Goal: Task Accomplishment & Management: Manage account settings

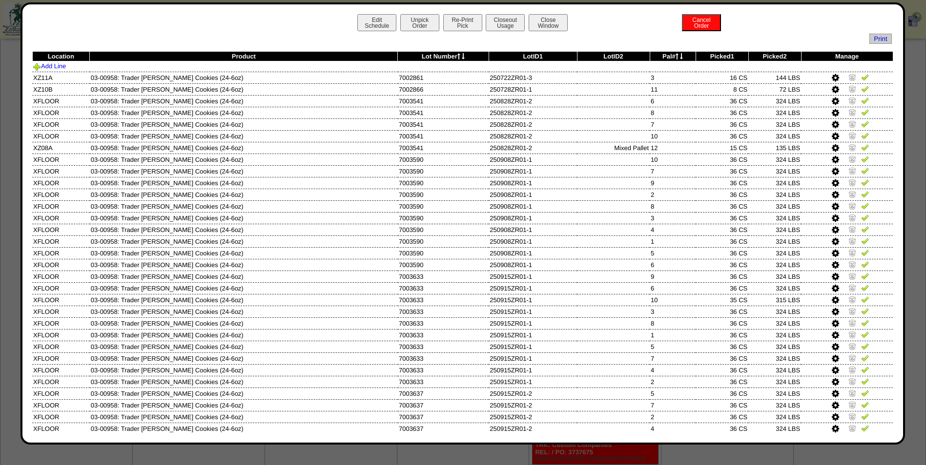
scroll to position [468, 0]
click at [523, 30] on div "Edit Schedule Unpick Order Re-Print Pick Closeout Usage Cancel Order Close Wind…" at bounding box center [462, 24] width 861 height 20
click at [538, 24] on button "Close Window" at bounding box center [547, 22] width 39 height 17
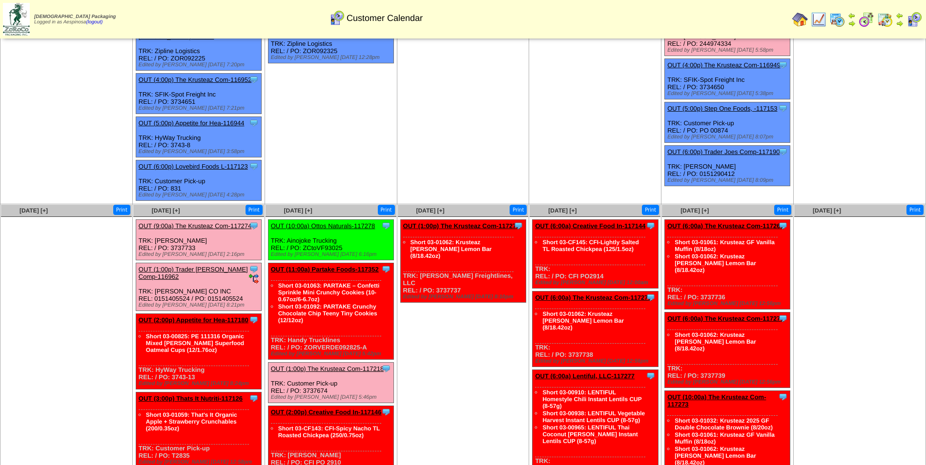
scroll to position [195, 0]
drag, startPoint x: 400, startPoint y: 115, endPoint x: 362, endPoint y: 109, distance: 38.1
click at [400, 115] on td "Sep 24 [+] Print Clone Item OUT (11:00a) Partake Foods-117121 Partake Foods Sch…" at bounding box center [463, 37] width 132 height 335
click at [610, 223] on link "OUT (6:00a) Creative Food In-117144" at bounding box center [590, 226] width 110 height 7
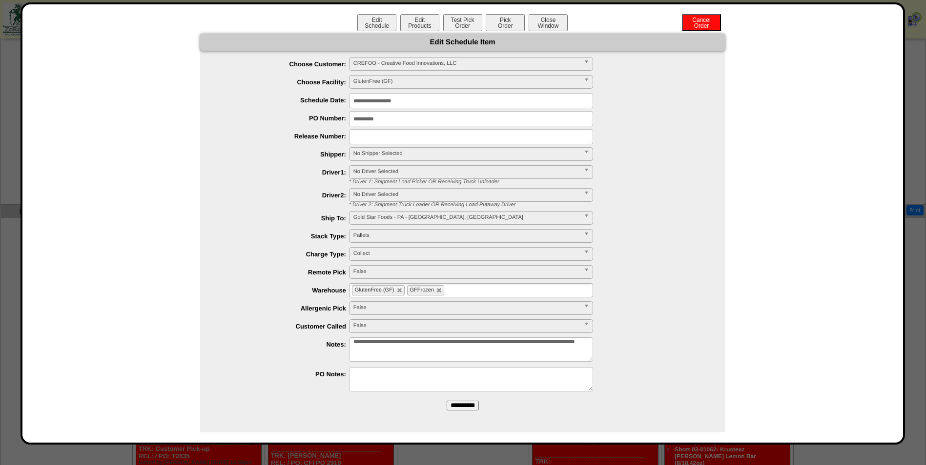
click at [385, 104] on input "**********" at bounding box center [471, 100] width 244 height 15
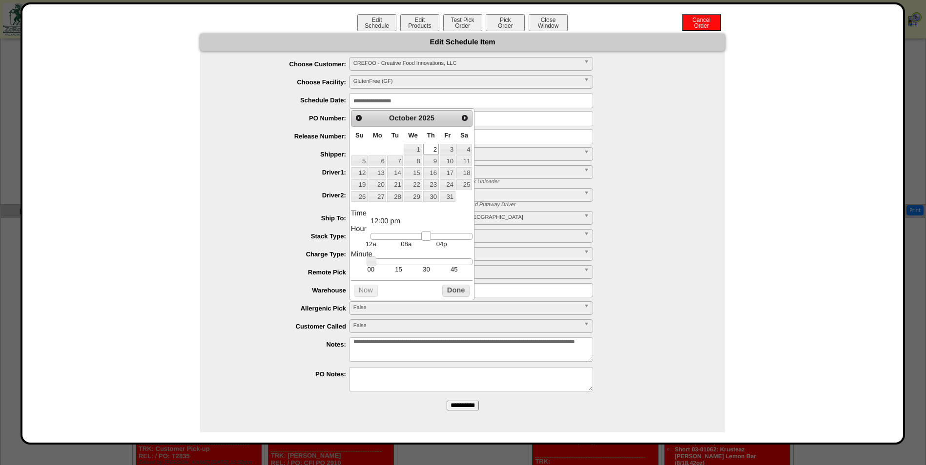
type input "**********"
drag, startPoint x: 399, startPoint y: 235, endPoint x: 429, endPoint y: 239, distance: 30.5
click at [429, 239] on link at bounding box center [428, 236] width 10 height 10
click at [458, 287] on div "Prev Next October 2025 Su Mo Tu We Th Fr Sa 1 2 3 4 5 6 7 8 9 10 11 12 13 14 15…" at bounding box center [411, 204] width 125 height 192
click at [458, 293] on button "Done" at bounding box center [455, 291] width 27 height 12
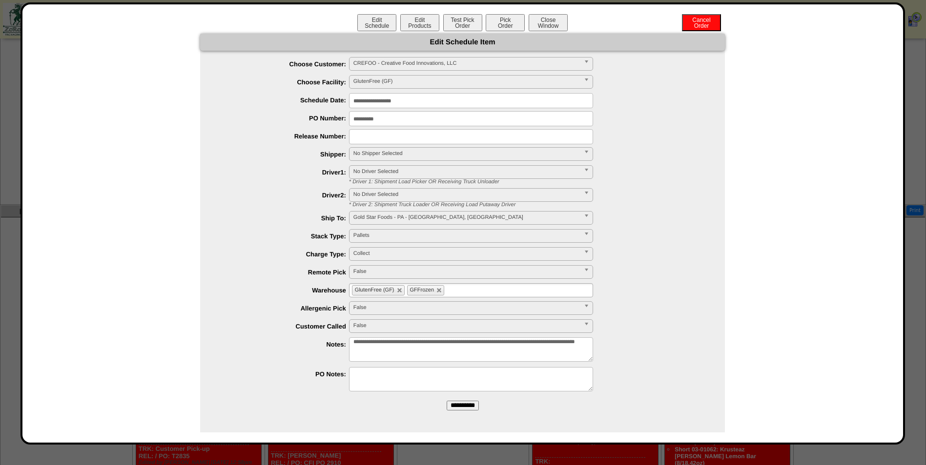
click at [387, 154] on span "No Shipper Selected" at bounding box center [466, 154] width 226 height 12
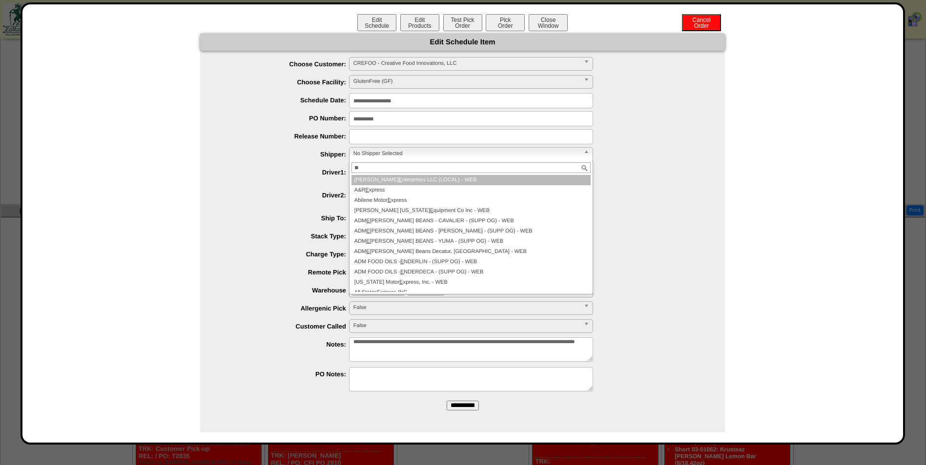
type input "*"
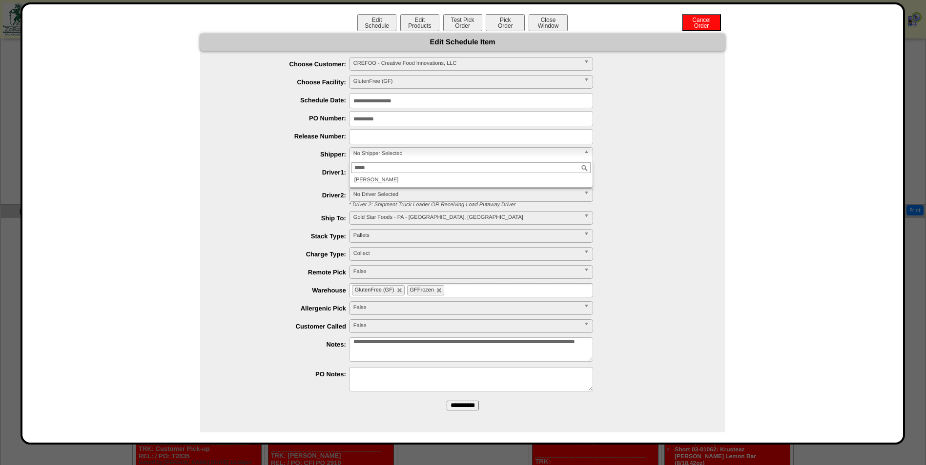
type input "*****"
click at [400, 179] on li "[PERSON_NAME]" at bounding box center [470, 180] width 239 height 10
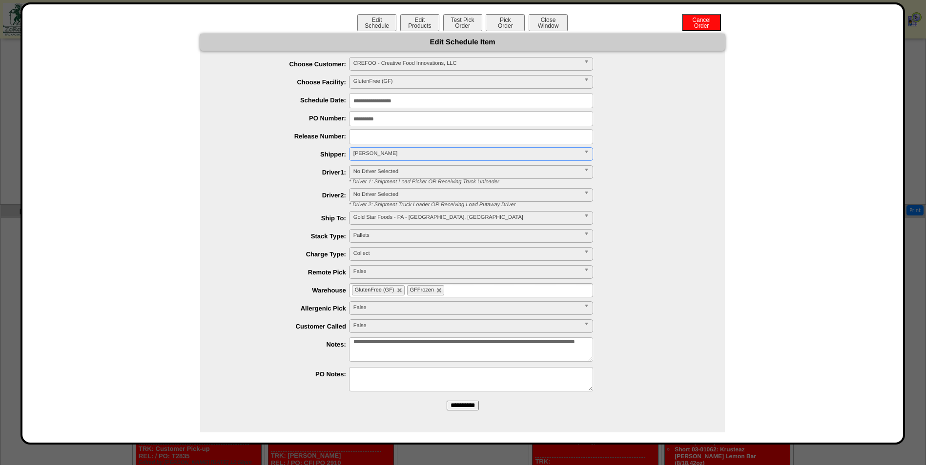
click at [502, 288] on ul "GlutenFree (GF) GFFrozen" at bounding box center [471, 290] width 244 height 14
type input "**"
click at [490, 301] on li "AF I2" at bounding box center [470, 303] width 243 height 10
type input "**"
click at [483, 316] on li "AF I1" at bounding box center [470, 313] width 243 height 10
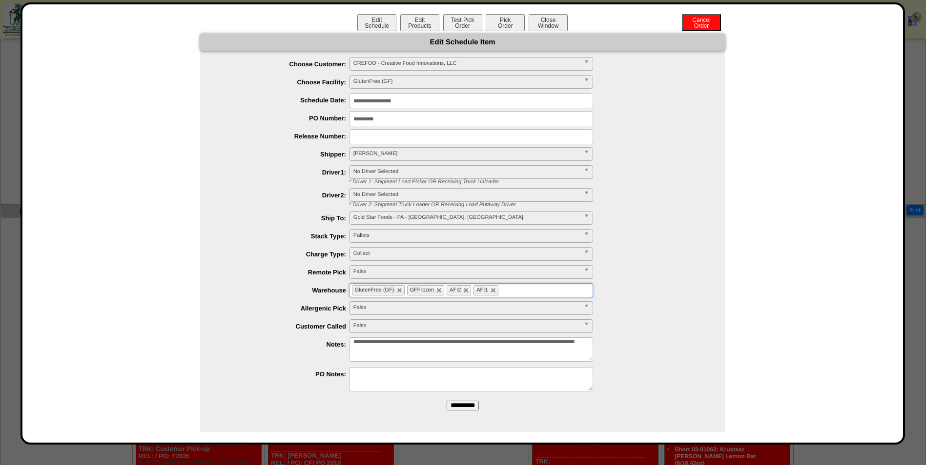
click at [469, 398] on form "**********" at bounding box center [462, 226] width 524 height 384
click at [477, 406] on input "**********" at bounding box center [462, 406] width 32 height 10
click at [552, 20] on button "Close Window" at bounding box center [547, 22] width 39 height 17
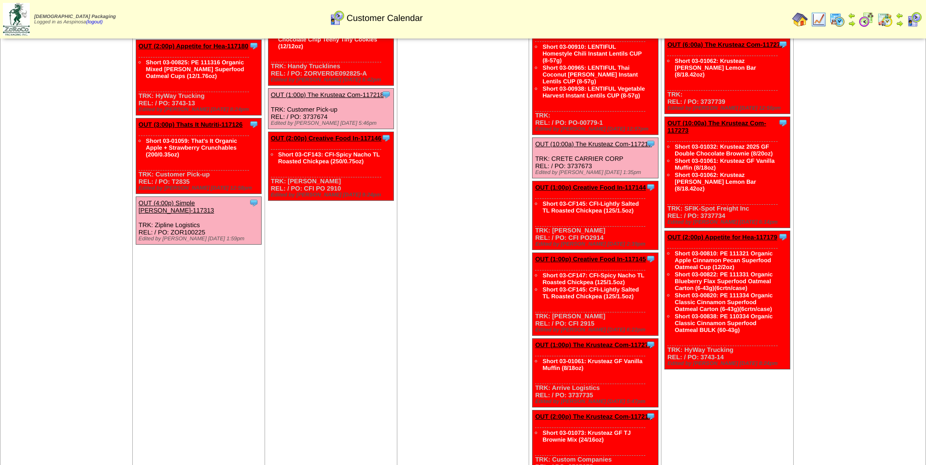
scroll to position [468, 0]
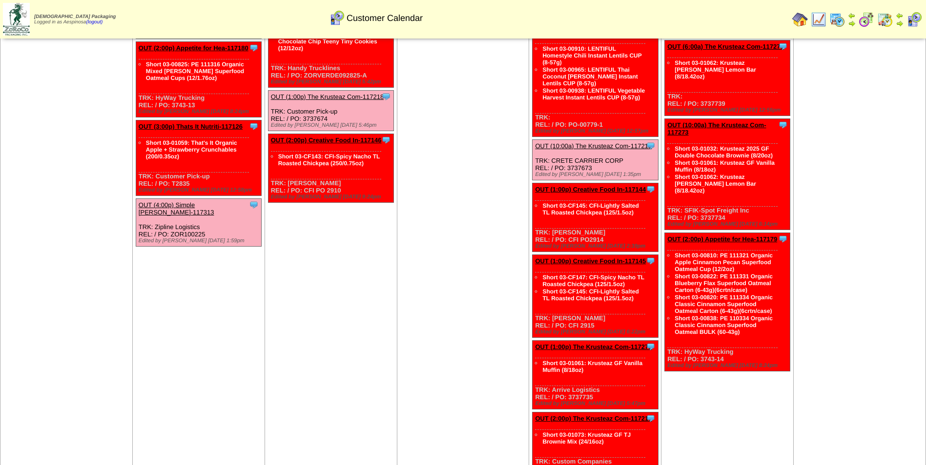
drag, startPoint x: 605, startPoint y: 225, endPoint x: 567, endPoint y: 227, distance: 38.1
click at [567, 227] on div "Clone Item OUT (1:00p) Creative Food In-117144 Creative Food Innovations, LLC S…" at bounding box center [594, 217] width 125 height 69
copy div "CFI PO2914"
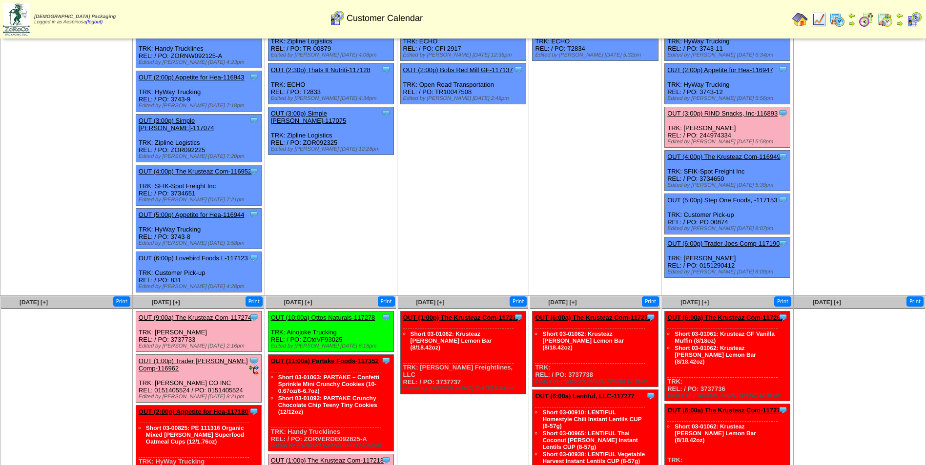
scroll to position [244, 0]
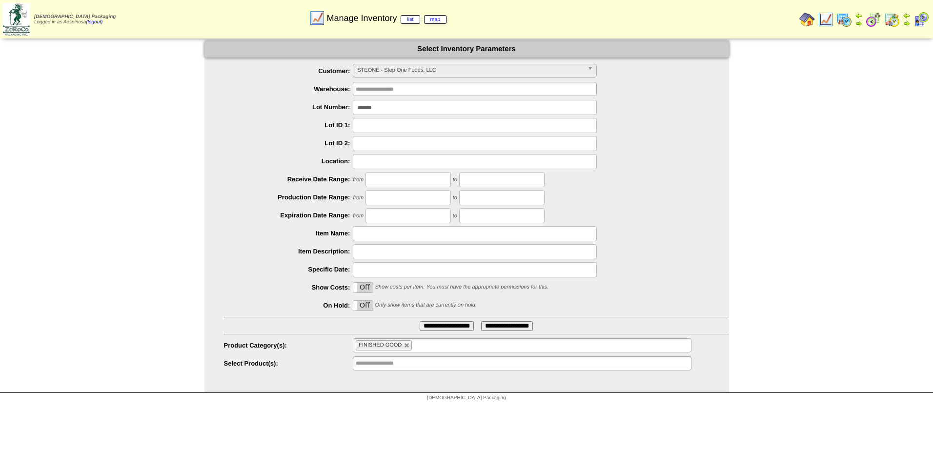
click at [894, 22] on img at bounding box center [892, 20] width 16 height 16
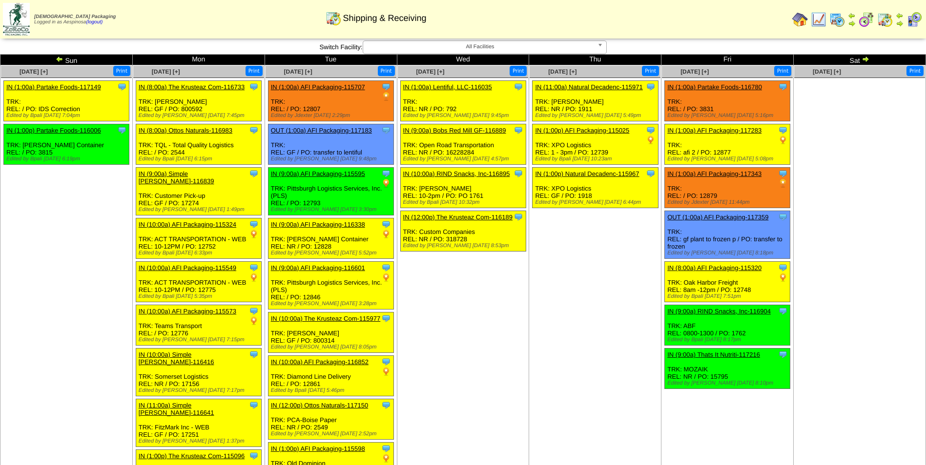
click at [58, 61] on img at bounding box center [60, 59] width 8 height 8
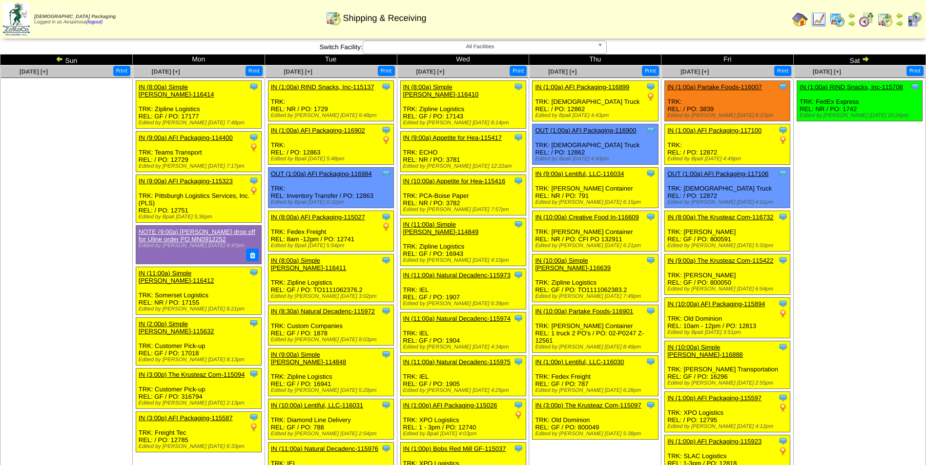
click at [59, 57] on img at bounding box center [60, 59] width 8 height 8
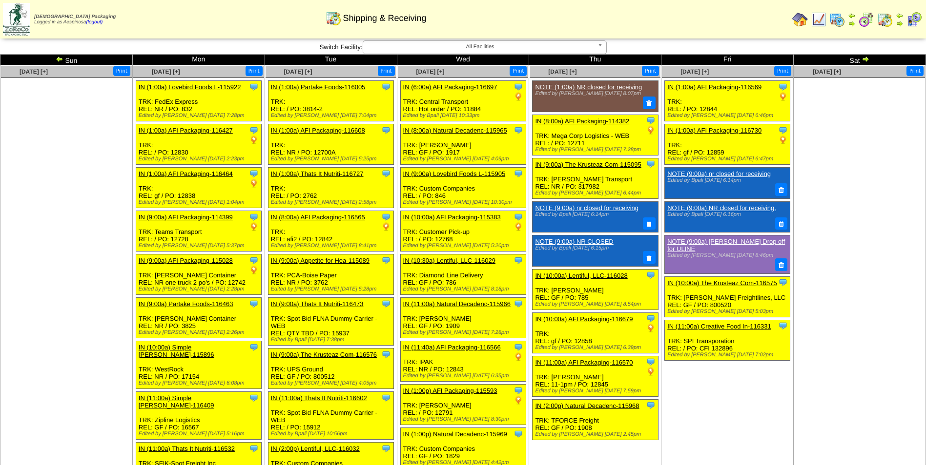
drag, startPoint x: 0, startPoint y: 0, endPoint x: 59, endPoint y: 57, distance: 82.1
click at [59, 57] on img at bounding box center [60, 59] width 8 height 8
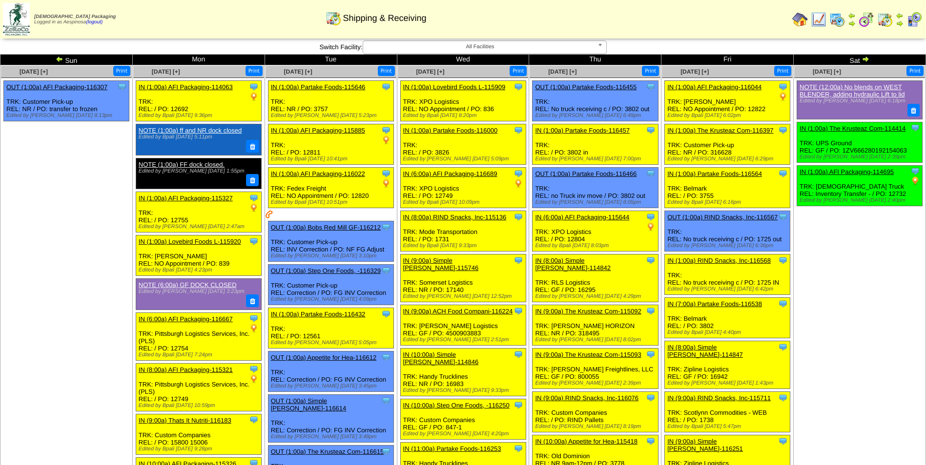
click at [865, 58] on img at bounding box center [865, 59] width 8 height 8
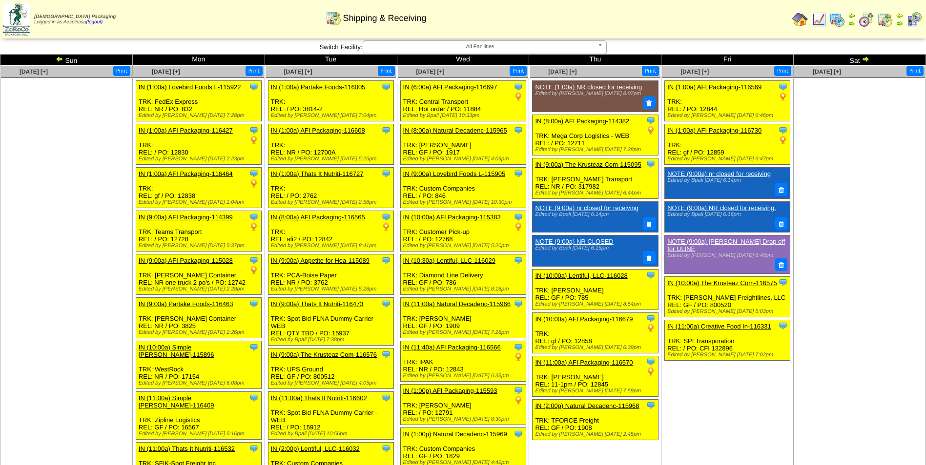
click at [865, 58] on img at bounding box center [865, 59] width 8 height 8
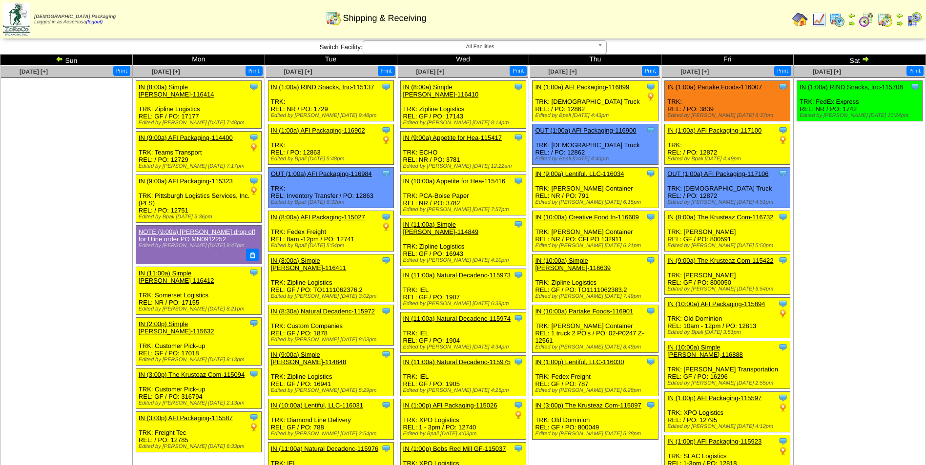
click at [865, 58] on img at bounding box center [865, 59] width 8 height 8
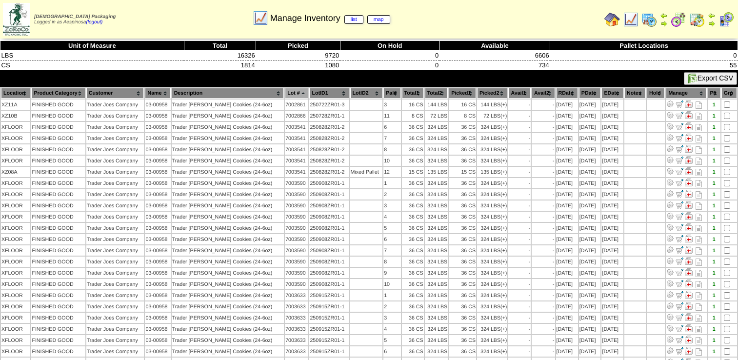
scroll to position [212, 0]
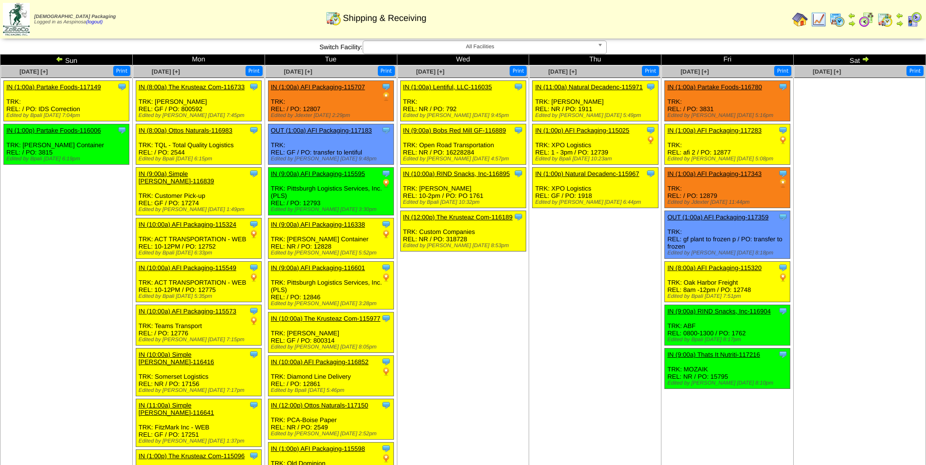
drag, startPoint x: 503, startPoint y: 384, endPoint x: 500, endPoint y: 378, distance: 6.8
click at [503, 384] on td "Sep 24 [+] Print Clone Item IN (1:00a) Lentiful, LLC-116035 Lentiful, LLC Sched…" at bounding box center [463, 323] width 132 height 516
click at [693, 129] on link "IN (1:00a) AFI Packaging-117283" at bounding box center [714, 130] width 94 height 7
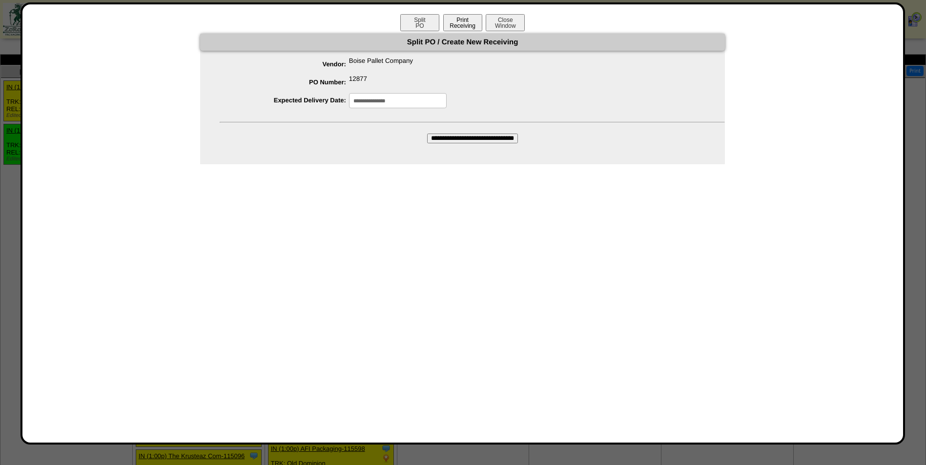
click at [470, 22] on button "Print Receiving" at bounding box center [462, 22] width 39 height 17
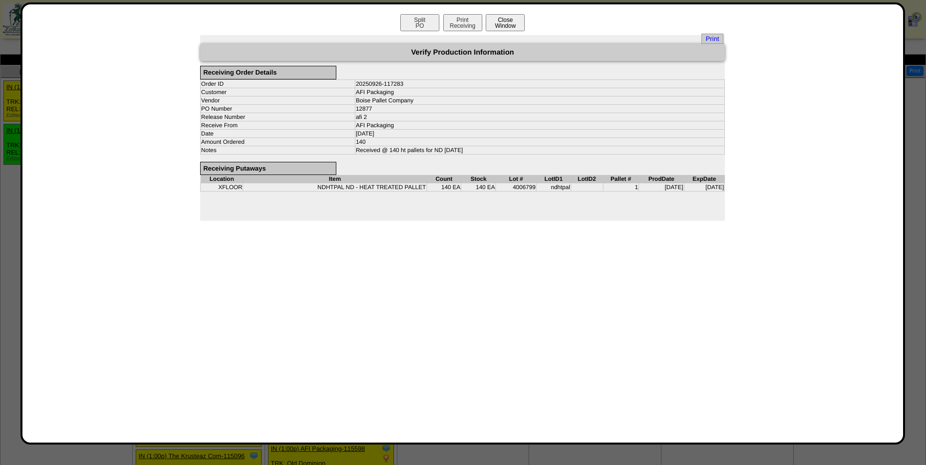
click at [514, 21] on button "Close Window" at bounding box center [504, 22] width 39 height 17
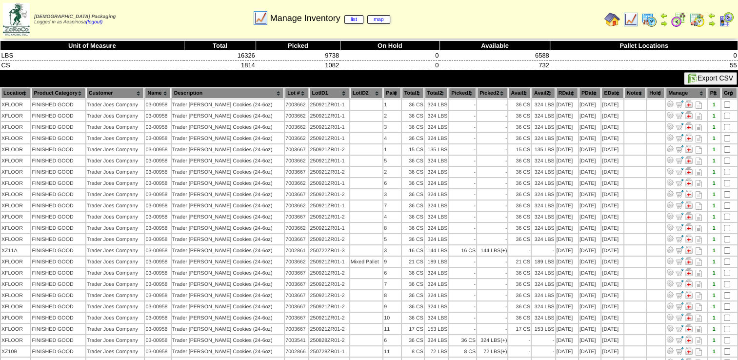
click at [464, 92] on th "Picked1" at bounding box center [462, 93] width 27 height 11
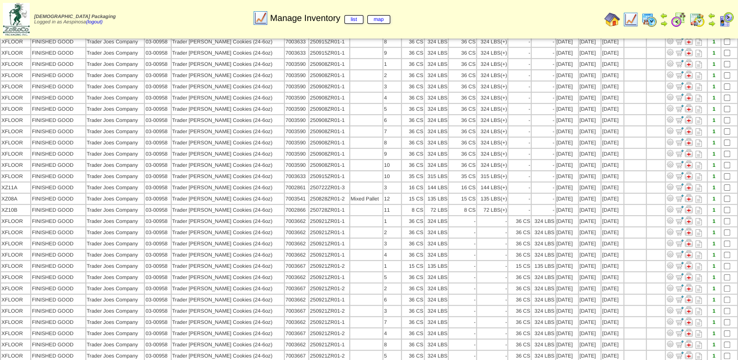
scroll to position [244, 0]
click at [721, 22] on img at bounding box center [727, 20] width 16 height 16
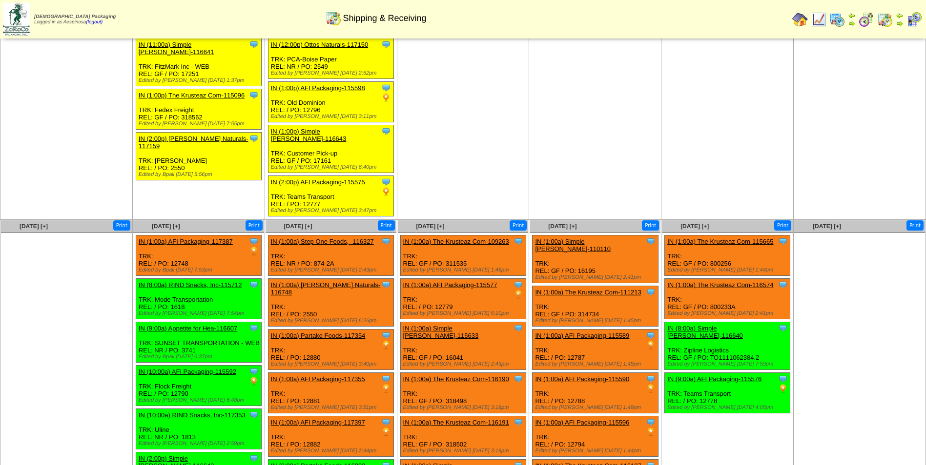
scroll to position [293, 0]
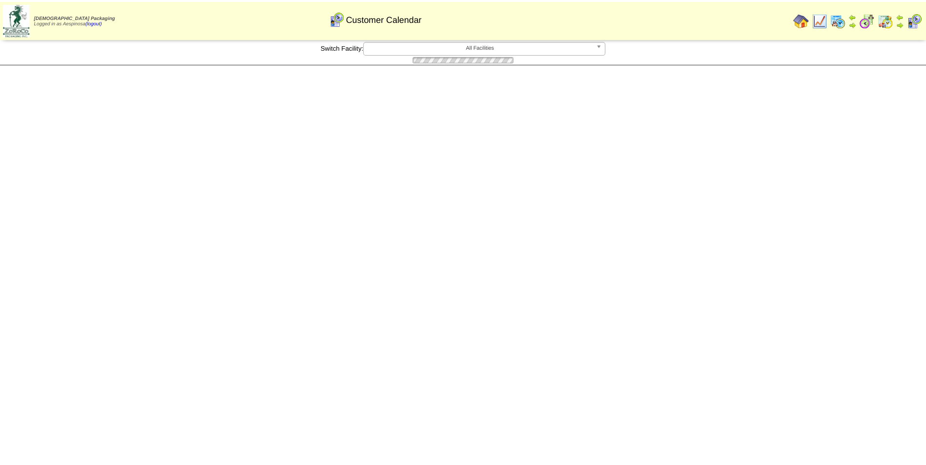
scroll to position [244, 0]
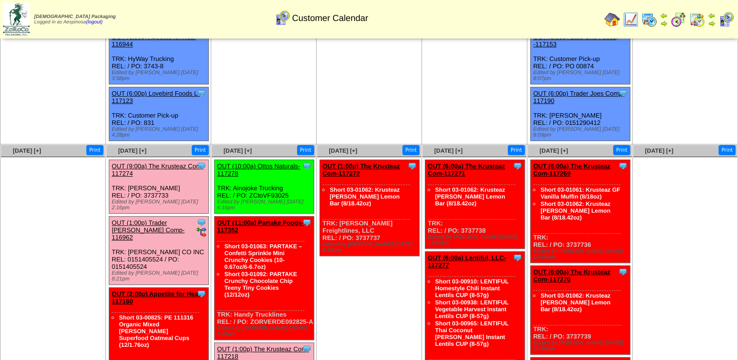
scroll to position [342, 0]
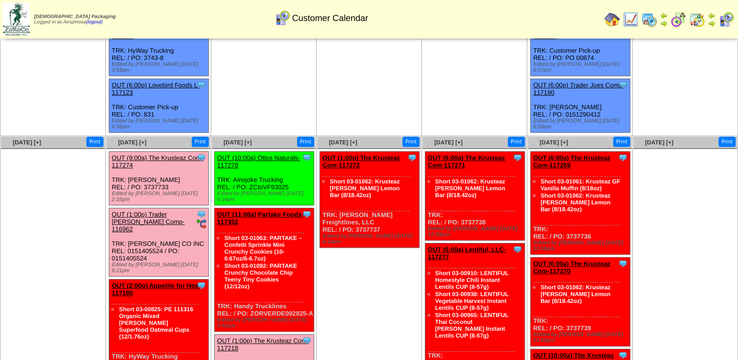
click at [148, 211] on div "OUT (1:00p) Trader [PERSON_NAME] Comp-116962" at bounding box center [158, 222] width 93 height 22
click at [152, 211] on link "OUT (1:00p) Trader Joes Comp-116962" at bounding box center [148, 222] width 73 height 22
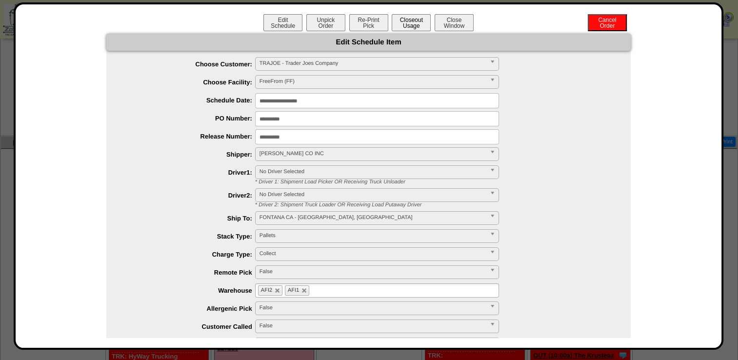
click at [412, 20] on button "Closeout Usage" at bounding box center [411, 22] width 39 height 17
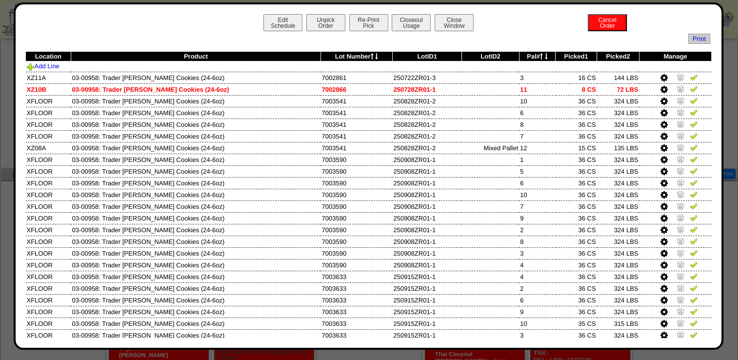
scroll to position [293, 0]
click at [286, 20] on button "Edit Schedule" at bounding box center [282, 22] width 39 height 17
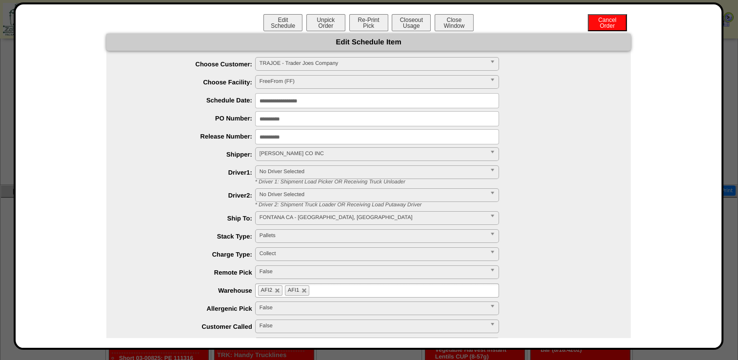
click at [305, 120] on input "**********" at bounding box center [377, 118] width 244 height 15
click at [400, 27] on button "Closeout Usage" at bounding box center [411, 22] width 39 height 17
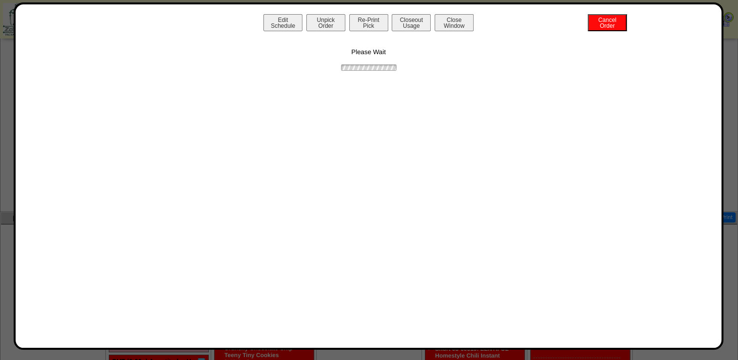
scroll to position [244, 0]
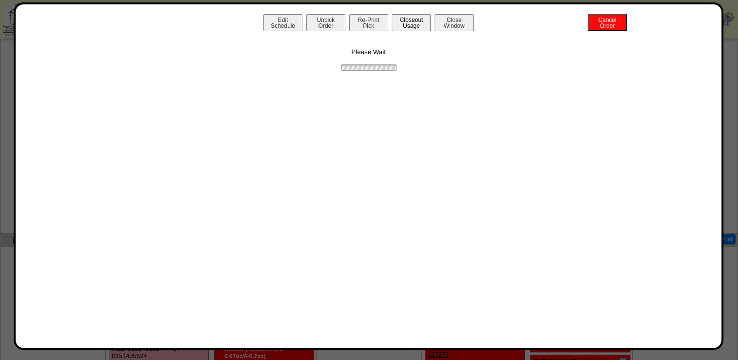
click at [416, 17] on button "Closeout Usage" at bounding box center [411, 22] width 39 height 17
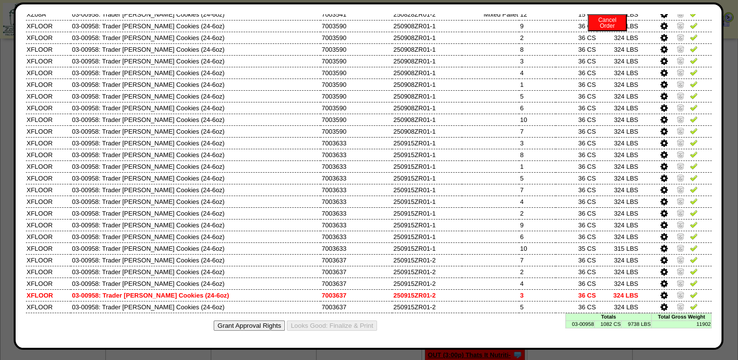
scroll to position [808, 0]
click at [570, 324] on td "03-00958" at bounding box center [580, 324] width 29 height 7
copy td "03-00958"
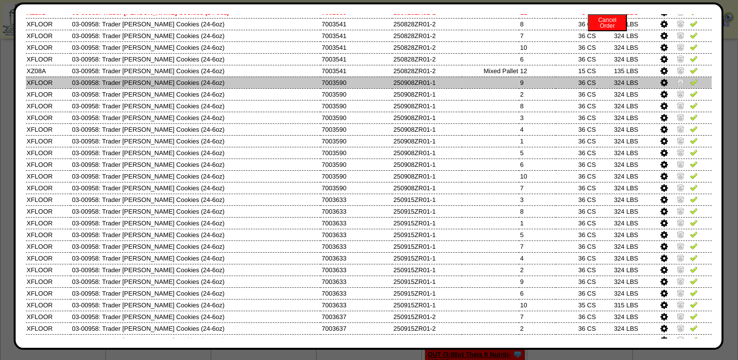
scroll to position [0, 0]
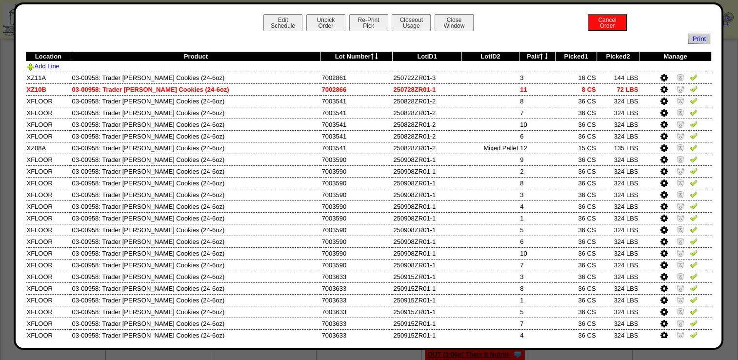
click at [373, 54] on icon at bounding box center [372, 56] width 3 height 6
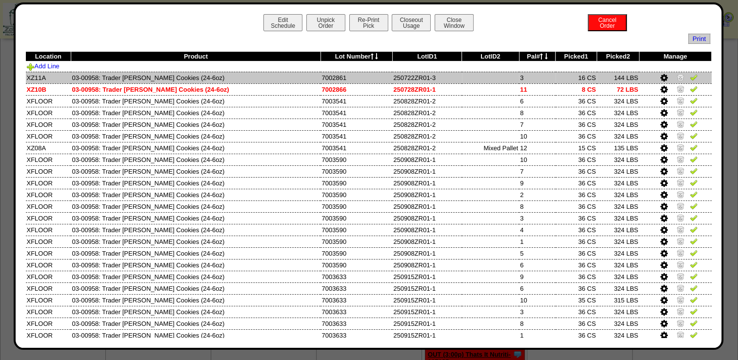
drag, startPoint x: 348, startPoint y: 79, endPoint x: 321, endPoint y: 80, distance: 26.9
click at [321, 80] on td "7002861" at bounding box center [357, 78] width 72 height 12
copy td "7002861"
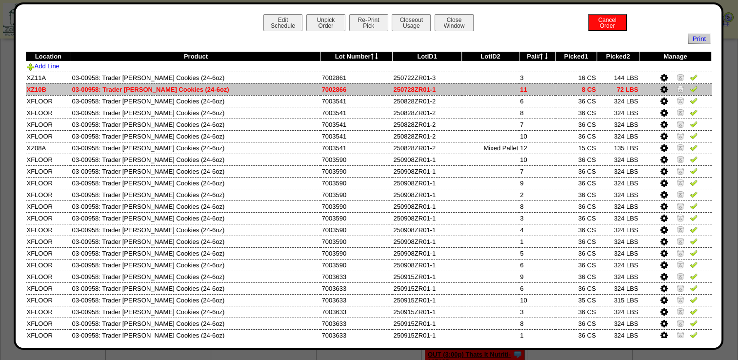
click at [335, 92] on td "7002866" at bounding box center [357, 89] width 72 height 12
copy td "7002866"
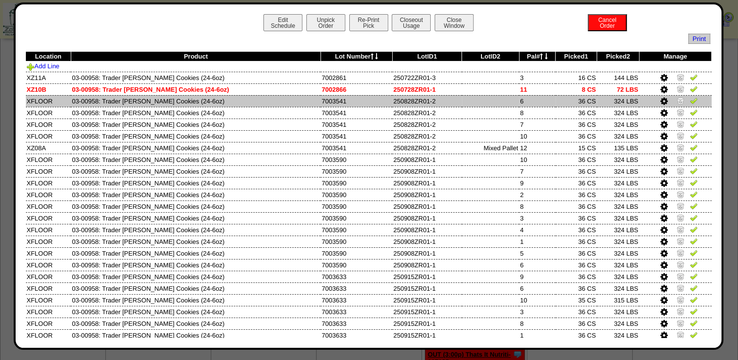
click at [336, 104] on td "7003541" at bounding box center [357, 101] width 72 height 12
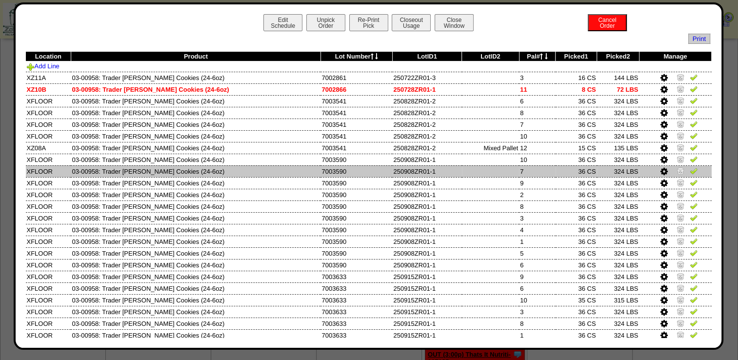
copy td "7003541"
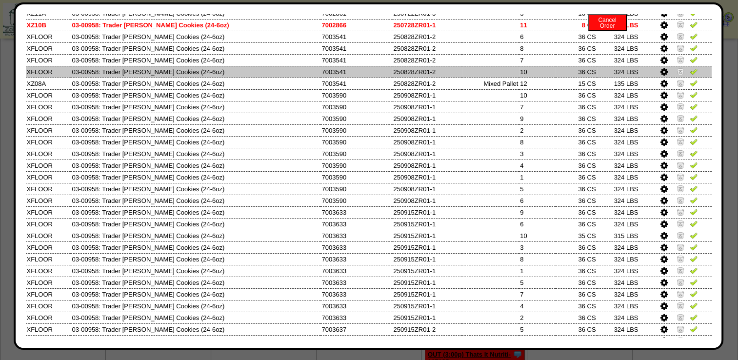
scroll to position [49, 0]
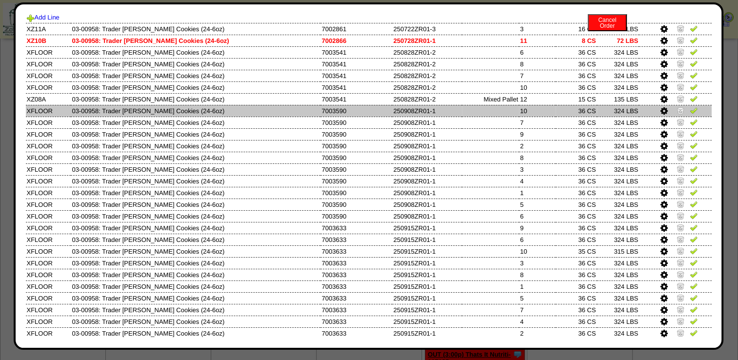
drag, startPoint x: 347, startPoint y: 114, endPoint x: 324, endPoint y: 114, distance: 23.4
click at [324, 114] on td "7003590" at bounding box center [357, 111] width 72 height 12
copy td "7003590"
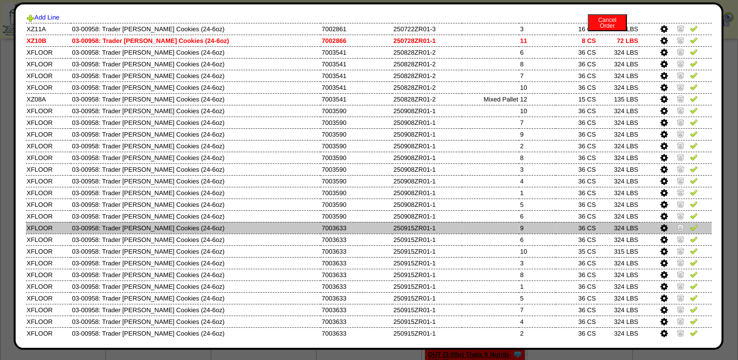
drag, startPoint x: 347, startPoint y: 227, endPoint x: 321, endPoint y: 229, distance: 26.4
click at [321, 229] on td "7003633" at bounding box center [357, 228] width 72 height 12
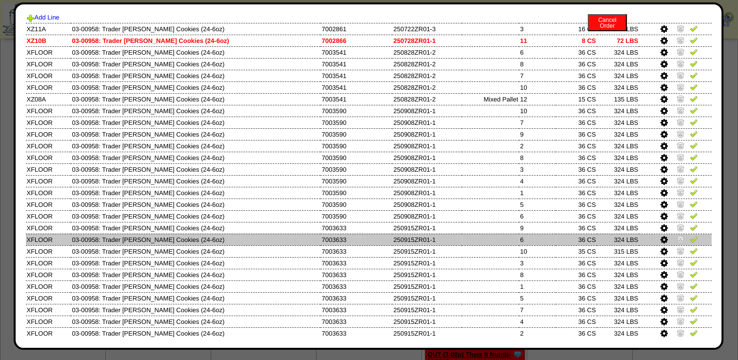
copy td "7003633"
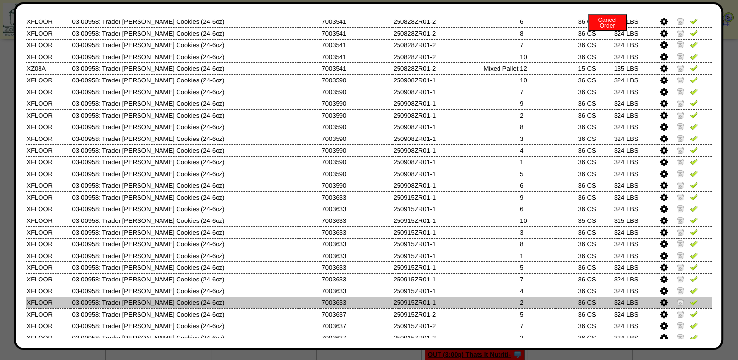
scroll to position [135, 0]
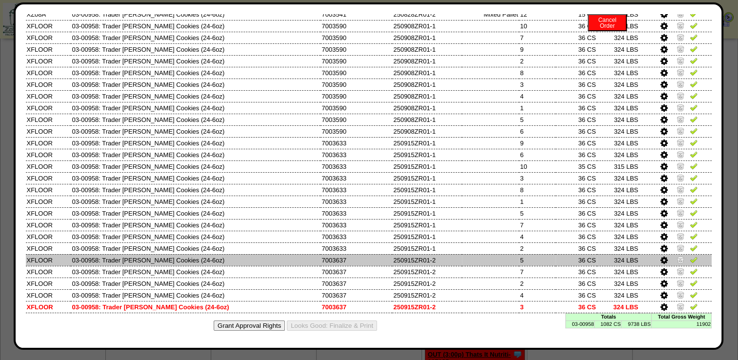
drag, startPoint x: 348, startPoint y: 261, endPoint x: 323, endPoint y: 261, distance: 25.4
click at [323, 261] on td "7003637" at bounding box center [357, 260] width 72 height 12
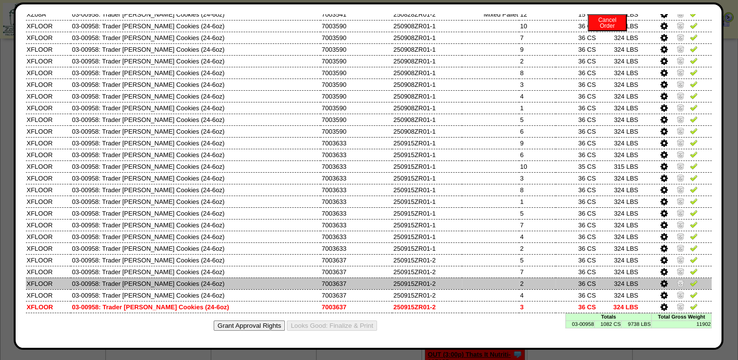
copy td "7003637"
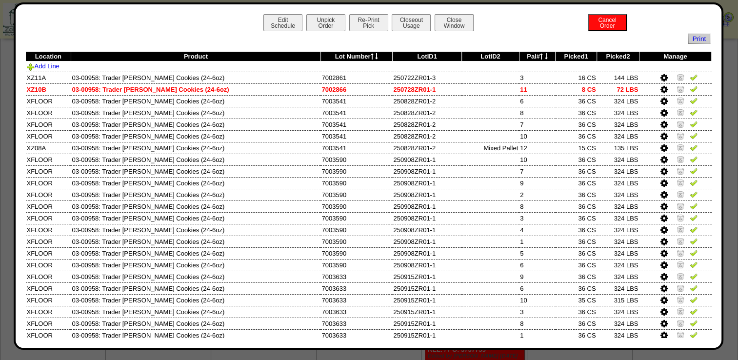
scroll to position [662, 0]
click at [358, 27] on button "Re-Print Pick" at bounding box center [368, 22] width 39 height 17
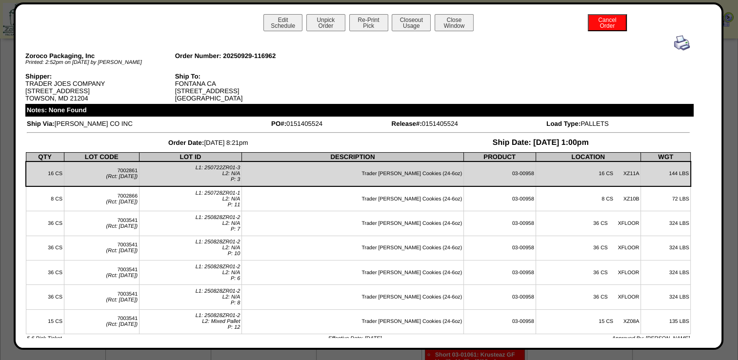
drag, startPoint x: 174, startPoint y: 85, endPoint x: 222, endPoint y: 84, distance: 48.3
click at [222, 84] on div "Ship To: FONTANA CA 10288 Calabash Avenue Fontana CA, 92335" at bounding box center [250, 87] width 150 height 29
drag, startPoint x: 222, startPoint y: 86, endPoint x: 180, endPoint y: 89, distance: 42.5
click at [180, 89] on div "Ship To: FONTANA CA 10288 Calabash Avenue Fontana CA, 92335" at bounding box center [250, 87] width 150 height 29
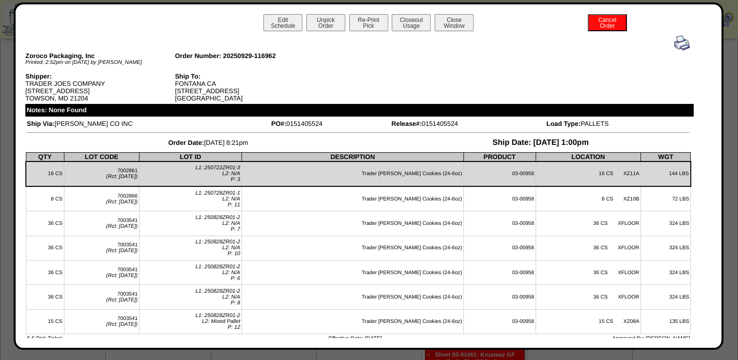
click at [173, 78] on div "Shipper:" at bounding box center [100, 76] width 150 height 7
click at [263, 26] on button "Edit Schedule" at bounding box center [282, 22] width 39 height 17
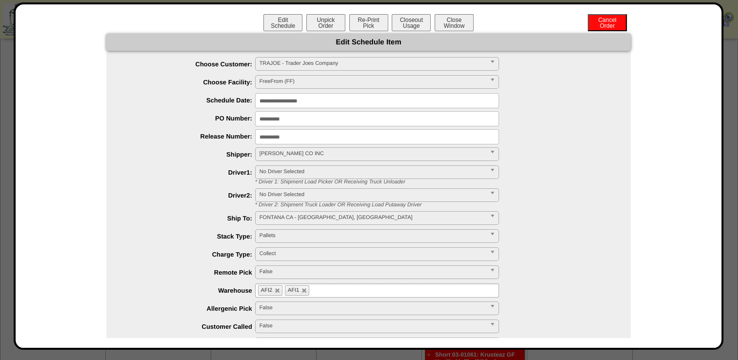
drag, startPoint x: 252, startPoint y: 126, endPoint x: 208, endPoint y: 130, distance: 43.6
click at [181, 121] on ul "**********" at bounding box center [368, 225] width 524 height 337
drag, startPoint x: 323, startPoint y: 116, endPoint x: 179, endPoint y: 107, distance: 145.1
click at [175, 104] on ul "**********" at bounding box center [368, 225] width 524 height 337
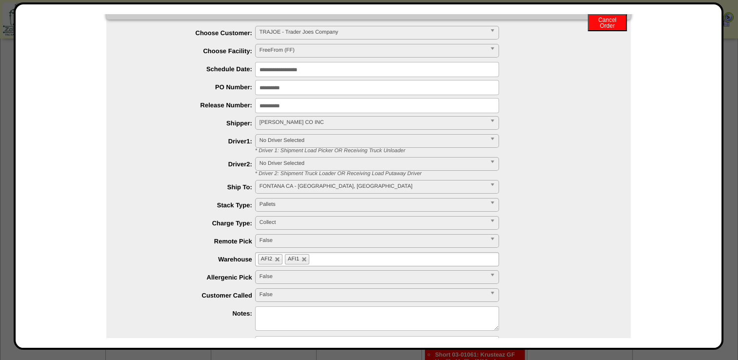
scroll to position [0, 0]
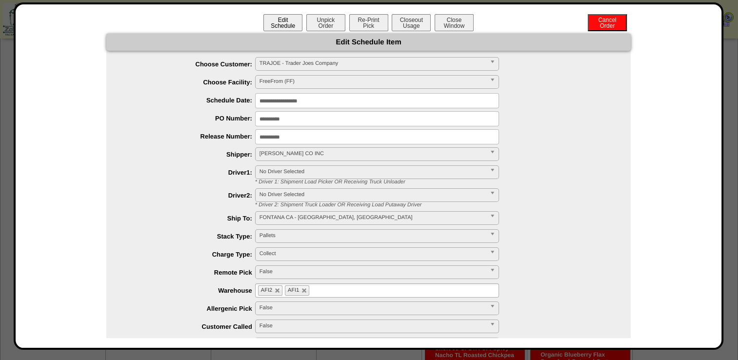
click at [286, 14] on button "Edit Schedule" at bounding box center [282, 22] width 39 height 17
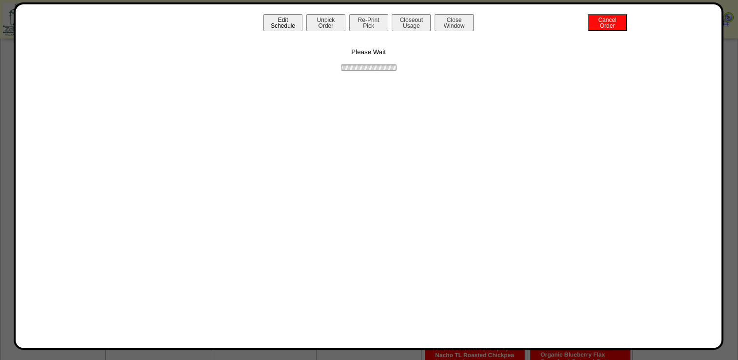
scroll to position [515, 0]
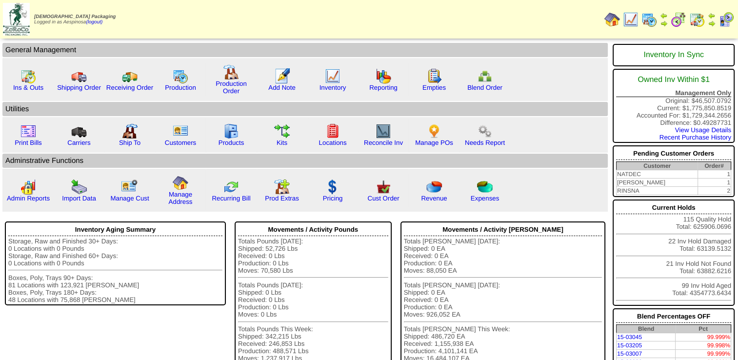
click at [632, 26] on img at bounding box center [631, 20] width 16 height 16
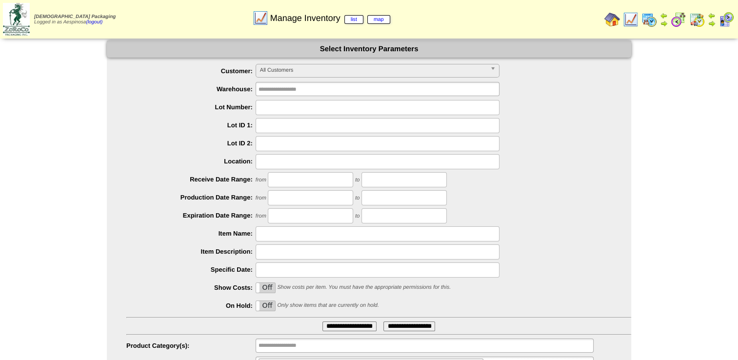
click at [289, 108] on input "text" at bounding box center [378, 107] width 244 height 15
paste input "*******"
type input "*******"
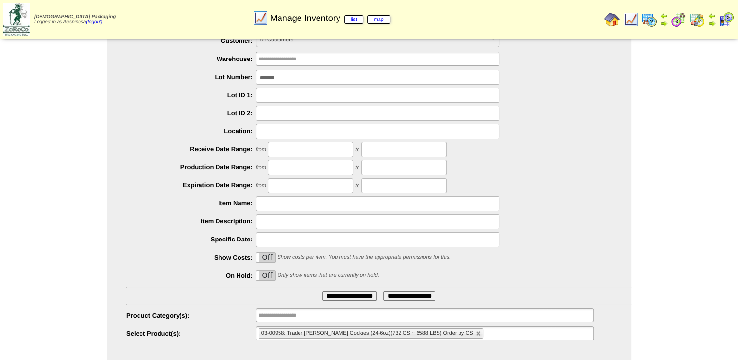
scroll to position [46, 0]
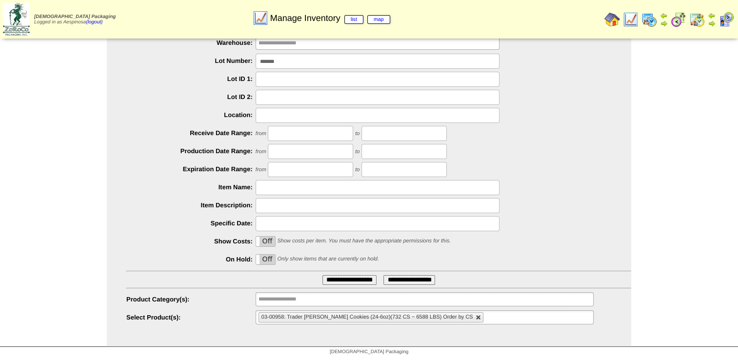
click at [480, 317] on link at bounding box center [479, 318] width 6 height 6
type input "**********"
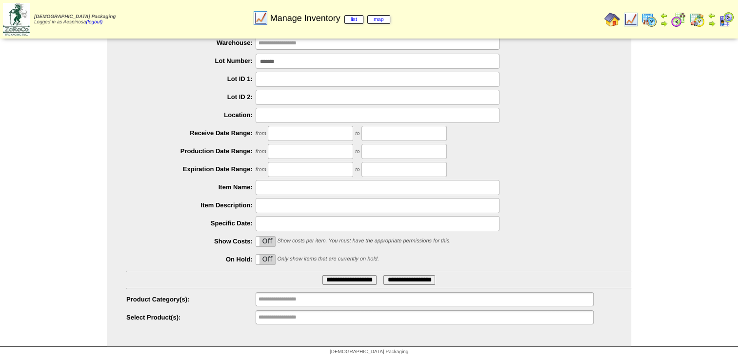
type input "*******"
click at [359, 279] on input "**********" at bounding box center [349, 280] width 54 height 10
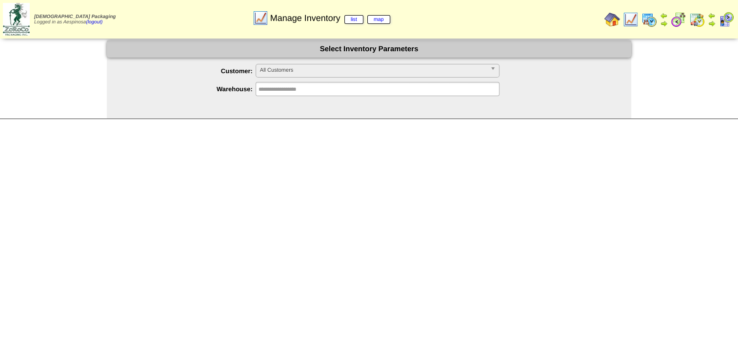
scroll to position [46, 0]
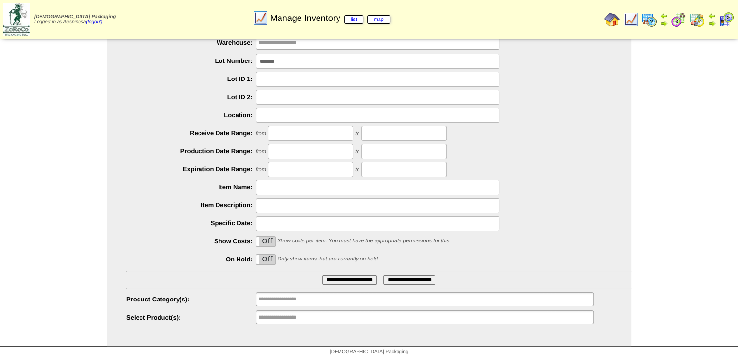
drag, startPoint x: 308, startPoint y: 60, endPoint x: 189, endPoint y: 61, distance: 118.6
click at [189, 60] on li "Lot Number: *******" at bounding box center [378, 61] width 505 height 15
paste input "text"
type input "*******"
click at [351, 276] on input "**********" at bounding box center [349, 280] width 54 height 10
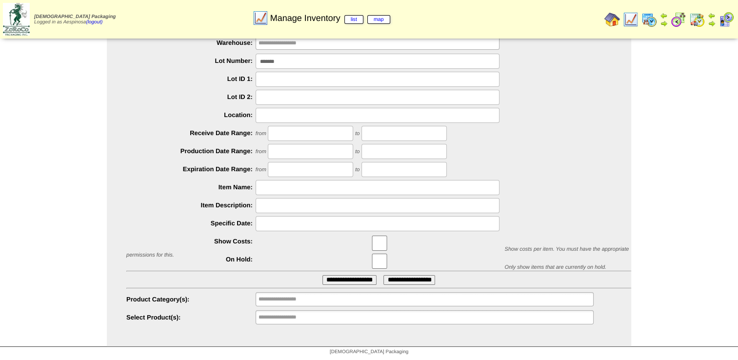
scroll to position [46, 0]
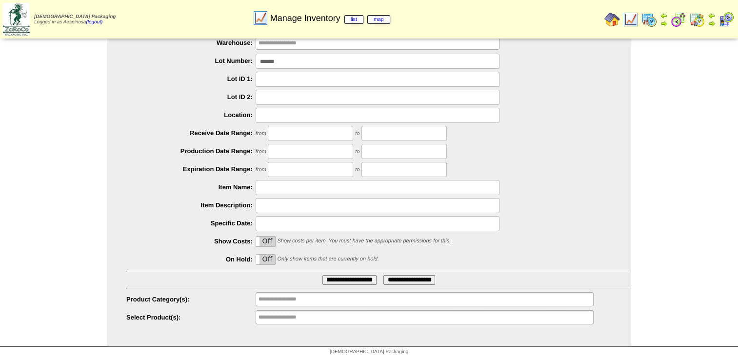
drag, startPoint x: 323, startPoint y: 60, endPoint x: 199, endPoint y: 53, distance: 124.6
click at [200, 53] on ul "**********" at bounding box center [369, 172] width 524 height 308
paste input "text"
type input "*******"
click at [322, 275] on input "**********" at bounding box center [349, 280] width 54 height 10
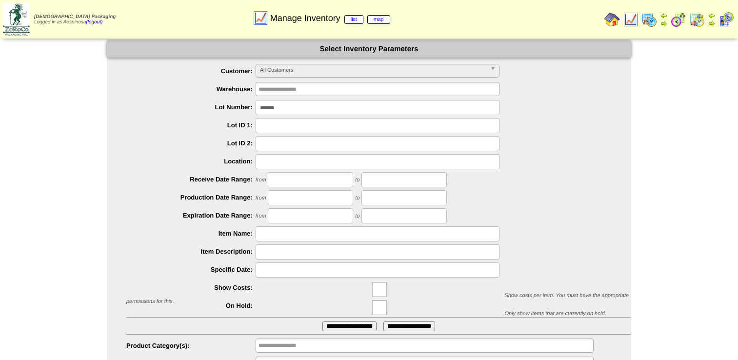
scroll to position [46, 0]
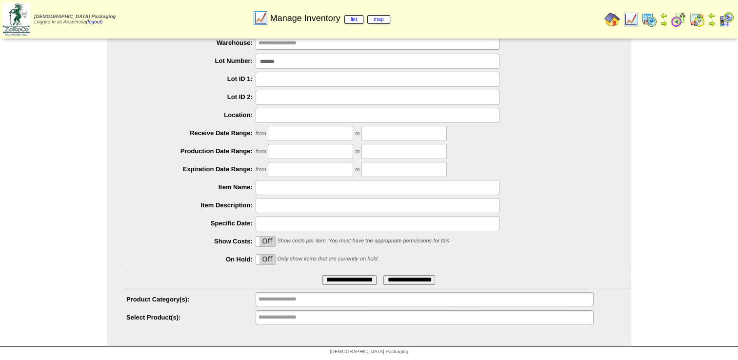
click at [389, 60] on input "*******" at bounding box center [378, 61] width 244 height 15
paste input "text"
type input "*******"
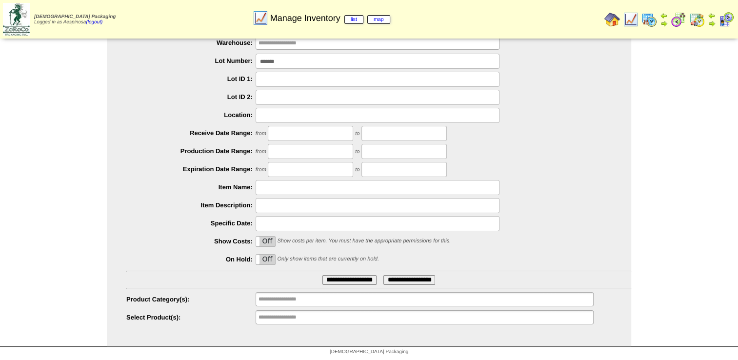
click at [322, 275] on input "**********" at bounding box center [349, 280] width 54 height 10
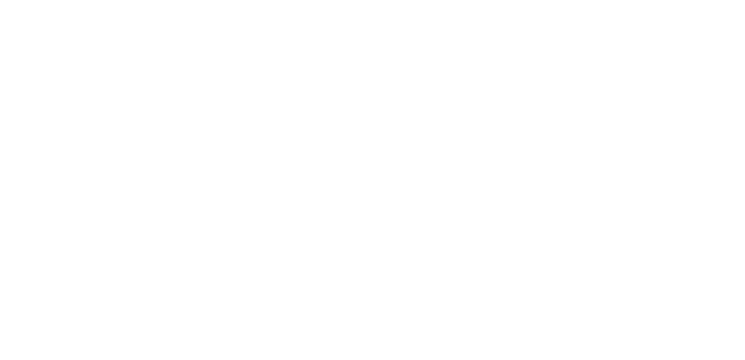
select select
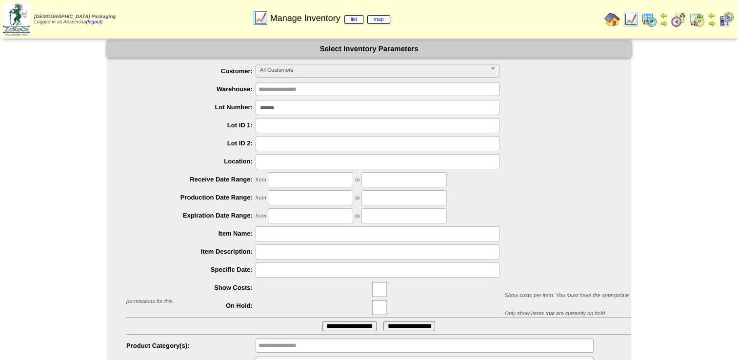
scroll to position [46, 0]
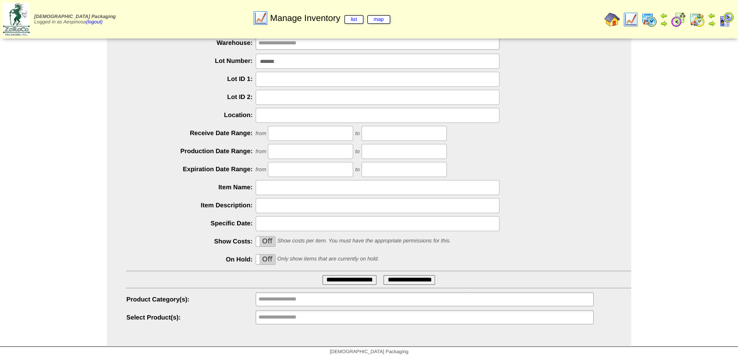
drag, startPoint x: 291, startPoint y: 66, endPoint x: 211, endPoint y: 65, distance: 80.0
click at [213, 65] on div "*******" at bounding box center [378, 61] width 505 height 15
paste input "text"
type input "*******"
click at [322, 275] on input "**********" at bounding box center [349, 280] width 54 height 10
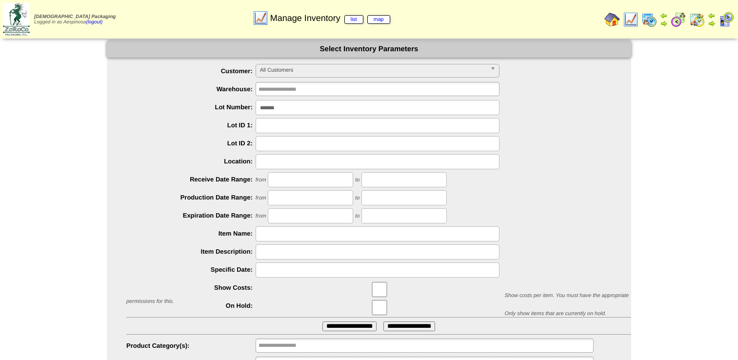
scroll to position [46, 0]
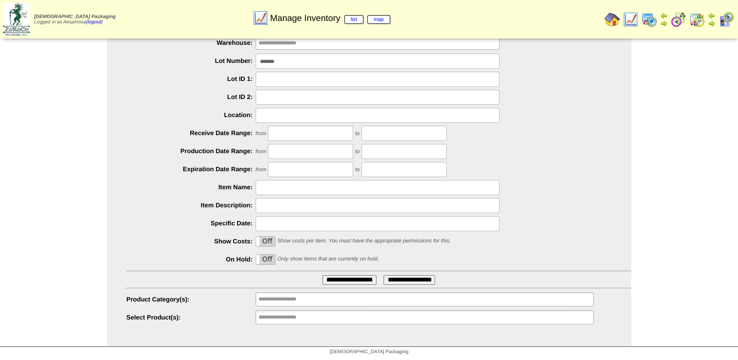
click at [352, 68] on input "*******" at bounding box center [378, 61] width 244 height 15
paste input "text"
type input "*******"
click at [322, 275] on input "**********" at bounding box center [349, 280] width 54 height 10
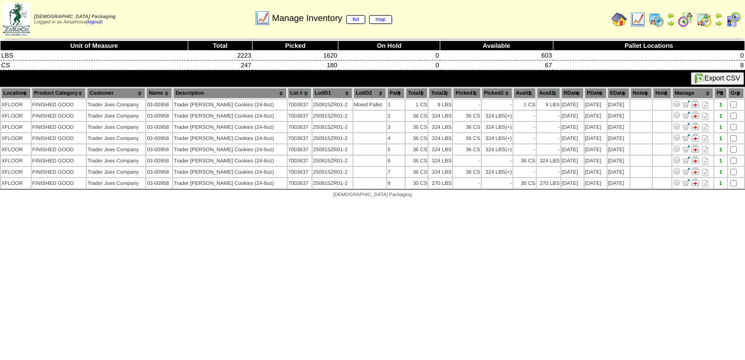
click at [466, 92] on th "Picked1" at bounding box center [466, 93] width 27 height 11
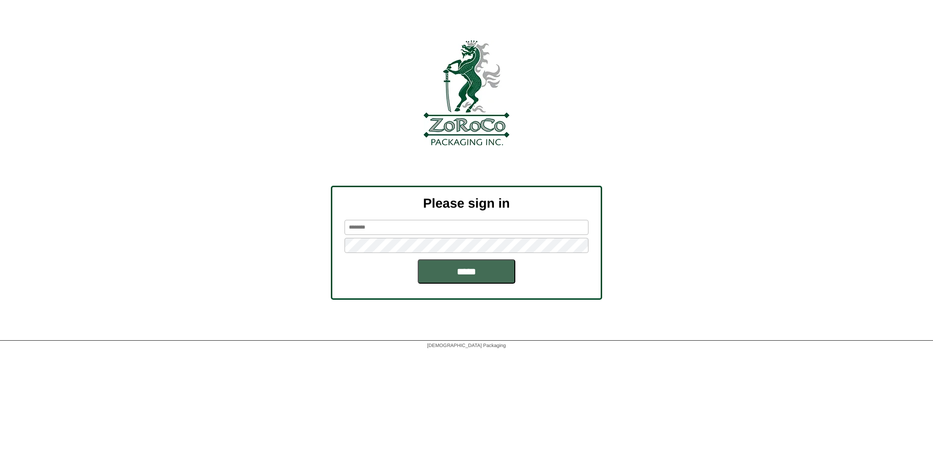
type input "*********"
click at [499, 276] on input "*****" at bounding box center [467, 272] width 98 height 24
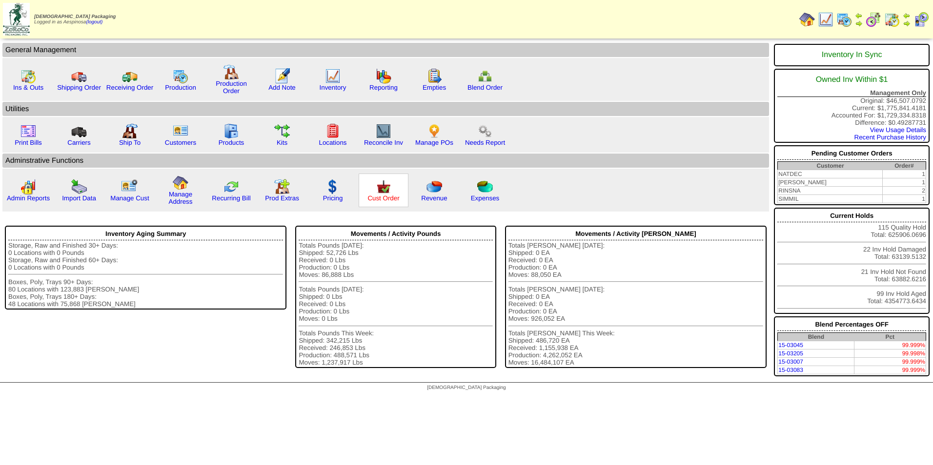
click at [382, 201] on link "Cust Order" at bounding box center [383, 198] width 32 height 7
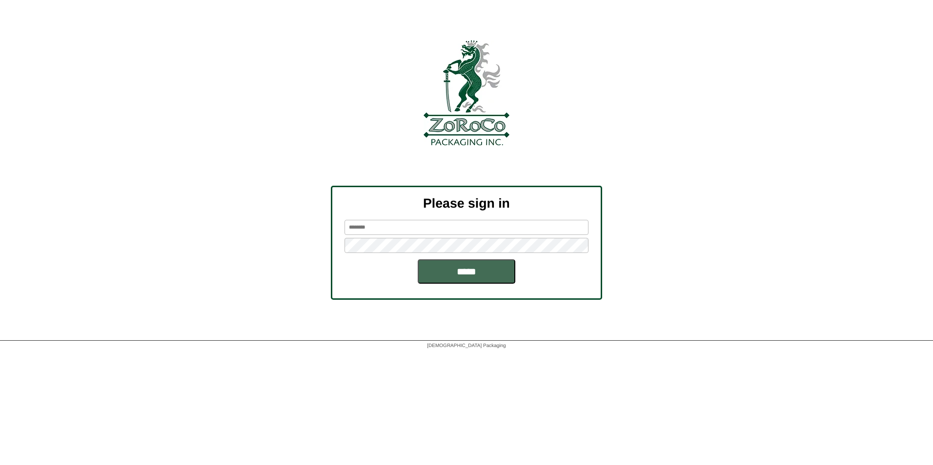
type input "*********"
click at [462, 270] on input "*****" at bounding box center [467, 272] width 98 height 24
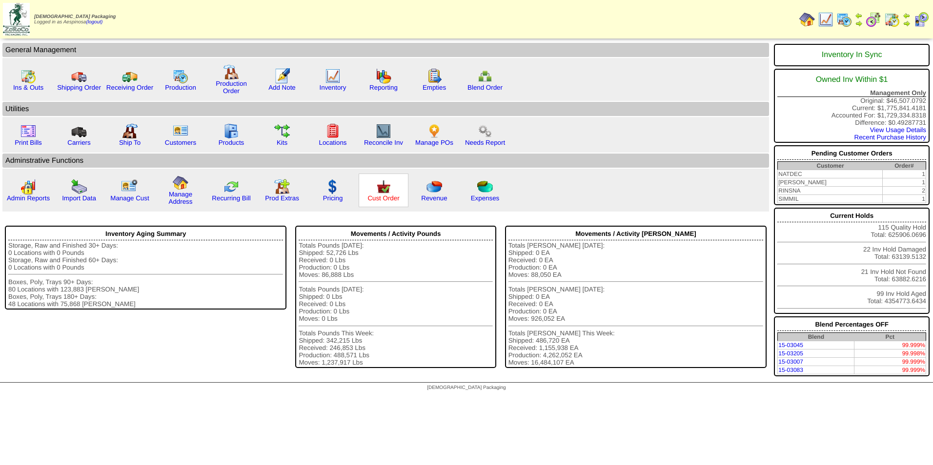
click at [391, 200] on link "Cust Order" at bounding box center [383, 198] width 32 height 7
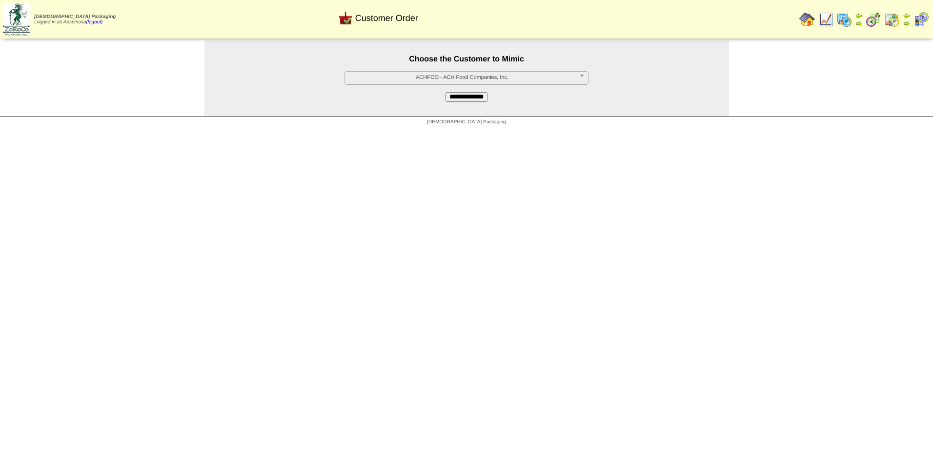
click at [529, 73] on span "ACHFOO - ACH Food Companies, Inc." at bounding box center [462, 78] width 226 height 12
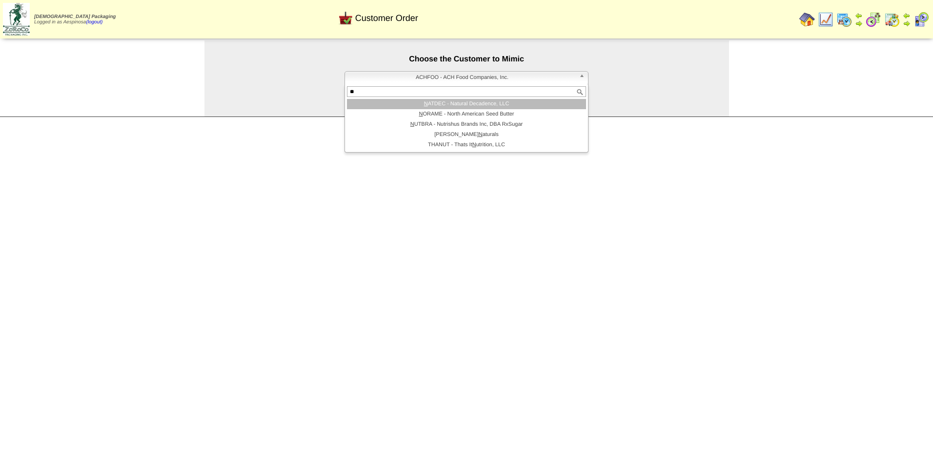
type input "***"
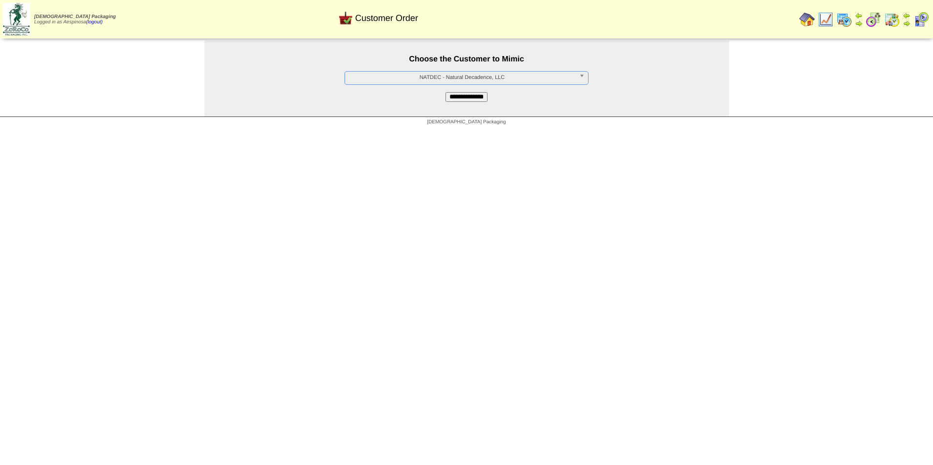
click at [474, 99] on input "**********" at bounding box center [466, 97] width 42 height 10
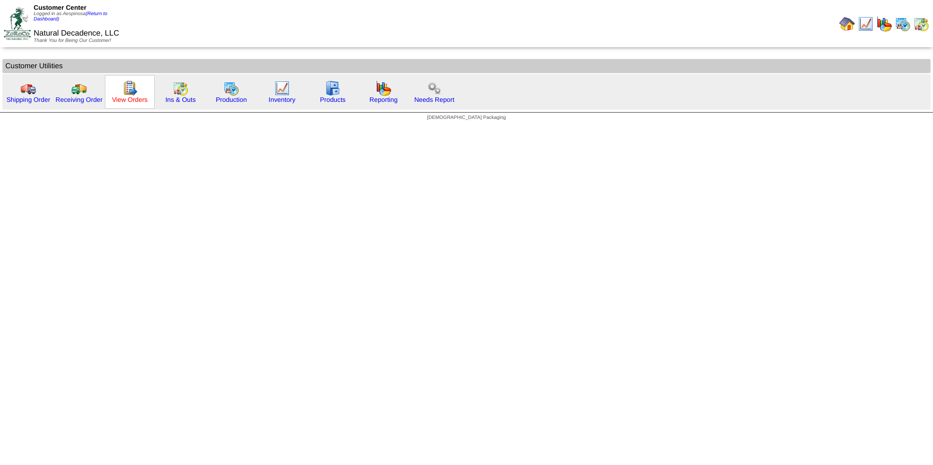
click at [130, 99] on link "View Orders" at bounding box center [130, 99] width 36 height 7
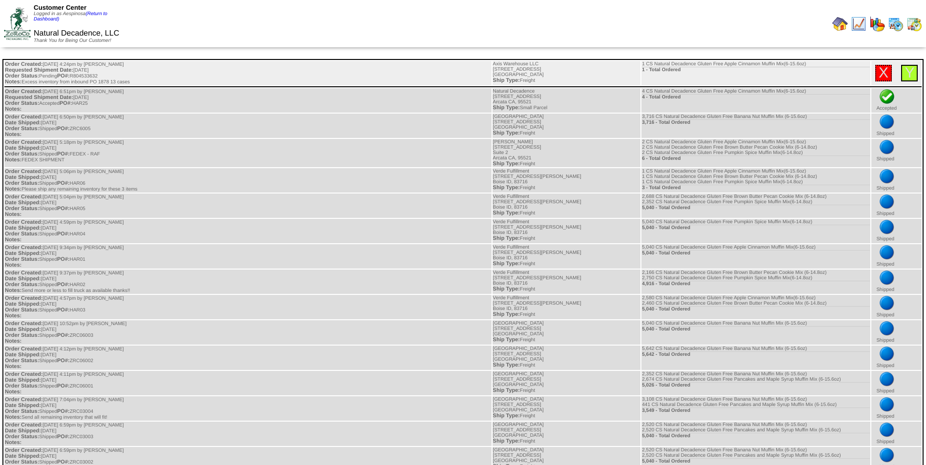
click at [915, 77] on div "Y" at bounding box center [909, 73] width 17 height 17
click at [906, 74] on link "Y" at bounding box center [909, 73] width 10 height 16
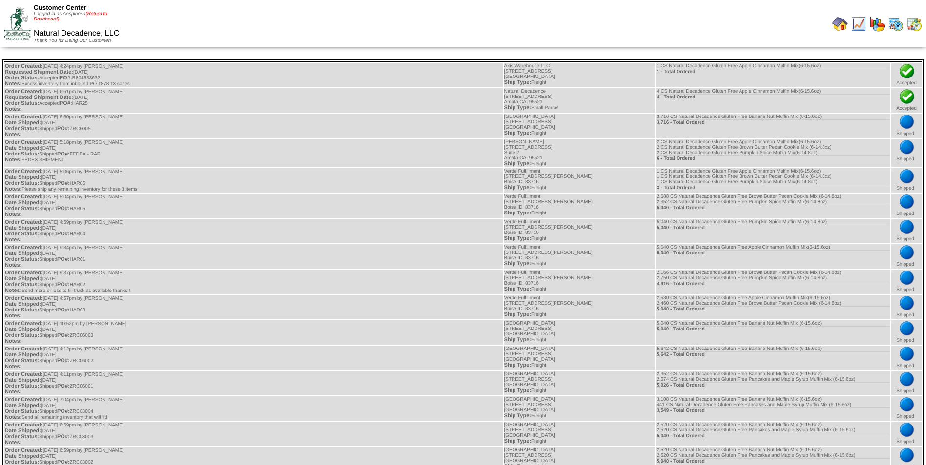
click at [106, 15] on link "(Return to Dashboard)" at bounding box center [71, 16] width 74 height 11
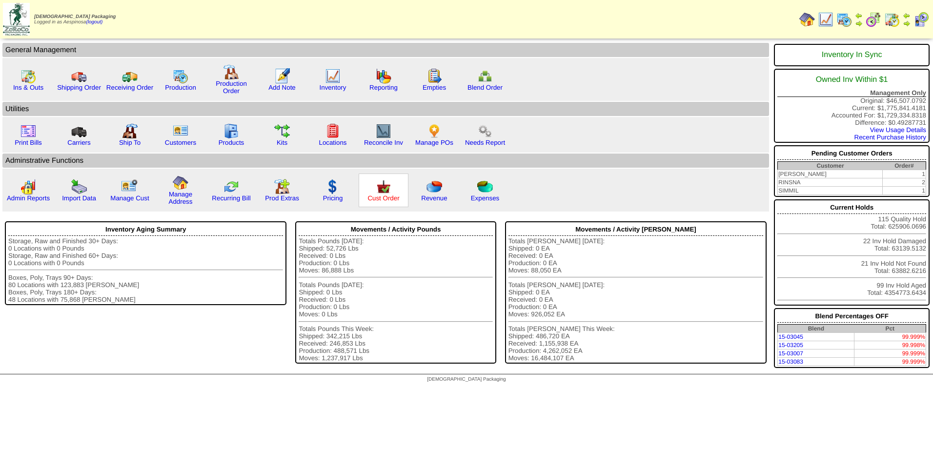
click at [377, 195] on link "Cust Order" at bounding box center [383, 198] width 32 height 7
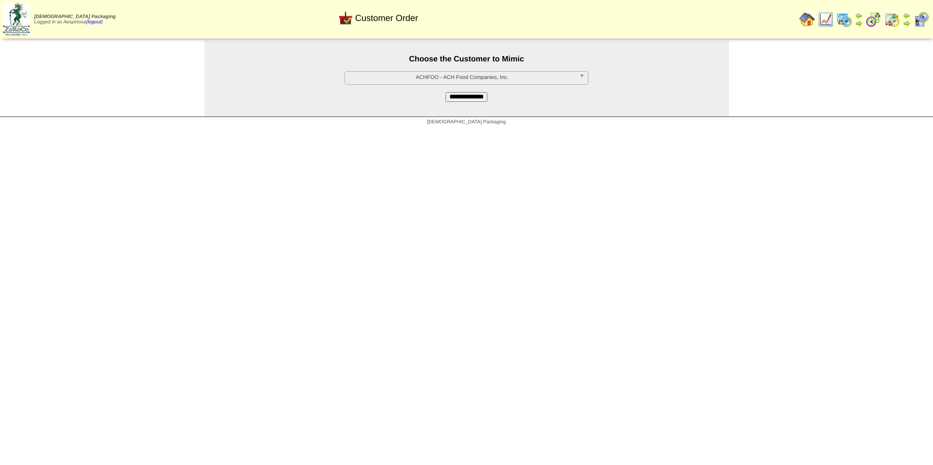
click at [408, 79] on span "ACHFOO - ACH Food Companies, Inc." at bounding box center [462, 78] width 226 height 12
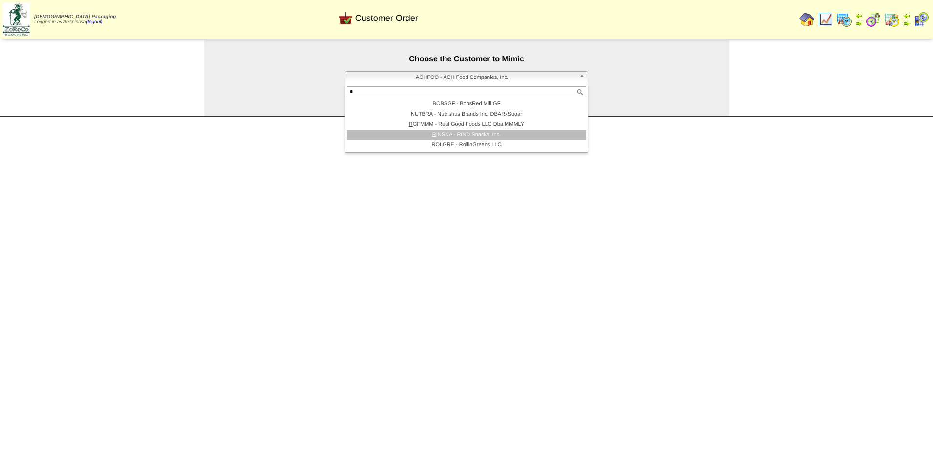
type input "*"
click at [517, 129] on li "R GFMMM - Real Good Foods LLC Dba MMMLY" at bounding box center [466, 125] width 239 height 10
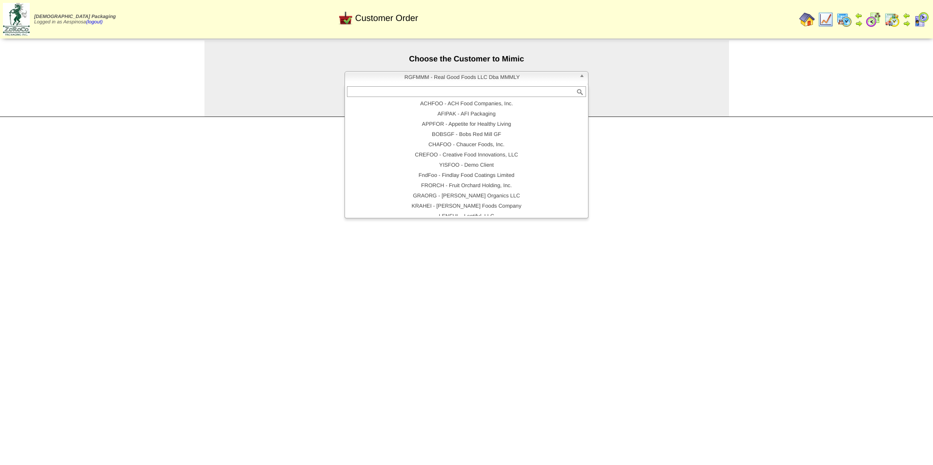
click at [462, 78] on span "RGFMMM - Real Good Foods LLC Dba MMMLY" at bounding box center [462, 78] width 226 height 12
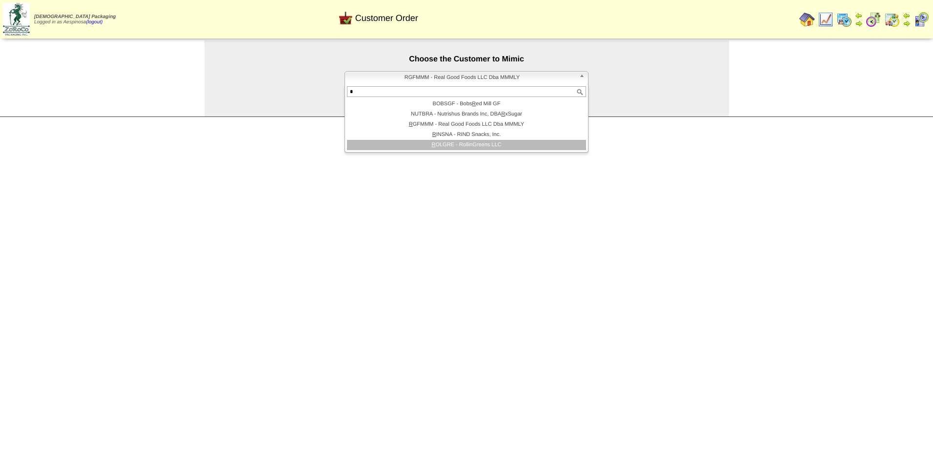
type input "*"
click at [481, 136] on li "R INSNA - RIND Snacks, Inc." at bounding box center [466, 135] width 239 height 10
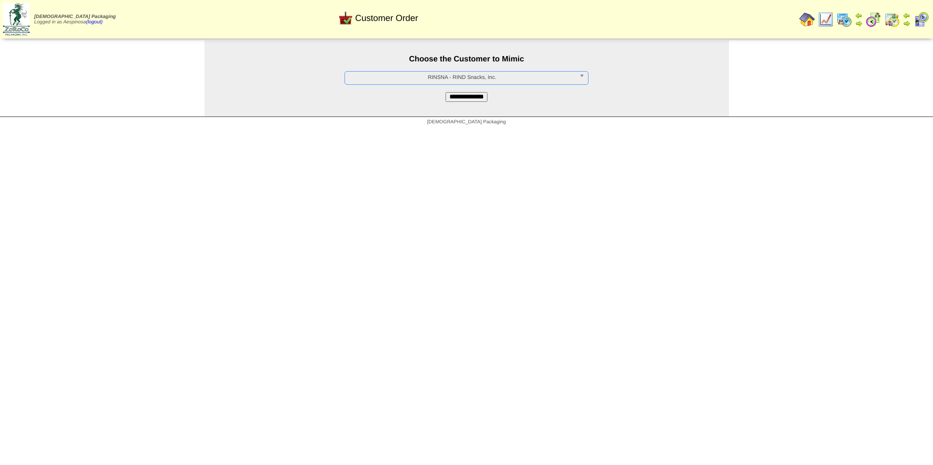
click at [475, 92] on input "**********" at bounding box center [466, 97] width 42 height 10
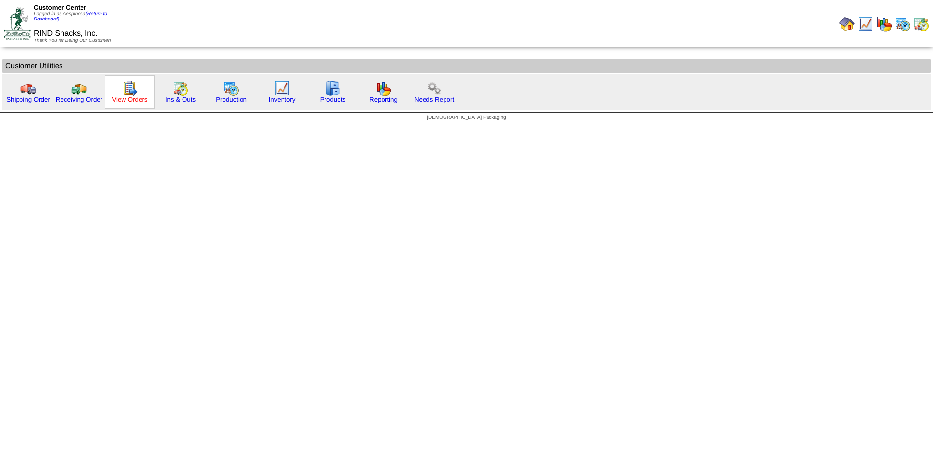
click at [139, 99] on link "View Orders" at bounding box center [130, 99] width 36 height 7
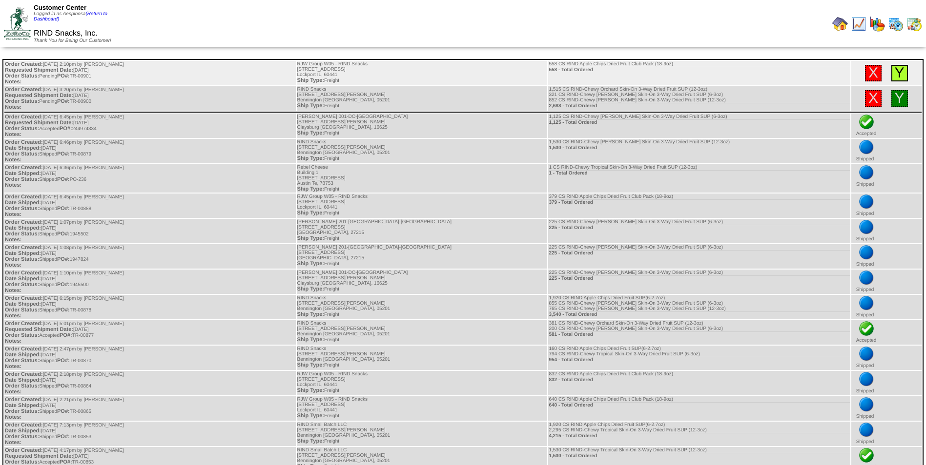
click at [896, 75] on link "Y" at bounding box center [899, 73] width 10 height 16
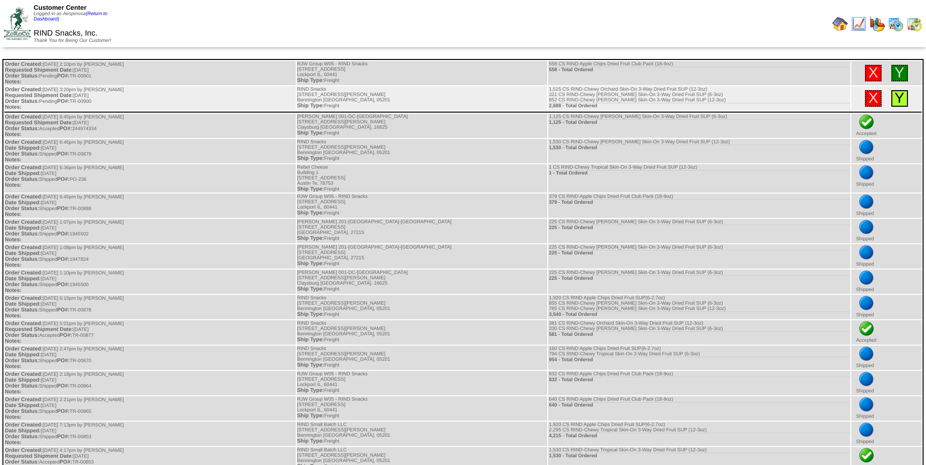
click at [894, 96] on link "Y" at bounding box center [899, 98] width 10 height 16
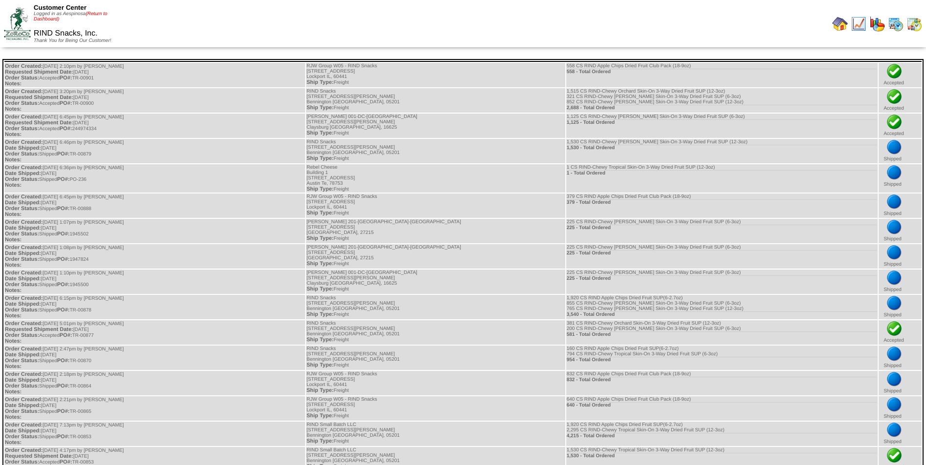
click at [96, 14] on link "(Return to Dashboard)" at bounding box center [71, 16] width 74 height 11
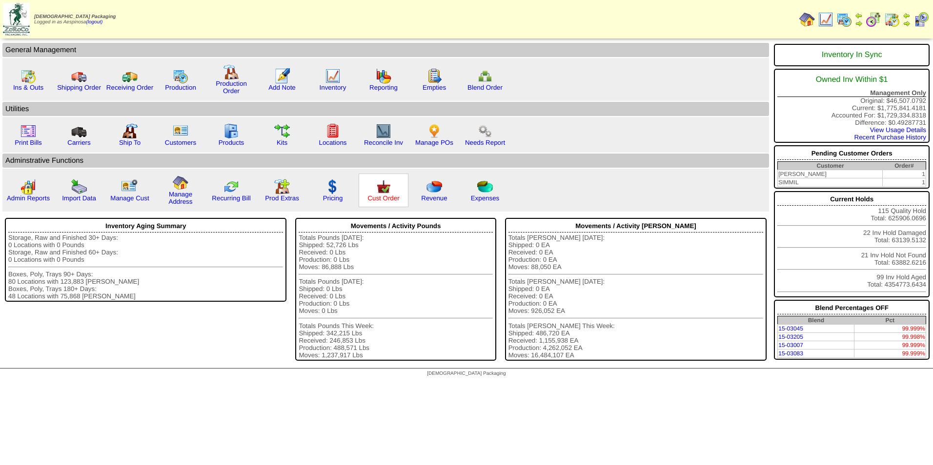
click at [393, 201] on link "Cust Order" at bounding box center [383, 198] width 32 height 7
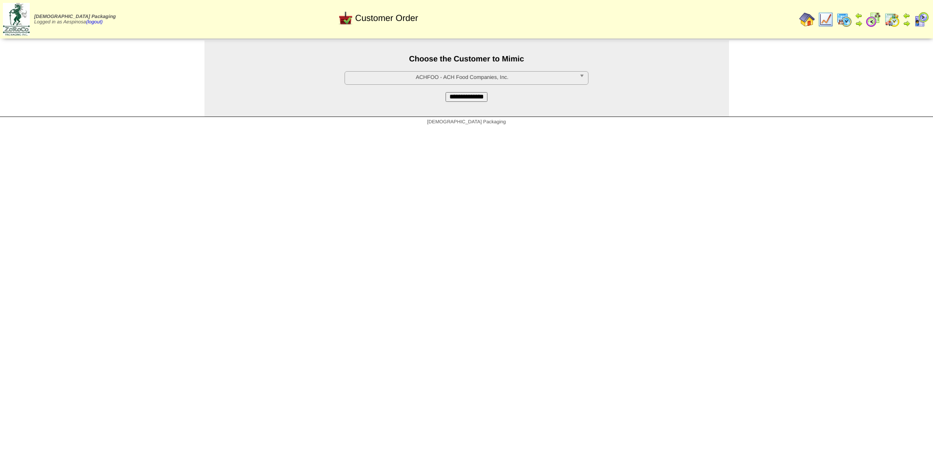
click at [470, 80] on span "ACHFOO - ACH Food Companies, Inc." at bounding box center [462, 78] width 226 height 12
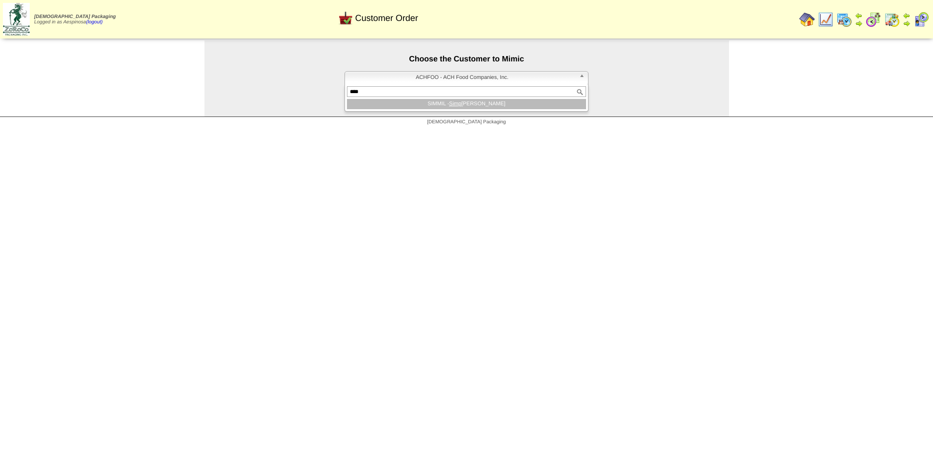
type input "*****"
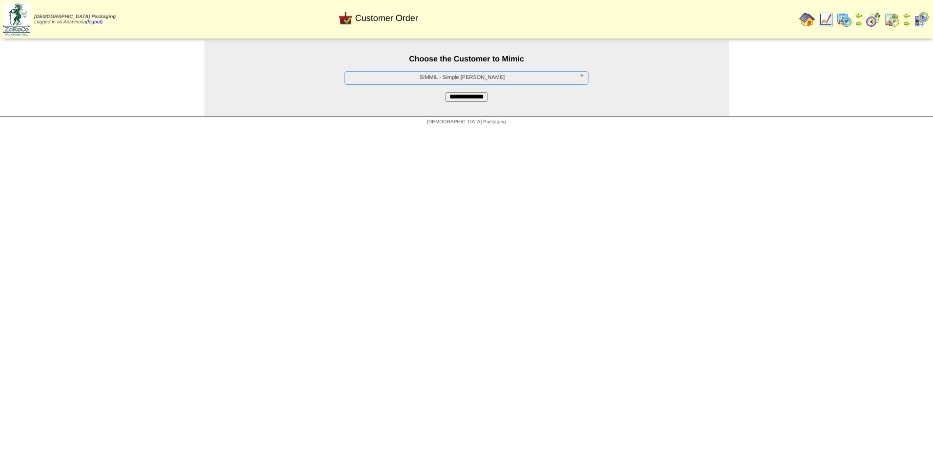
click at [470, 96] on input "**********" at bounding box center [466, 97] width 42 height 10
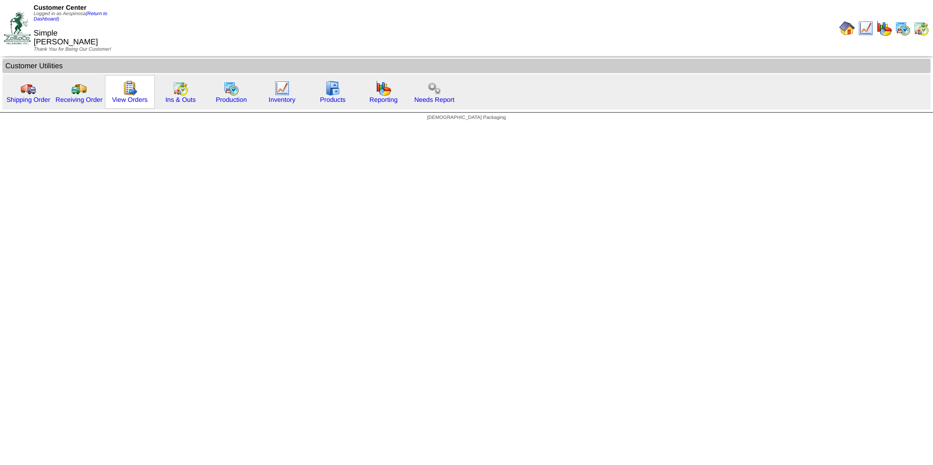
click at [135, 103] on div "View Orders" at bounding box center [130, 92] width 50 height 34
click at [134, 101] on link "View Orders" at bounding box center [130, 99] width 36 height 7
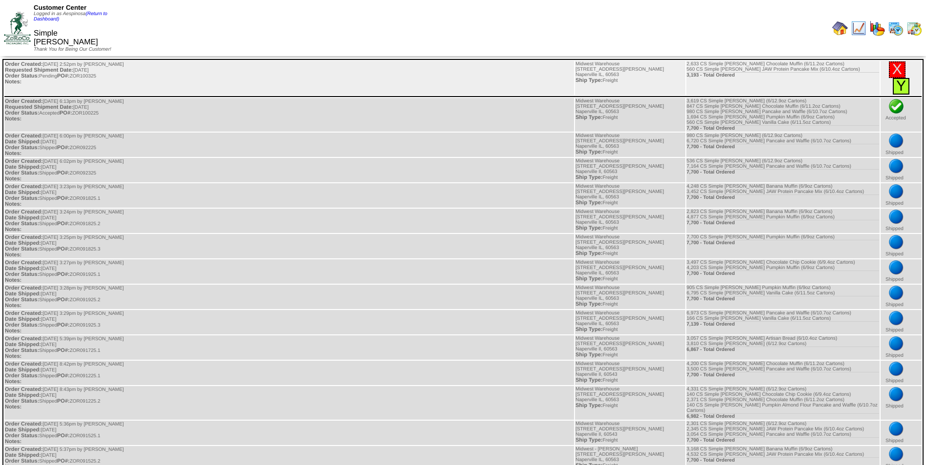
click at [906, 78] on link "Y" at bounding box center [901, 86] width 10 height 16
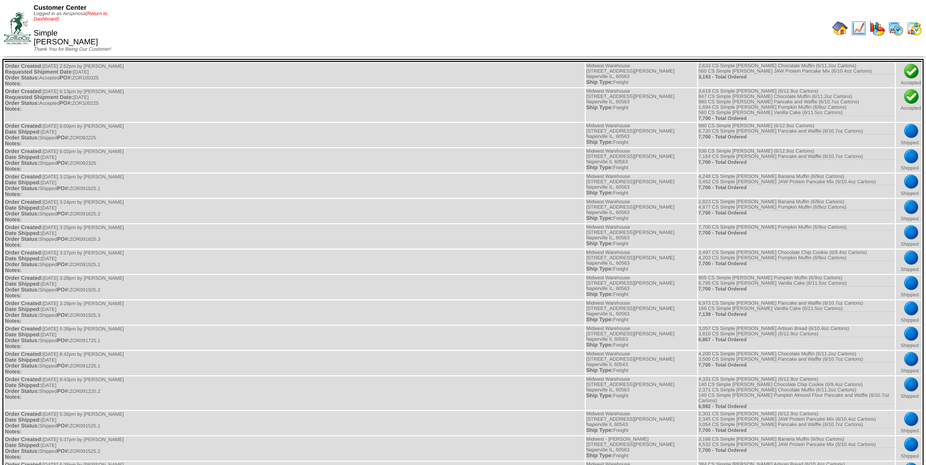
click at [104, 16] on link "(Return to Dashboard)" at bounding box center [71, 16] width 74 height 11
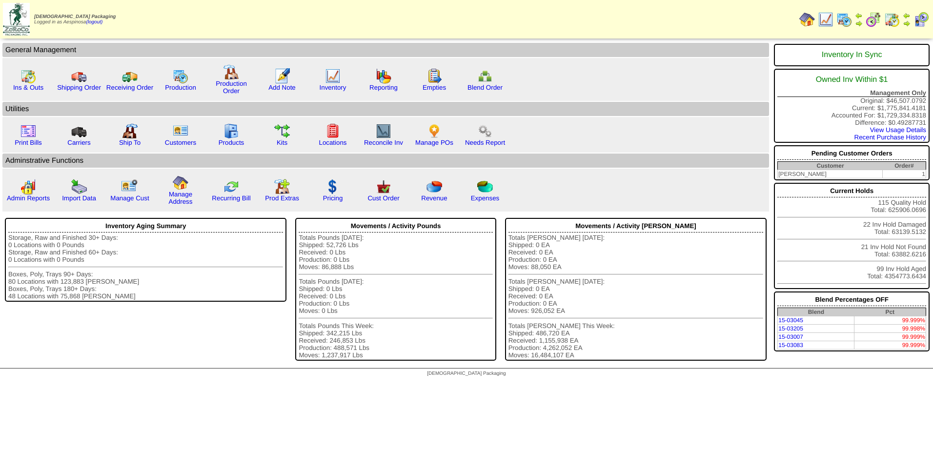
click at [920, 24] on img at bounding box center [921, 20] width 16 height 16
click at [844, 18] on img at bounding box center [844, 20] width 16 height 16
click at [893, 20] on img at bounding box center [892, 20] width 16 height 16
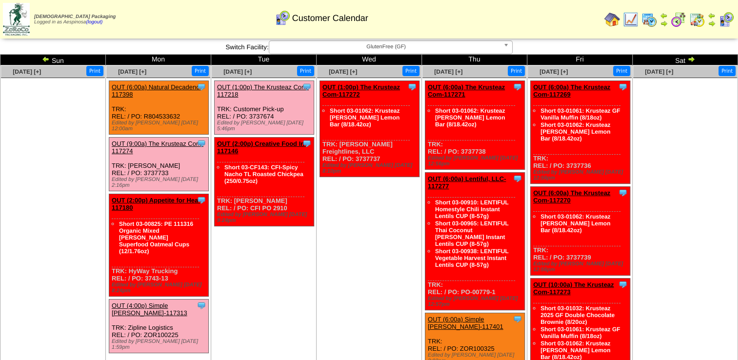
click at [377, 43] on span "GlutenFree (GF)" at bounding box center [386, 47] width 226 height 12
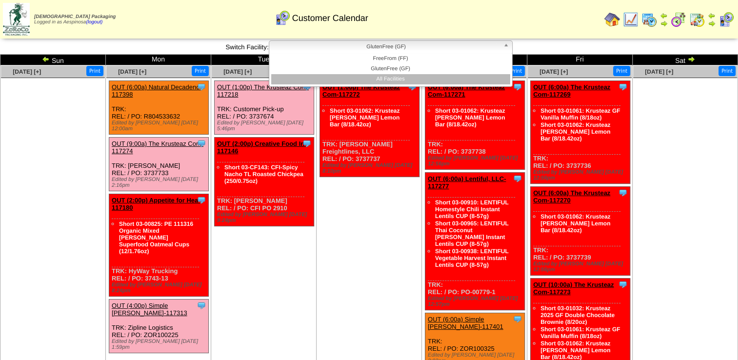
click at [390, 77] on li "All Facilities" at bounding box center [390, 79] width 239 height 10
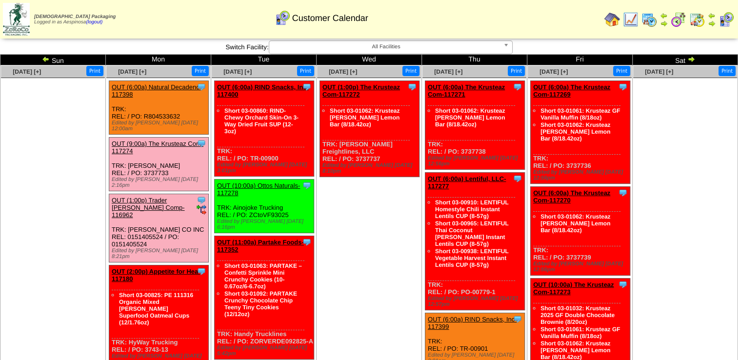
click at [166, 118] on div "Clone Item OUT (6:00a) Natural Decadenc-117398 Natural Decadence, LLC ScheduleI…" at bounding box center [159, 108] width 100 height 54
copy div "R804533632"
click at [262, 157] on div "Clone Item OUT (6:00a) RIND Snacks, Inc-117400 RIND Snacks, Inc. ScheduleID: 11…" at bounding box center [265, 129] width 100 height 96
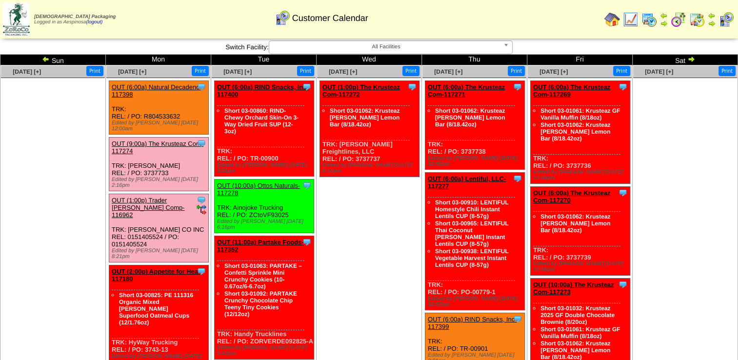
click at [275, 155] on div "Clone Item OUT (6:00a) RIND Snacks, Inc-117400 RIND Snacks, Inc. ScheduleID: 11…" at bounding box center [265, 129] width 100 height 96
drag, startPoint x: 279, startPoint y: 157, endPoint x: 250, endPoint y: 160, distance: 29.4
click at [250, 160] on div "Clone Item OUT (6:00a) RIND Snacks, Inc-117400 RIND Snacks, Inc. ScheduleID: 11…" at bounding box center [265, 129] width 100 height 96
copy div "TR-00900"
drag, startPoint x: 489, startPoint y: 150, endPoint x: 462, endPoint y: 149, distance: 27.3
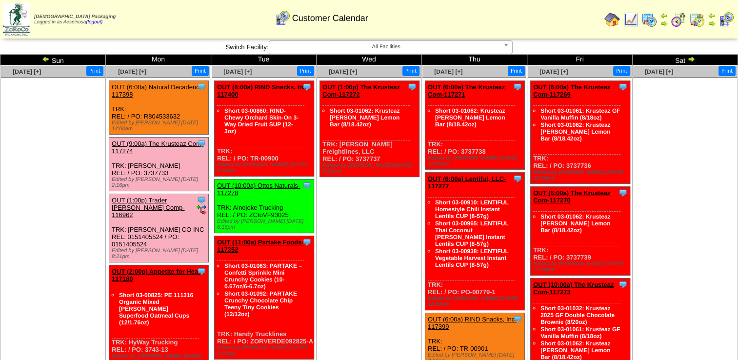
click at [462, 149] on div "Clone Item OUT (6:00a) The Krusteaz Com-117271 The Krusteaz Company ScheduleID:…" at bounding box center [475, 125] width 100 height 89
copy div "3737738"
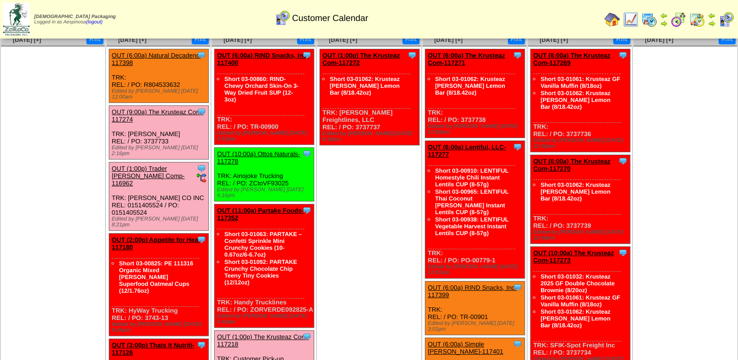
scroll to position [49, 0]
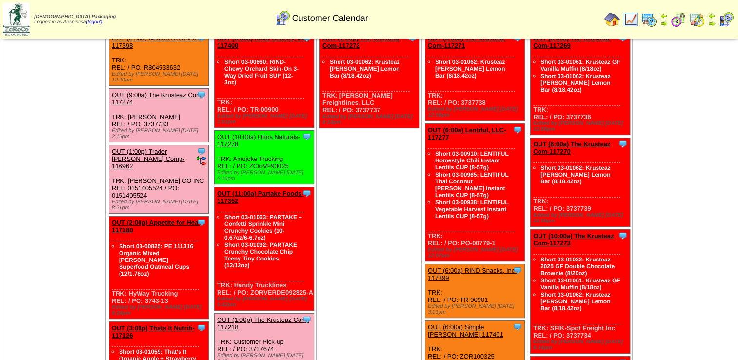
click at [480, 227] on div "Clone Item OUT (6:00a) Lentiful, LLC-117277 Lentiful, LLC ScheduleID: 117277 24…" at bounding box center [475, 193] width 100 height 138
click at [492, 227] on div "Clone Item OUT (6:00a) Lentiful, LLC-117277 Lentiful, LLC ScheduleID: 117277 24…" at bounding box center [475, 193] width 100 height 138
drag, startPoint x: 496, startPoint y: 230, endPoint x: 472, endPoint y: 229, distance: 23.4
click at [472, 229] on div "Clone Item OUT (6:00a) Lentiful, LLC-117277 Lentiful, LLC ScheduleID: 117277 24…" at bounding box center [475, 193] width 100 height 138
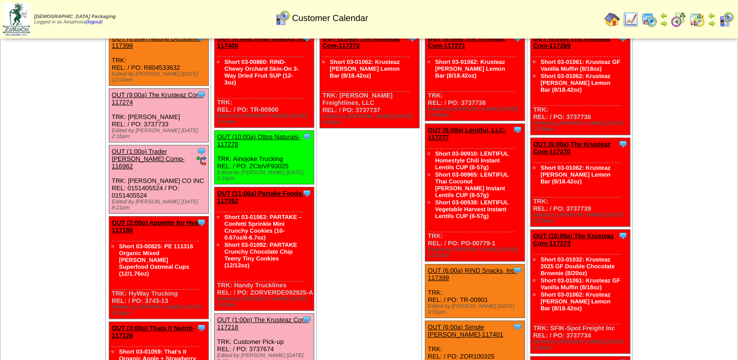
copy div "00779-1"
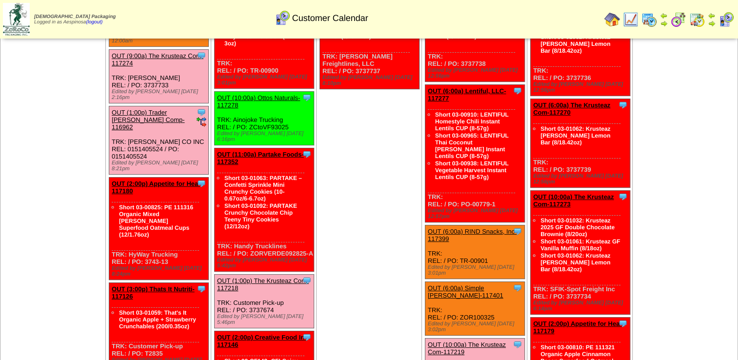
scroll to position [146, 0]
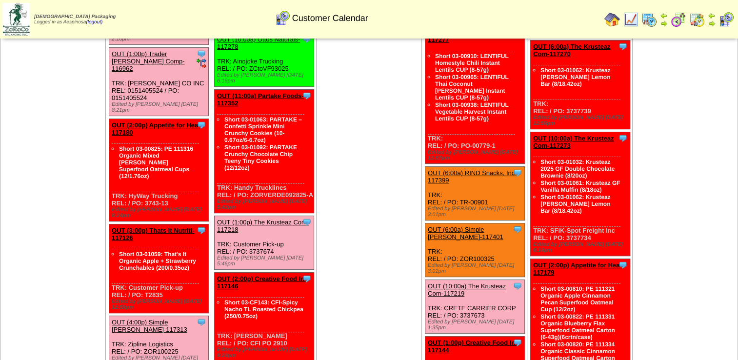
drag, startPoint x: 489, startPoint y: 181, endPoint x: 459, endPoint y: 183, distance: 30.8
click at [459, 183] on div "Clone Item OUT (6:00a) RIND Snacks, Inc-117399 RIND Snacks, Inc. ScheduleID: 11…" at bounding box center [475, 194] width 100 height 54
click at [462, 183] on div "Clone Item OUT (6:00a) RIND Snacks, Inc-117399 RIND Snacks, Inc. ScheduleID: 11…" at bounding box center [475, 194] width 100 height 54
drag, startPoint x: 489, startPoint y: 184, endPoint x: 461, endPoint y: 184, distance: 28.3
click at [461, 184] on div "Clone Item OUT (6:00a) RIND Snacks, Inc-117399 RIND Snacks, Inc. ScheduleID: 11…" at bounding box center [475, 194] width 100 height 54
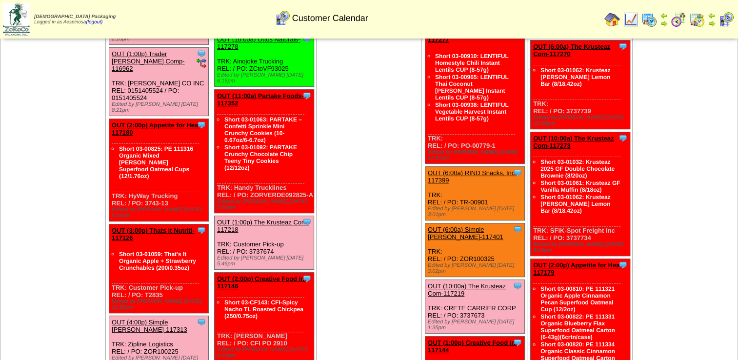
copy div "TR-00901"
click at [491, 225] on div "Clone Item OUT (6:00a) Simple Mills-117401 Simple Mills ScheduleID: 117401 2633…" at bounding box center [475, 250] width 100 height 54
drag, startPoint x: 503, startPoint y: 238, endPoint x: 465, endPoint y: 234, distance: 37.3
click at [463, 235] on div "Clone Item OUT (6:00a) Simple Mills-117401 Simple Mills ScheduleID: 117401 2633…" at bounding box center [475, 250] width 100 height 54
click at [492, 237] on div "Clone Item OUT (6:00a) Simple Mills-117401 Simple Mills ScheduleID: 117401 2633…" at bounding box center [475, 250] width 100 height 54
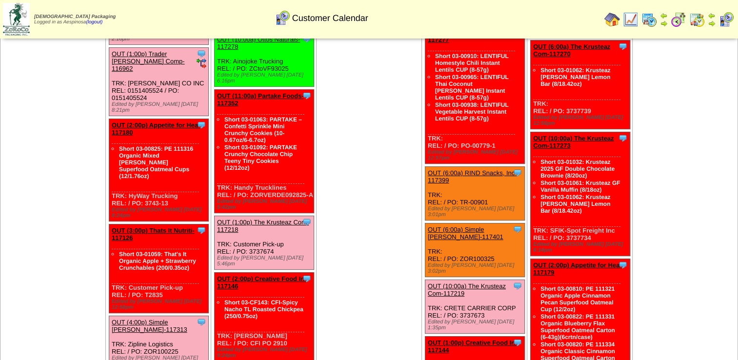
drag, startPoint x: 494, startPoint y: 232, endPoint x: 461, endPoint y: 232, distance: 33.2
click at [461, 232] on div "Clone Item OUT (6:00a) Simple Mills-117401 Simple Mills ScheduleID: 117401 2633…" at bounding box center [475, 250] width 100 height 54
copy div "ZOR100325"
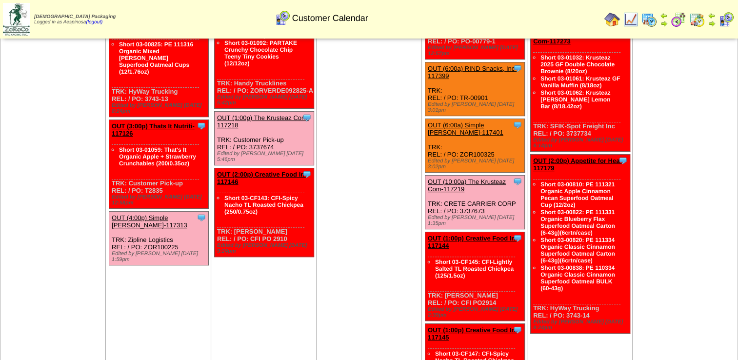
scroll to position [293, 0]
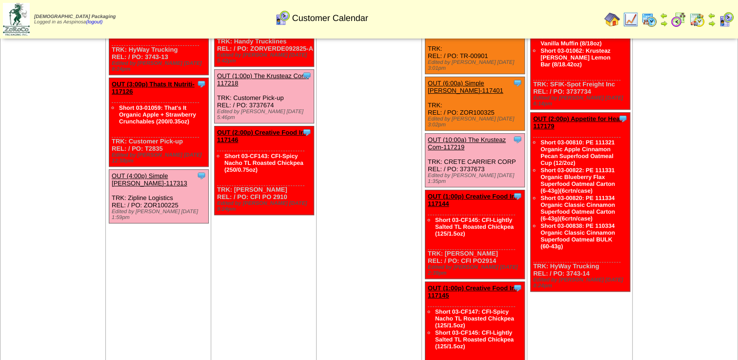
drag, startPoint x: 497, startPoint y: 226, endPoint x: 461, endPoint y: 225, distance: 36.1
click at [461, 225] on div "Clone Item OUT (1:00p) Creative Food In-117144 Creative Food Innovations, LLC S…" at bounding box center [475, 234] width 100 height 89
copy div "CFI PO2914"
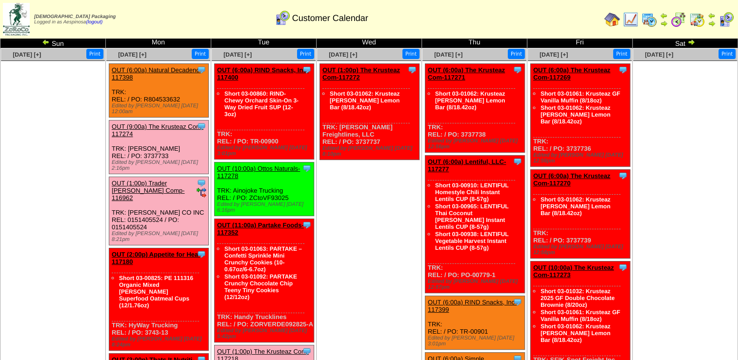
scroll to position [0, 0]
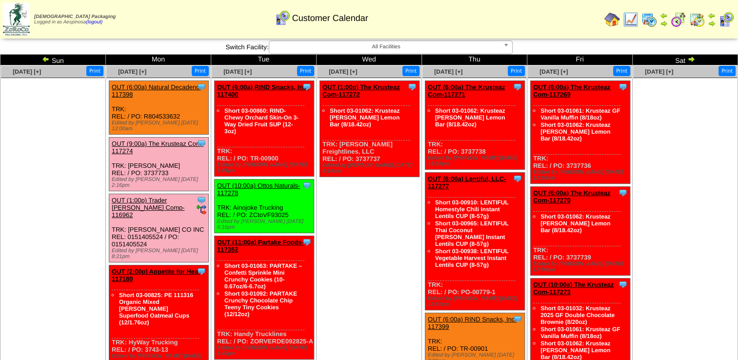
drag, startPoint x: 592, startPoint y: 166, endPoint x: 566, endPoint y: 166, distance: 25.9
click at [566, 166] on div "Clone Item OUT (6:00a) The Krusteaz Com-117269 The Krusteaz Company ScheduleID:…" at bounding box center [581, 132] width 100 height 103
copy div "3737736"
click at [578, 251] on div "Clone Item OUT (6:00a) The Krusteaz Com-117270 The Krusteaz Company ScheduleID:…" at bounding box center [581, 231] width 100 height 89
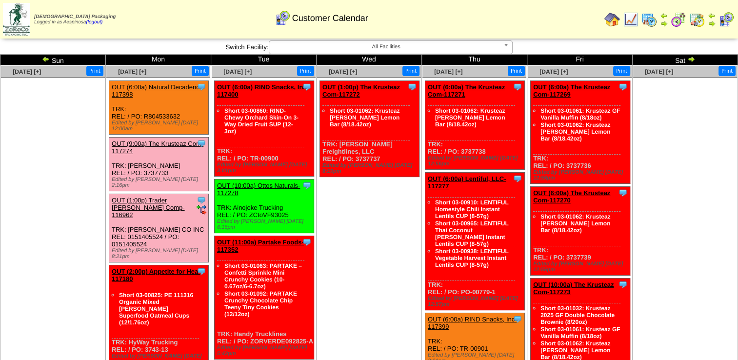
copy div "3737739"
click at [44, 60] on img at bounding box center [46, 59] width 8 height 8
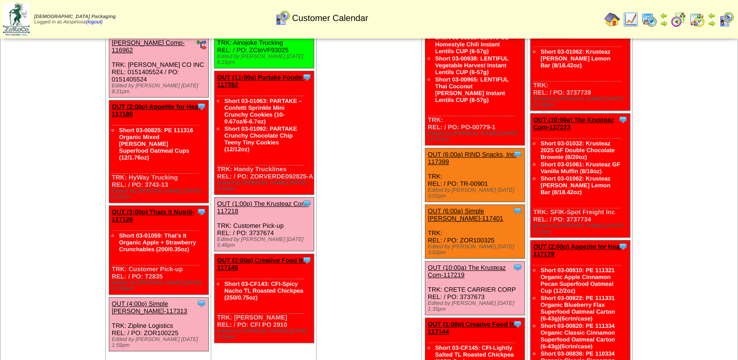
scroll to position [537, 0]
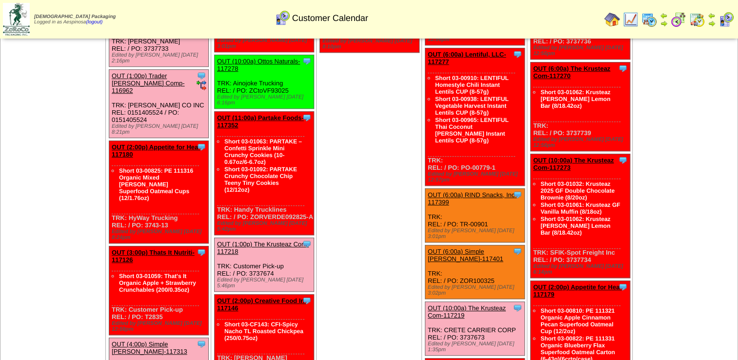
click at [162, 249] on link "OUT (3:00p) Thats It Nutriti-117126" at bounding box center [153, 256] width 83 height 15
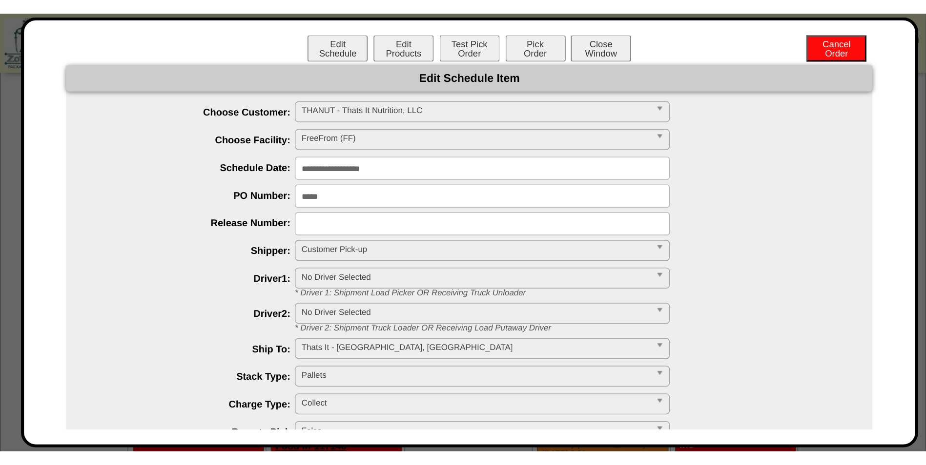
scroll to position [606, 0]
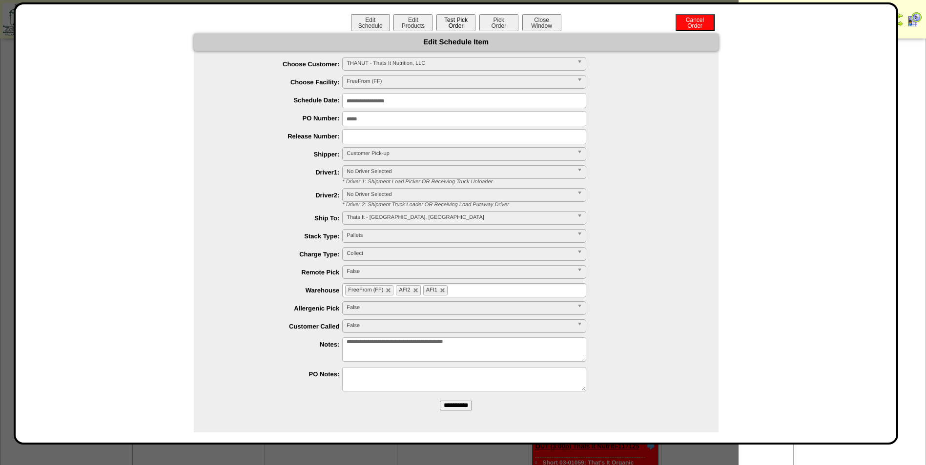
click at [445, 25] on button "Test Pick Order" at bounding box center [455, 22] width 39 height 17
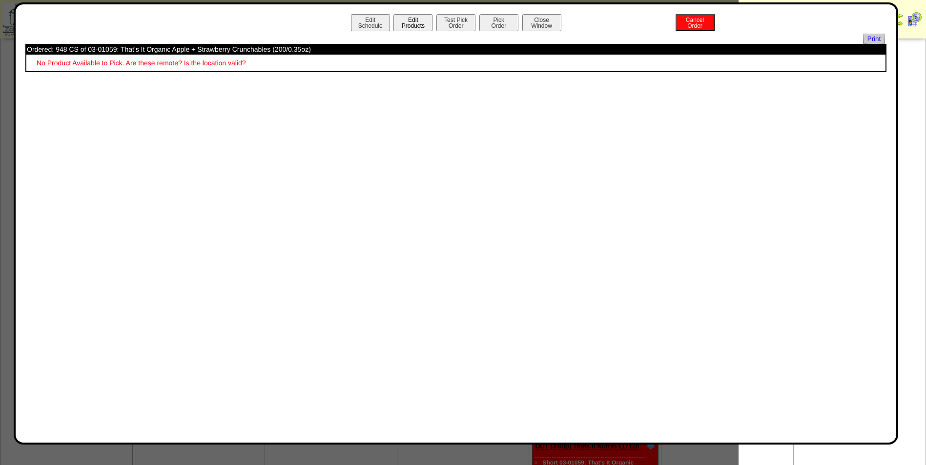
click at [408, 25] on button "Edit Products" at bounding box center [412, 22] width 39 height 17
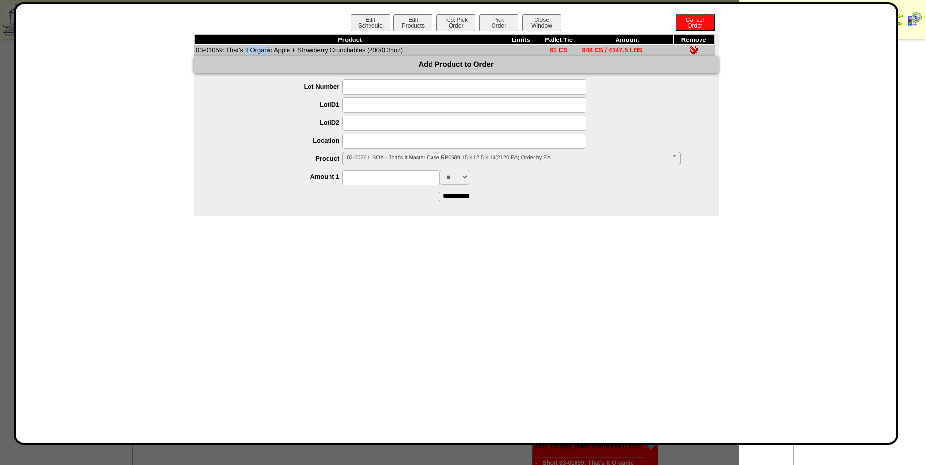
drag, startPoint x: 222, startPoint y: 50, endPoint x: 196, endPoint y: 51, distance: 26.9
click at [196, 51] on td "03-01059: That's It Organic Apple + Strawberry Crunchables (200/0.35oz)" at bounding box center [350, 50] width 310 height 10
copy td "03-01059"
click at [363, 31] on button "Edit Schedule" at bounding box center [370, 22] width 39 height 17
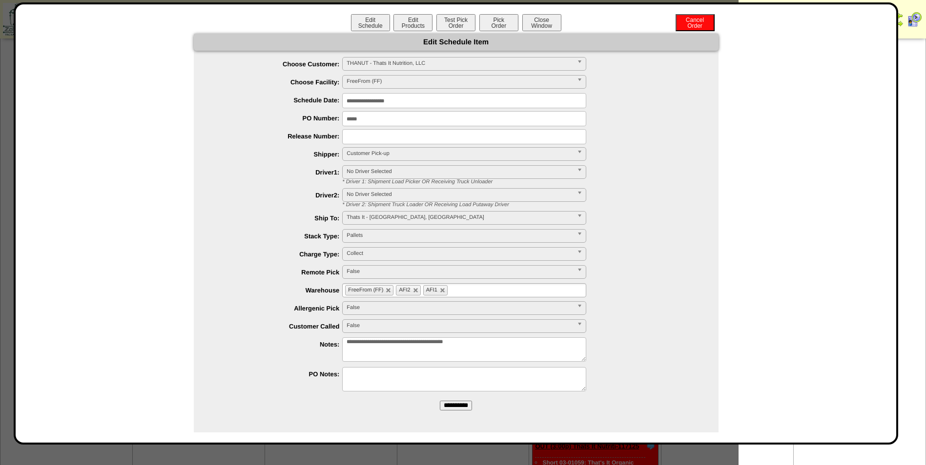
drag, startPoint x: 386, startPoint y: 120, endPoint x: 299, endPoint y: 107, distance: 88.2
click at [301, 107] on ul "**********" at bounding box center [456, 225] width 524 height 337
click at [554, 21] on button "Close Window" at bounding box center [541, 22] width 39 height 17
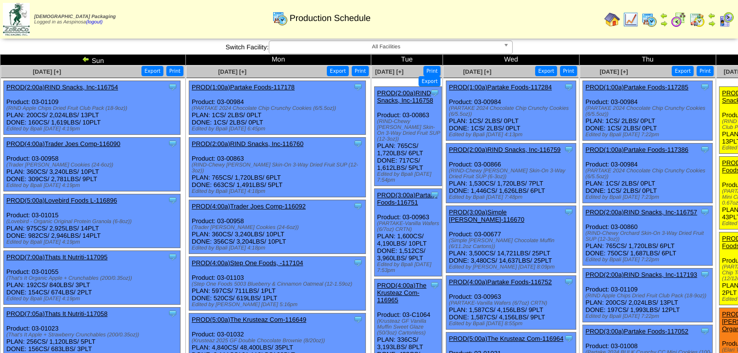
click at [172, 27] on div "Production Schedule" at bounding box center [321, 14] width 423 height 27
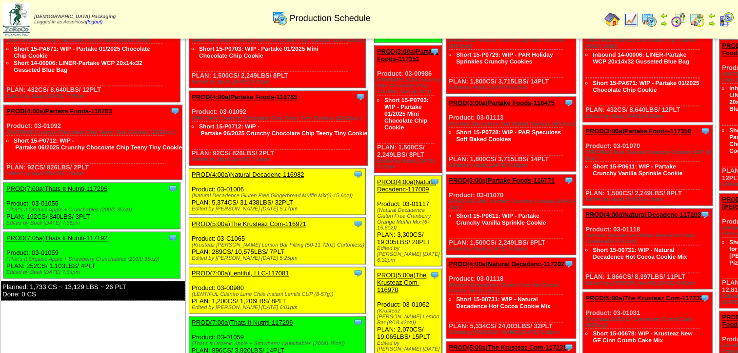
scroll to position [1317, 0]
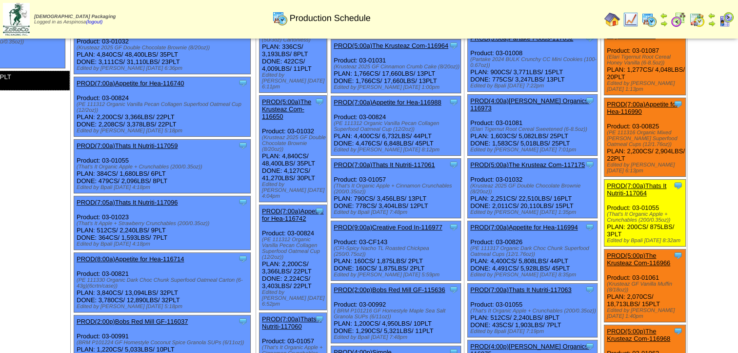
scroll to position [293, 119]
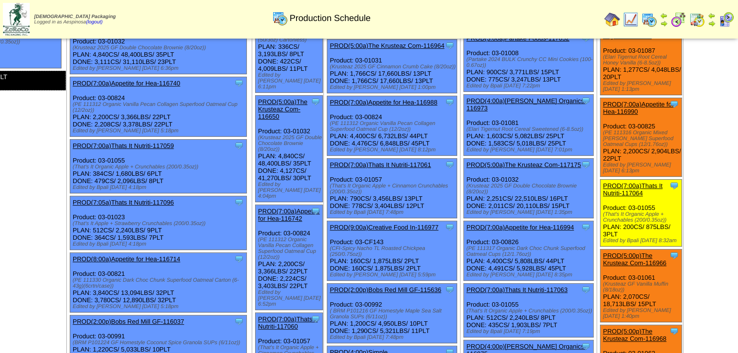
click at [635, 24] on img at bounding box center [631, 20] width 16 height 16
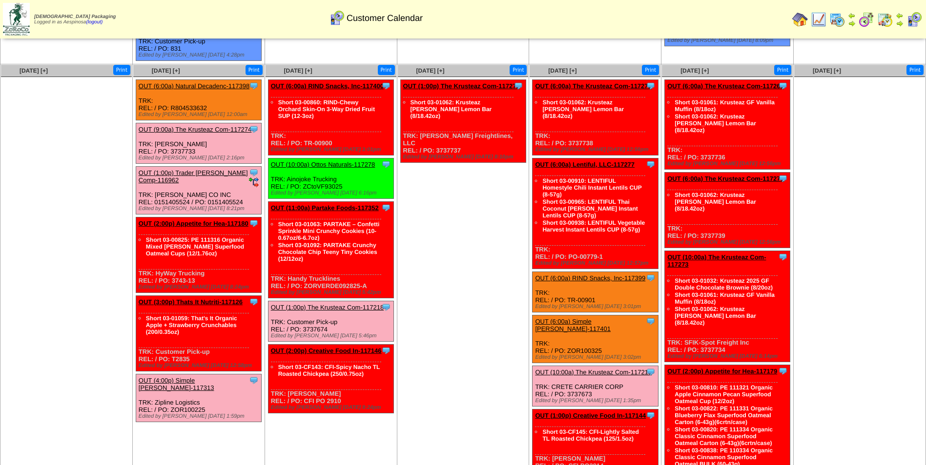
scroll to position [342, 0]
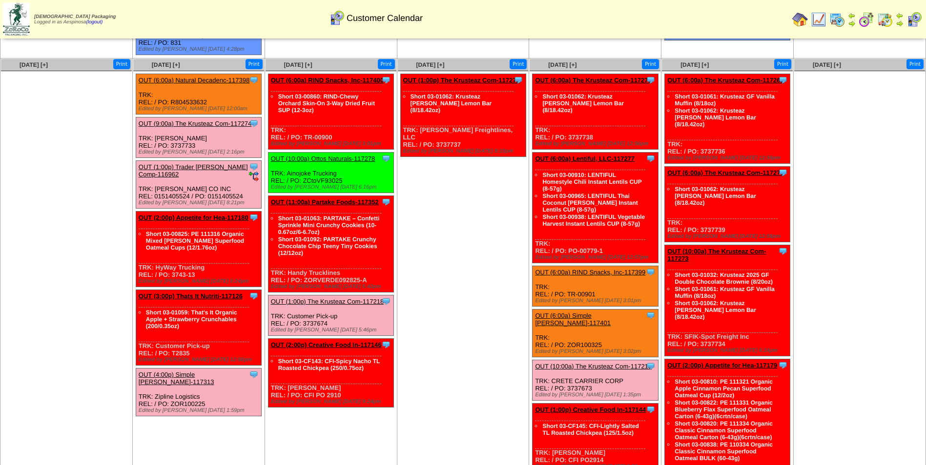
drag, startPoint x: 470, startPoint y: 242, endPoint x: 475, endPoint y: 238, distance: 6.2
click at [471, 242] on td "Oct 01 [+] Print Clone Item OUT (1:00p) The Krusteaz Com-117272 The Krusteaz Co…" at bounding box center [463, 421] width 132 height 725
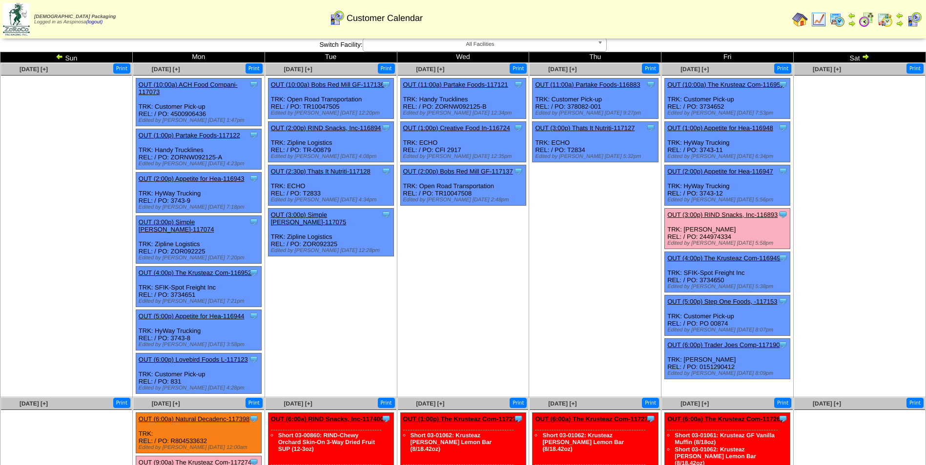
scroll to position [0, 0]
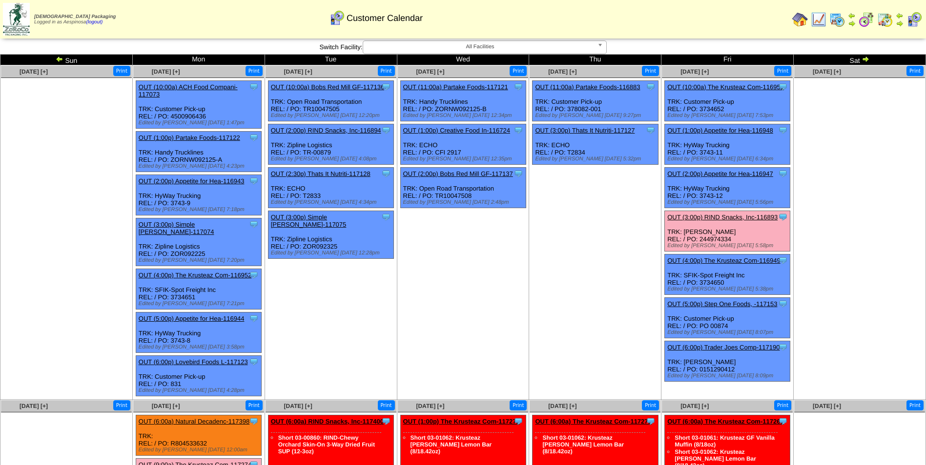
click at [861, 59] on img at bounding box center [865, 59] width 8 height 8
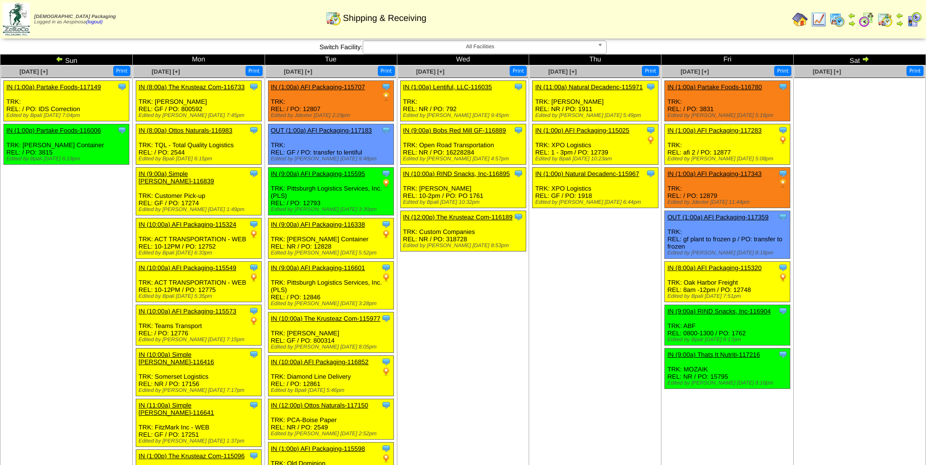
click at [59, 58] on img at bounding box center [60, 59] width 8 height 8
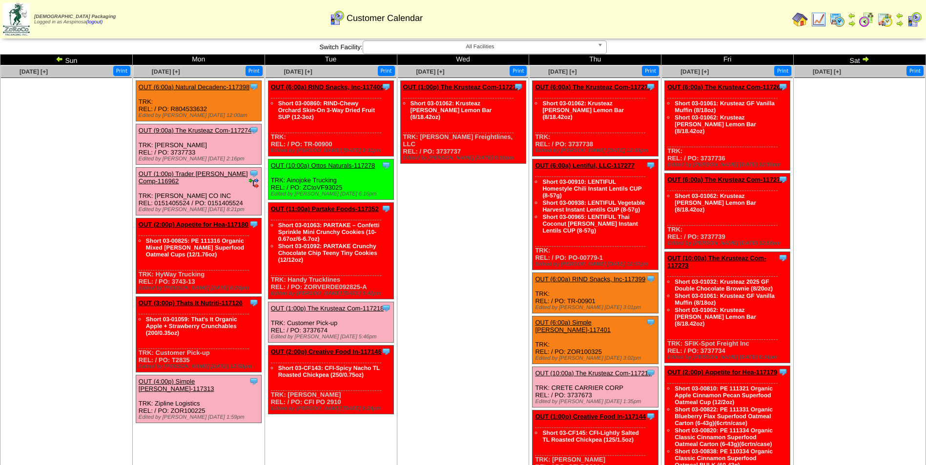
click at [815, 306] on td "Oct 04 [+] Print" at bounding box center [859, 427] width 132 height 725
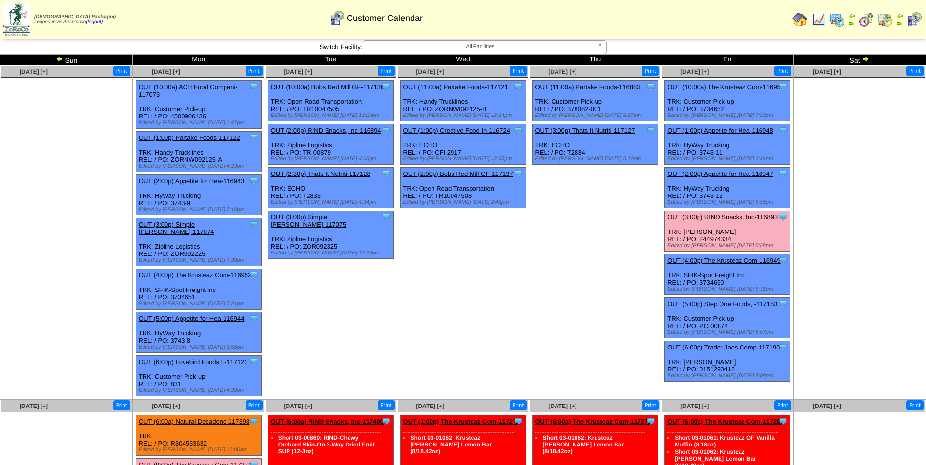
click at [648, 210] on ul "Clone Item OUT (11:00a) Partake Foods-116883 Partake Foods ScheduleID: 116883 2…" at bounding box center [594, 153] width 131 height 146
click at [620, 294] on td "Sep 25 [+] Print Clone Item OUT (11:00a) Partake Foods-116883 Partake Foods Sch…" at bounding box center [595, 232] width 132 height 335
click at [566, 267] on td "Sep 25 [+] Print Clone Item OUT (11:00a) Partake Foods-116883 Partake Foods Sch…" at bounding box center [595, 232] width 132 height 335
click at [551, 270] on td "Sep 25 [+] Print Clone Item OUT (11:00a) Partake Foods-116883 Partake Foods Sch…" at bounding box center [595, 232] width 132 height 335
drag, startPoint x: 637, startPoint y: 267, endPoint x: 632, endPoint y: 271, distance: 5.9
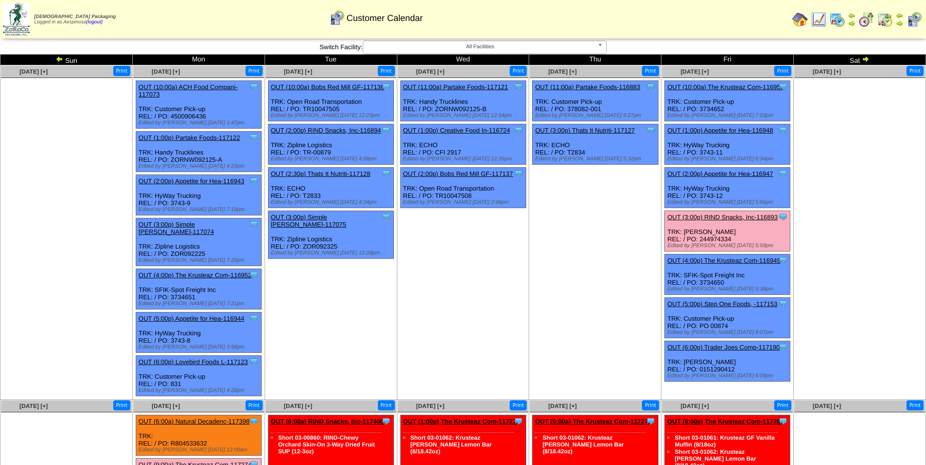
click at [637, 267] on td "Sep 25 [+] Print Clone Item OUT (11:00a) Partake Foods-116883 Partake Foods Sch…" at bounding box center [595, 232] width 132 height 335
click at [867, 59] on img at bounding box center [865, 59] width 8 height 8
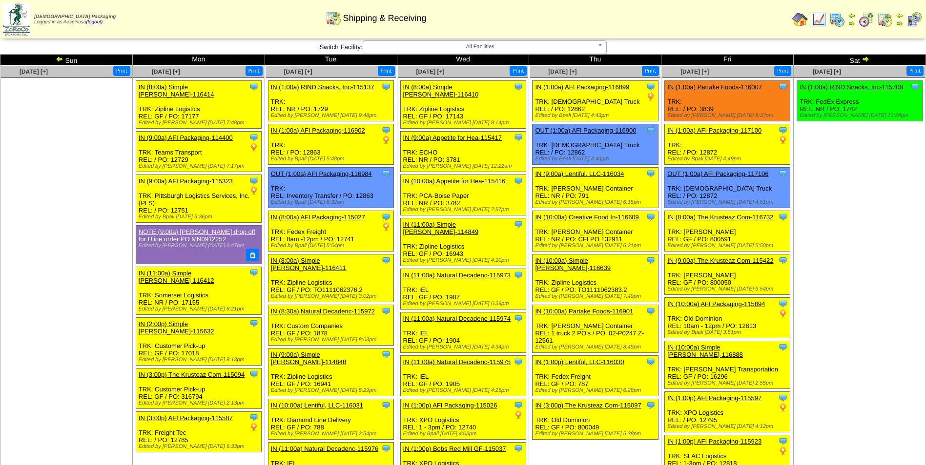
click at [818, 207] on ul "Clone Item IN (1:00a) RIND Snacks, Inc-115708 RIND Snacks, Inc. ScheduleID: 115…" at bounding box center [859, 153] width 131 height 146
click at [866, 56] on img at bounding box center [865, 59] width 8 height 8
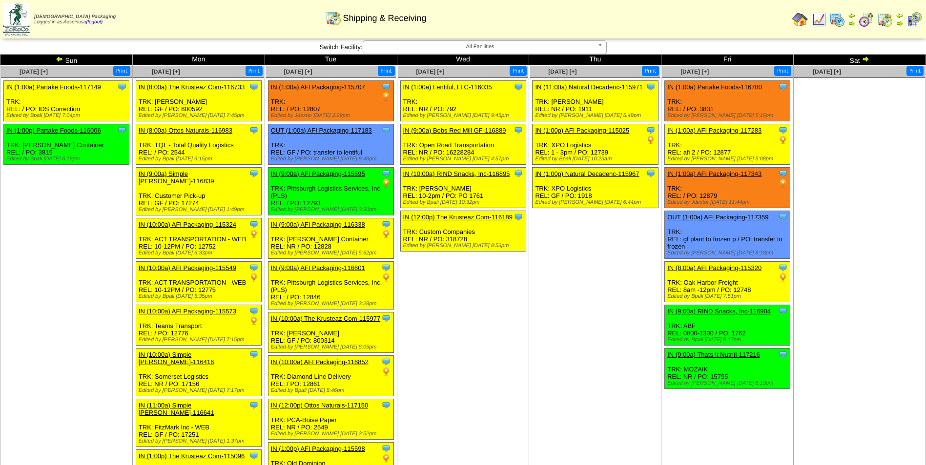
drag, startPoint x: 0, startPoint y: 0, endPoint x: 867, endPoint y: 60, distance: 869.0
click at [867, 60] on img at bounding box center [865, 59] width 8 height 8
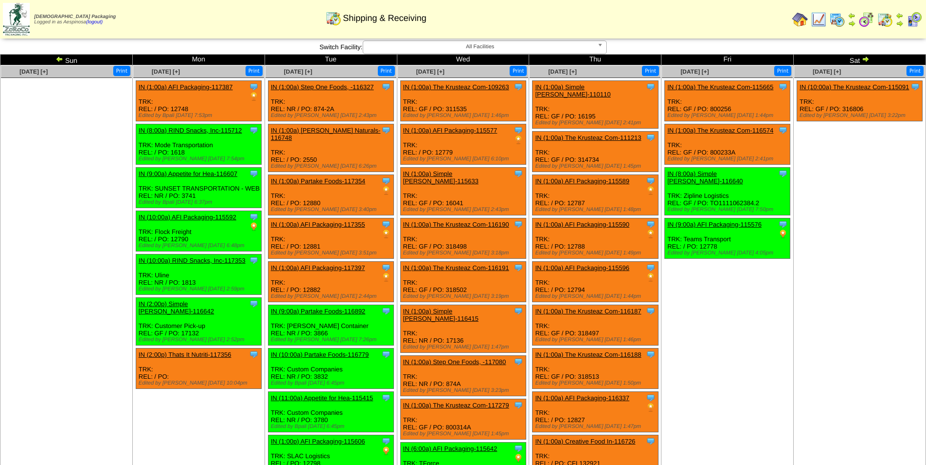
click at [867, 60] on img at bounding box center [865, 59] width 8 height 8
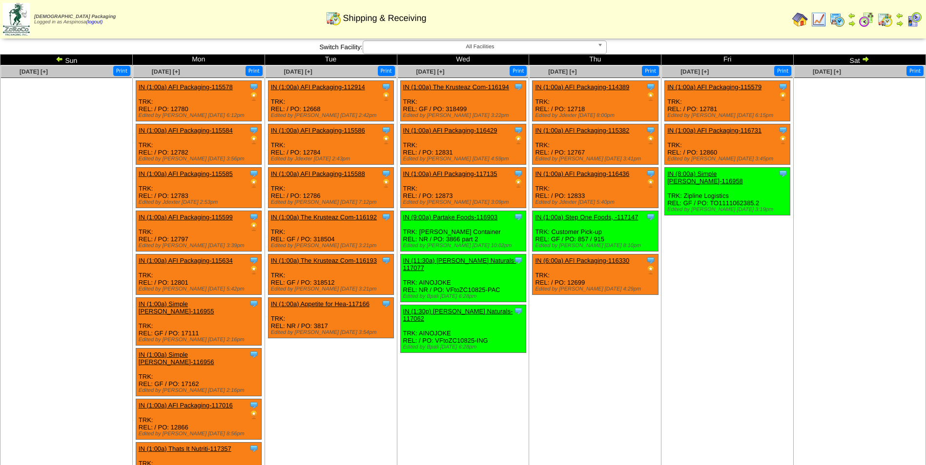
scroll to position [341, 0]
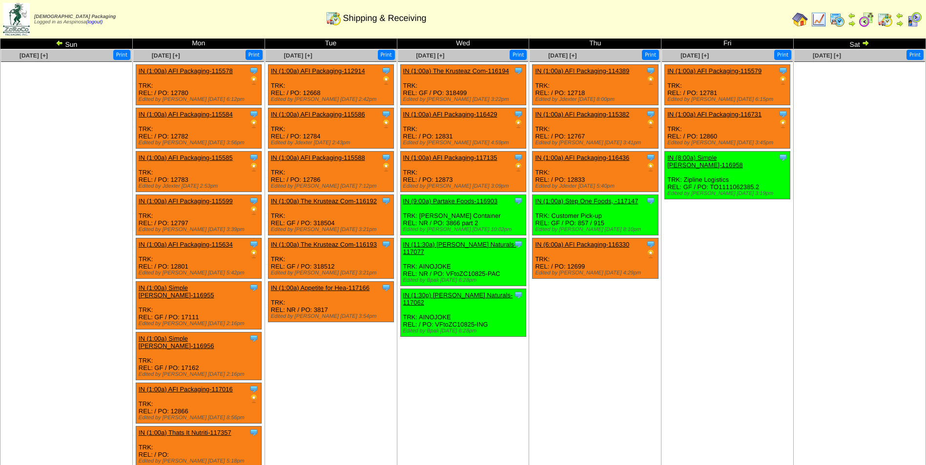
scroll to position [0, 0]
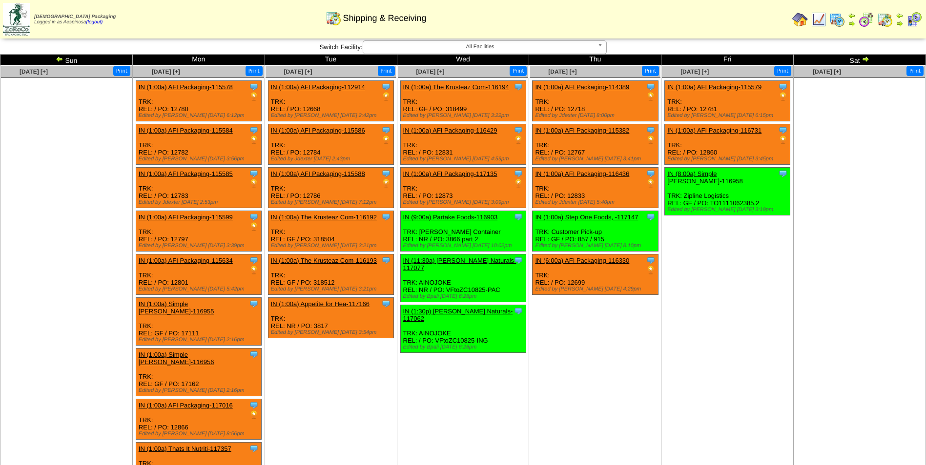
click at [866, 58] on img at bounding box center [865, 59] width 8 height 8
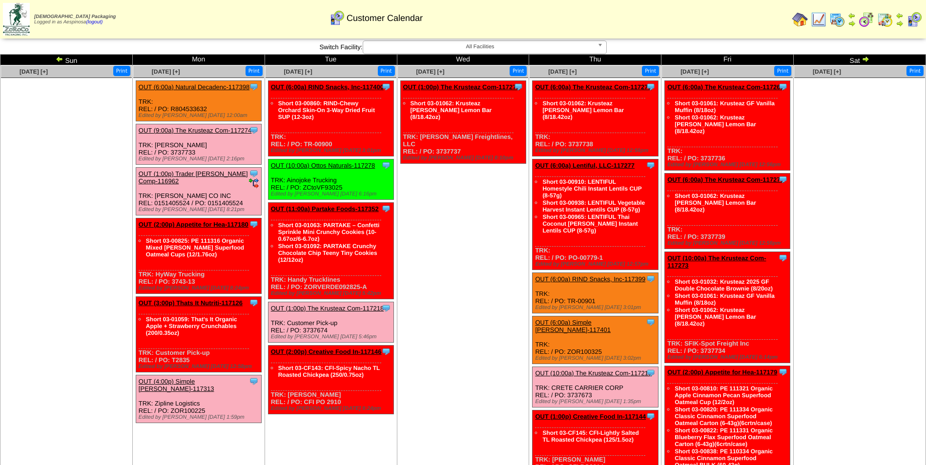
drag, startPoint x: 0, startPoint y: 0, endPoint x: 867, endPoint y: 58, distance: 868.9
click at [867, 58] on img at bounding box center [865, 59] width 8 height 8
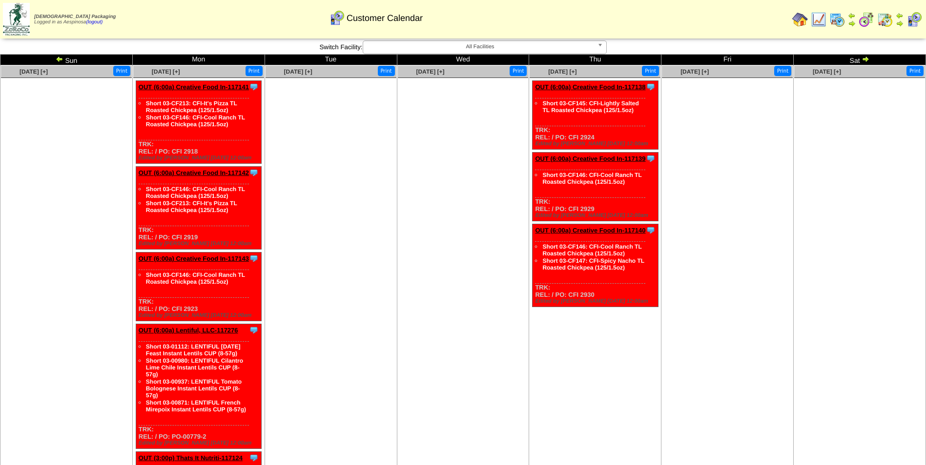
drag, startPoint x: 192, startPoint y: 55, endPoint x: 172, endPoint y: 48, distance: 21.5
drag, startPoint x: 172, startPoint y: 48, endPoint x: 359, endPoint y: 184, distance: 231.2
click at [364, 184] on ul at bounding box center [330, 151] width 131 height 146
click at [57, 58] on img at bounding box center [60, 59] width 8 height 8
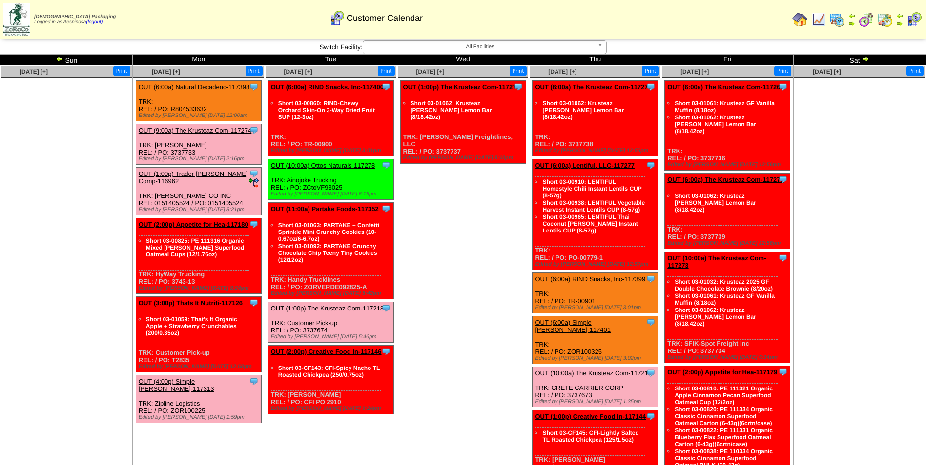
click at [214, 378] on link "OUT (4:00p) Simple Mills-117313" at bounding box center [177, 385] width 76 height 15
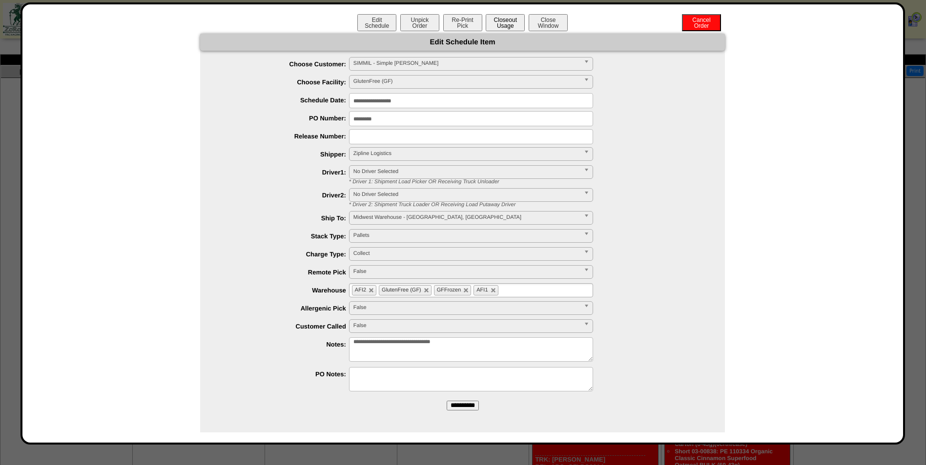
click at [509, 24] on button "Closeout Usage" at bounding box center [504, 22] width 39 height 17
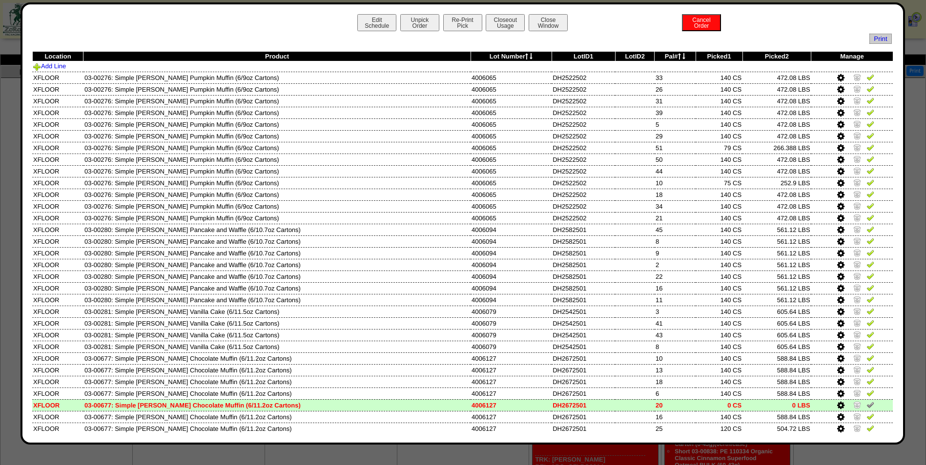
click at [678, 53] on span at bounding box center [679, 56] width 3 height 7
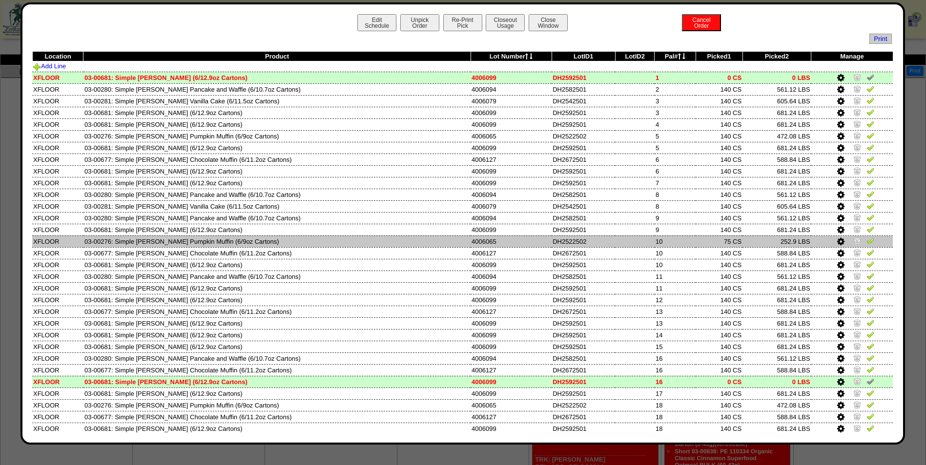
click at [853, 241] on img at bounding box center [857, 241] width 8 height 8
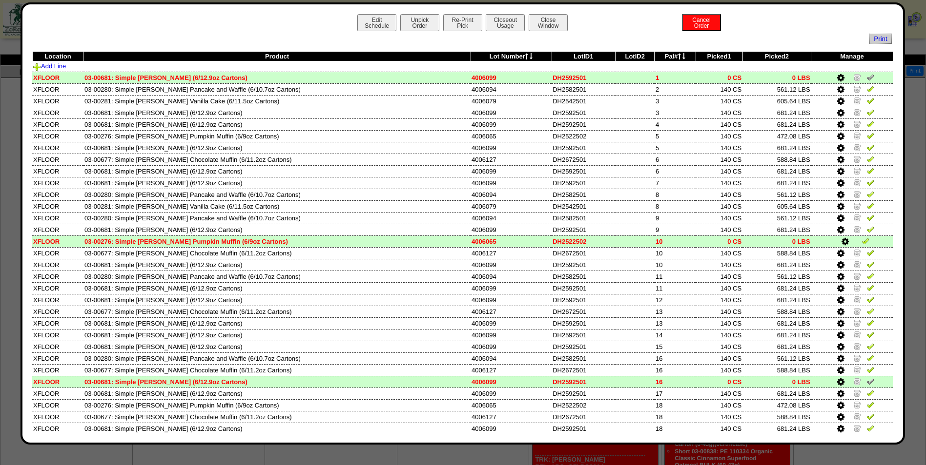
click at [470, 244] on td "4006065" at bounding box center [510, 242] width 81 height 12
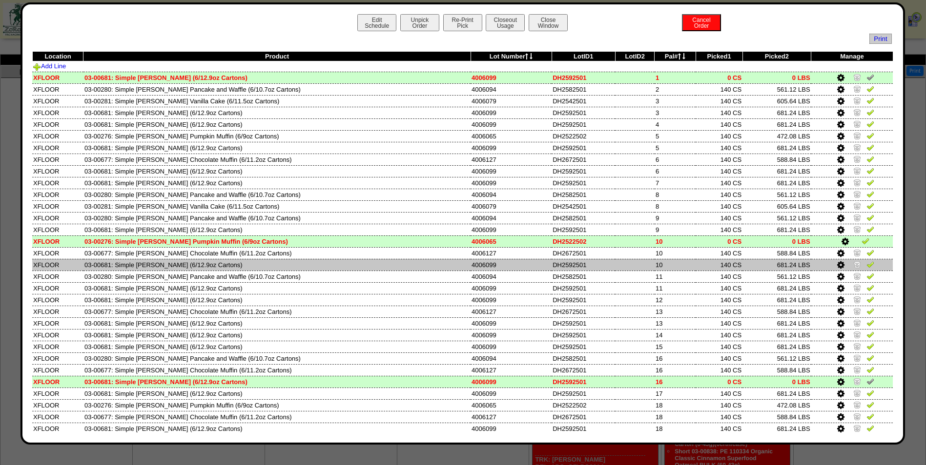
copy td "4006065"
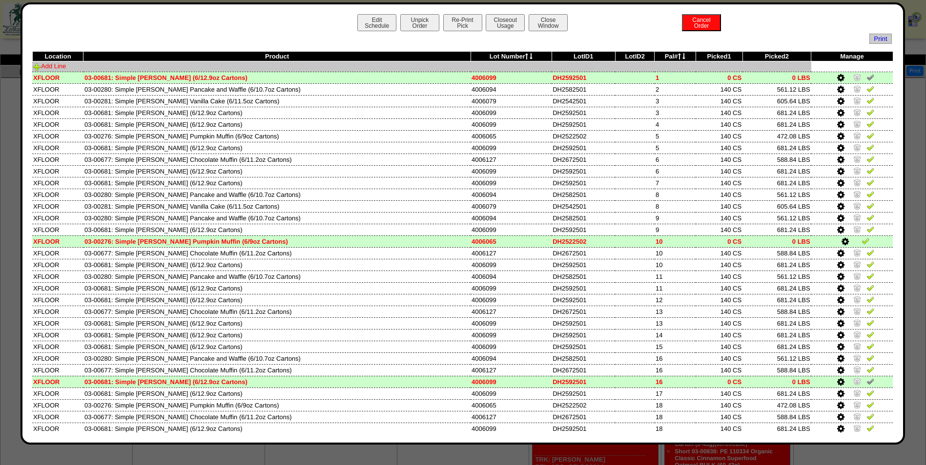
click at [60, 64] on link "Add Line" at bounding box center [49, 65] width 33 height 7
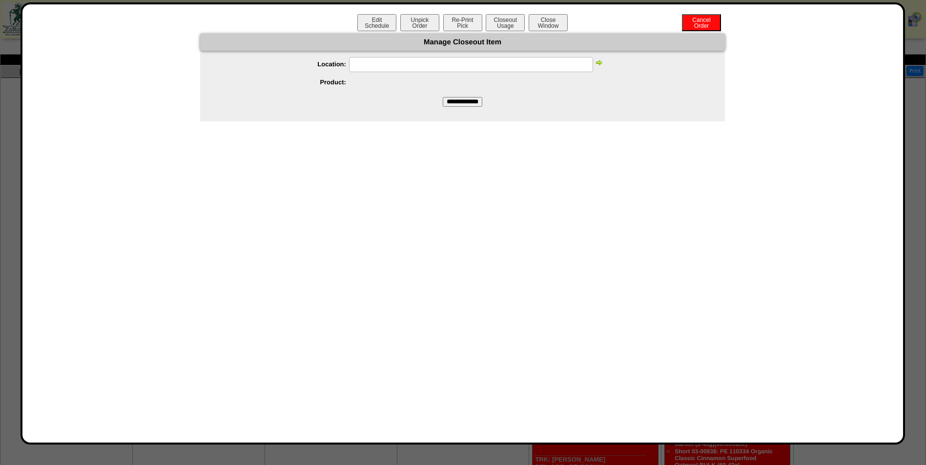
click at [558, 62] on input "text" at bounding box center [471, 64] width 244 height 15
type input "******"
click at [597, 64] on img at bounding box center [599, 63] width 8 height 8
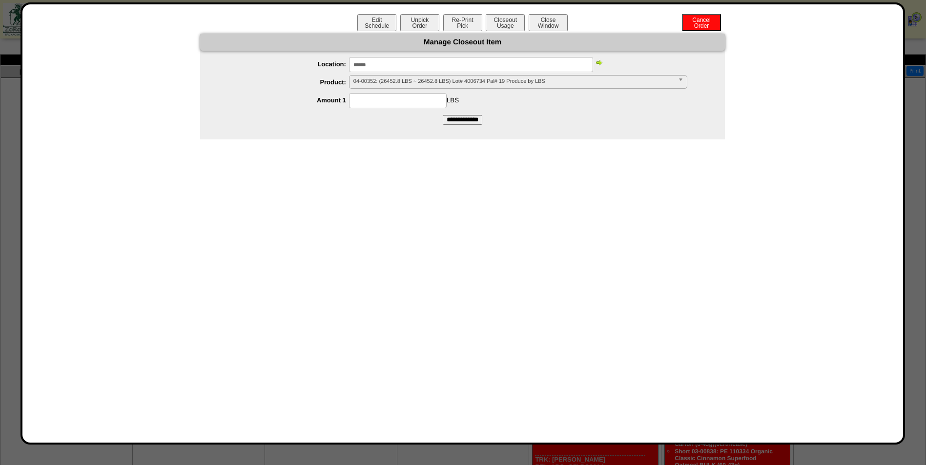
click at [581, 85] on span "04-00352: (26452.8 LBS ~ 26452.8 LBS) Lot# 4006734 Pal# 19 Produce by LBS" at bounding box center [513, 82] width 321 height 12
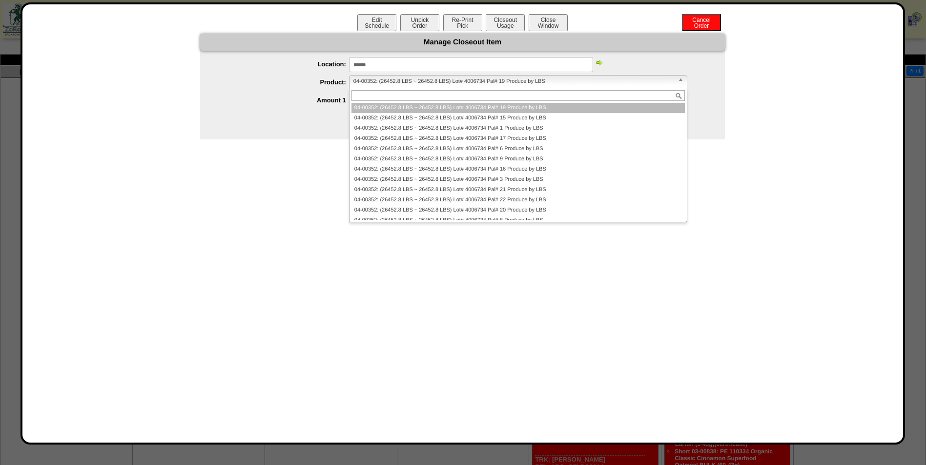
paste input "*******"
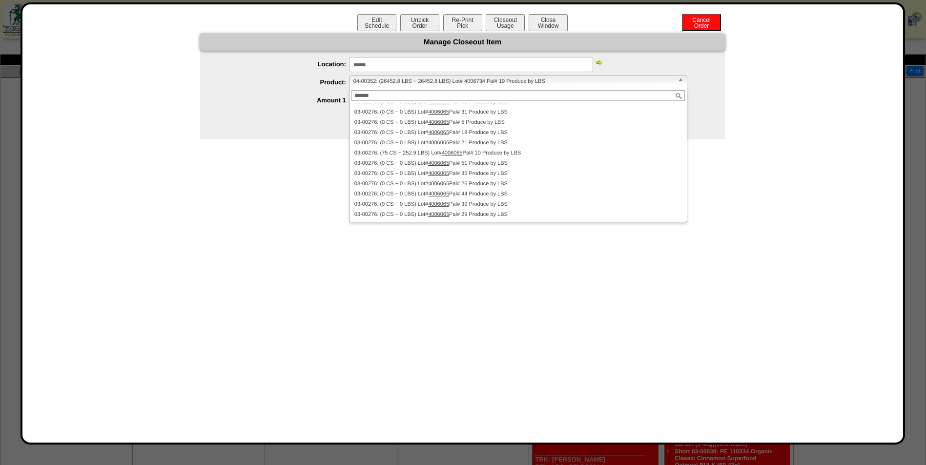
scroll to position [31, 0]
type input "*******"
click at [550, 15] on button "Close Window" at bounding box center [547, 22] width 39 height 17
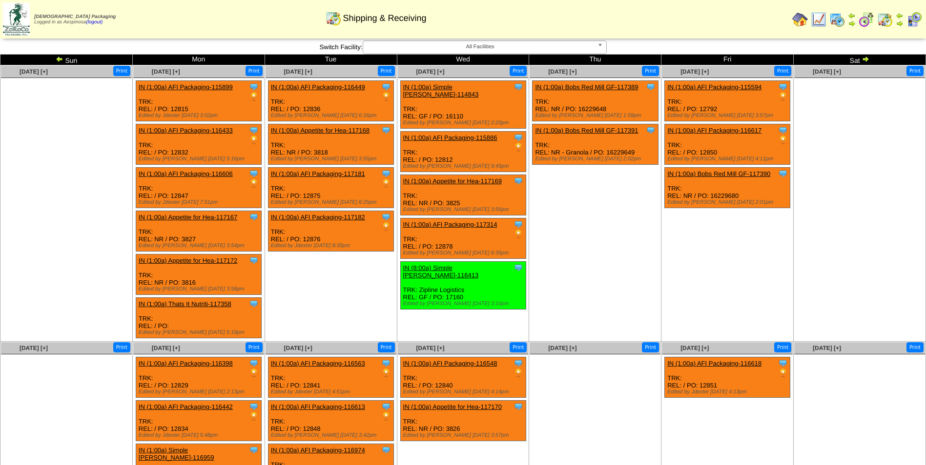
click at [617, 235] on td "Oct 16 [+] Print Clone Item IN (1:00a) Bobs Red Mill GF-117389 Bobs Red Mill GF…" at bounding box center [595, 203] width 132 height 277
click at [58, 59] on img at bounding box center [60, 59] width 8 height 8
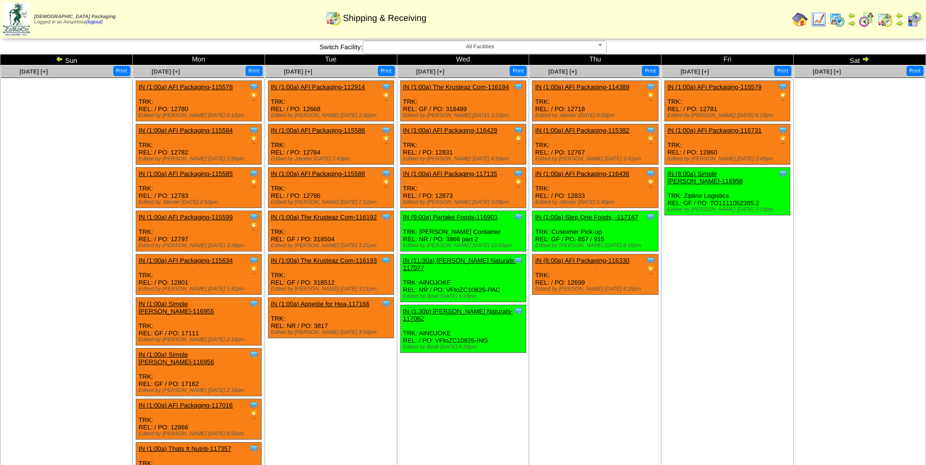
click at [347, 368] on td "[DATE] [+] Print Clone Item IN (1:00a) AFI Packaging-112914 AFI Packaging Sched…" at bounding box center [330, 297] width 132 height 465
click at [58, 58] on img at bounding box center [60, 59] width 8 height 8
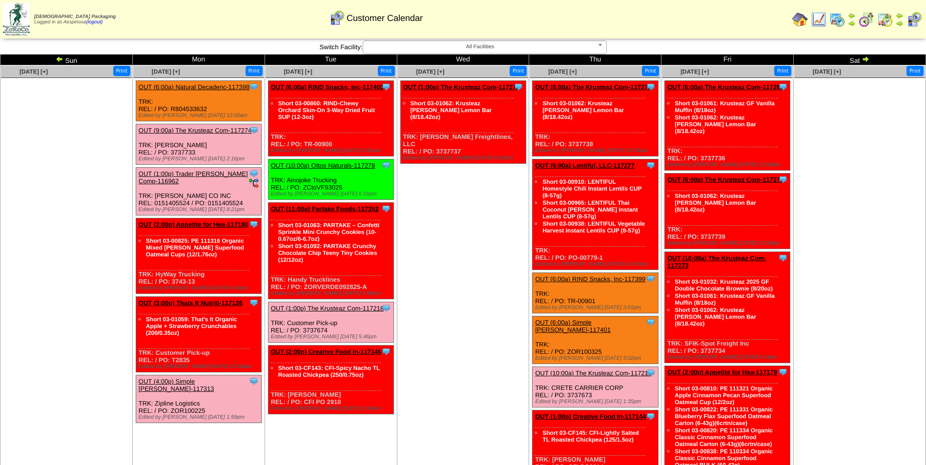
click at [190, 378] on link "OUT (4:00p) Simple [PERSON_NAME]-117313" at bounding box center [177, 385] width 76 height 15
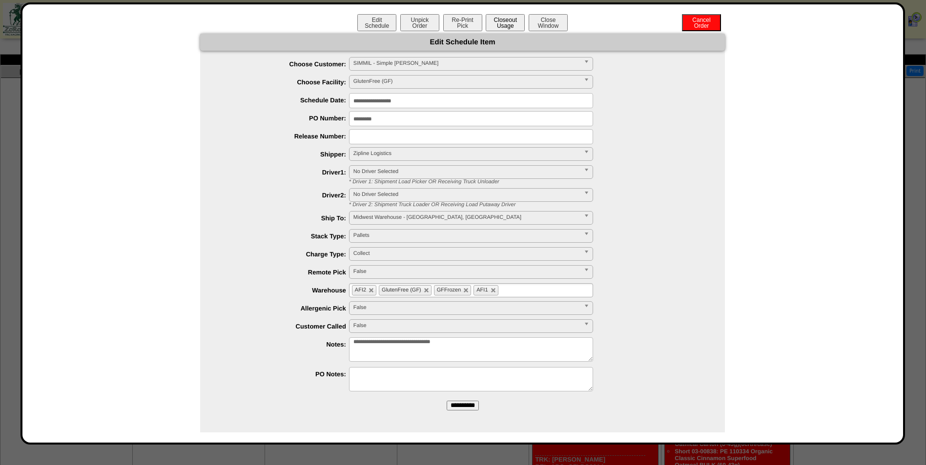
click at [514, 24] on button "Closeout Usage" at bounding box center [504, 22] width 39 height 17
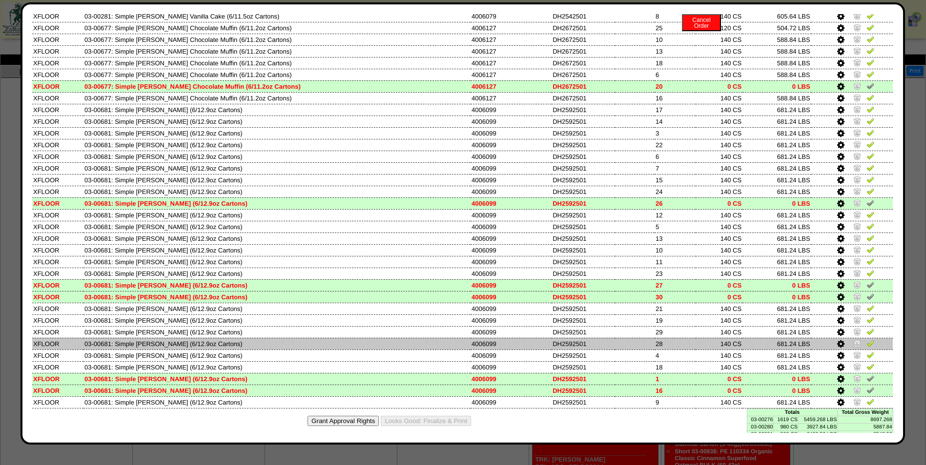
scroll to position [351, 0]
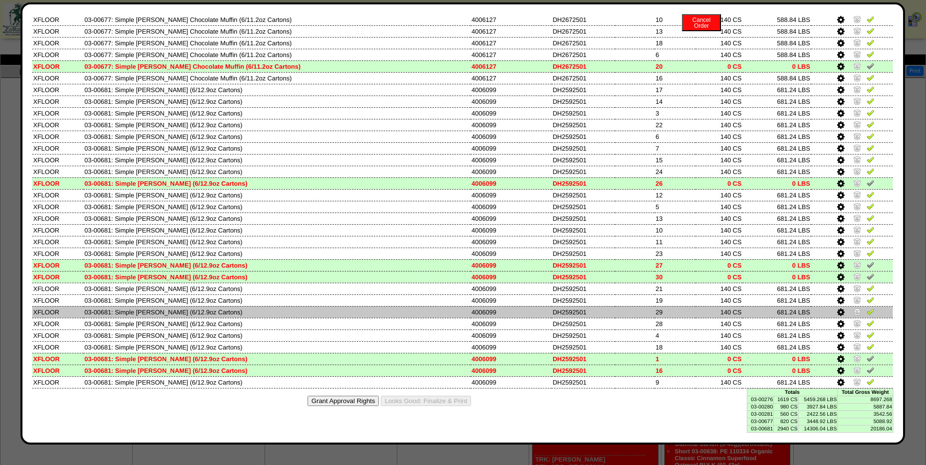
click at [470, 313] on td "4006099" at bounding box center [510, 312] width 81 height 12
copy tr "4006099"
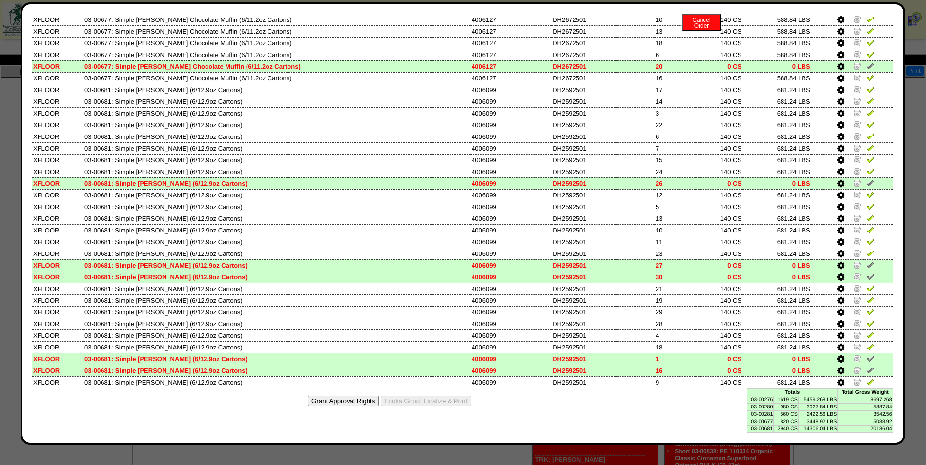
click at [742, 276] on td "0 LBS" at bounding box center [776, 277] width 69 height 12
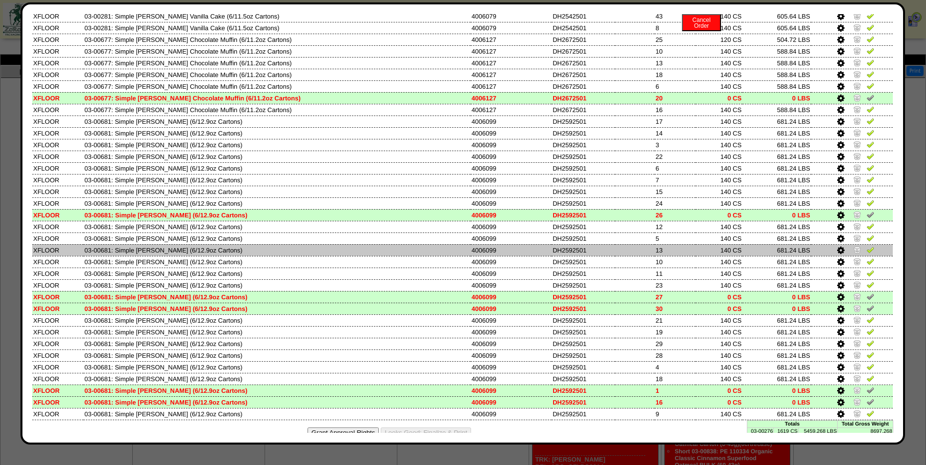
scroll to position [302, 0]
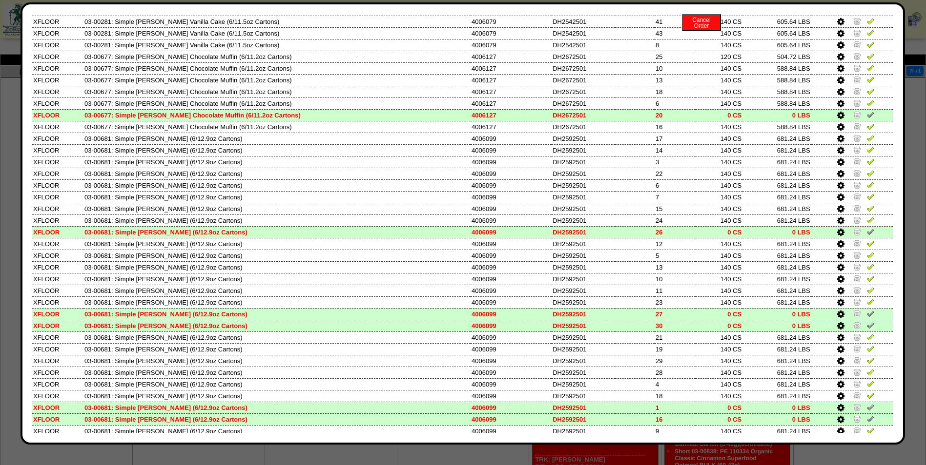
click at [837, 234] on icon at bounding box center [840, 232] width 7 height 9
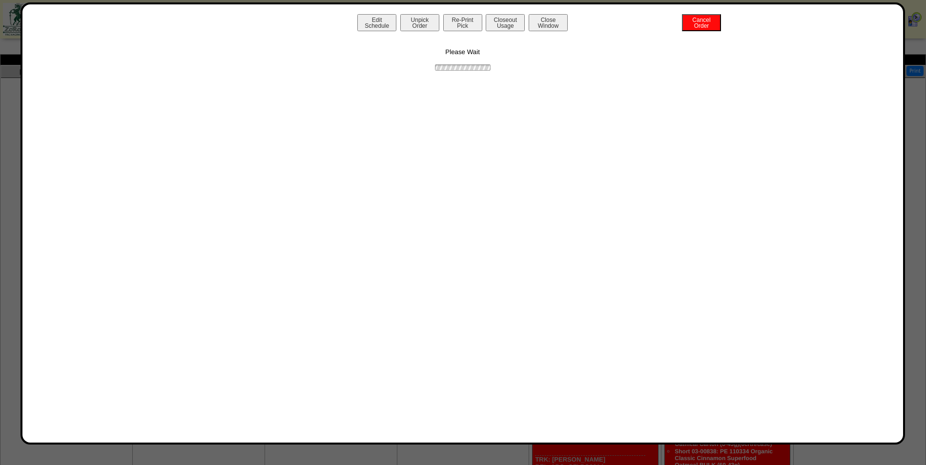
scroll to position [0, 0]
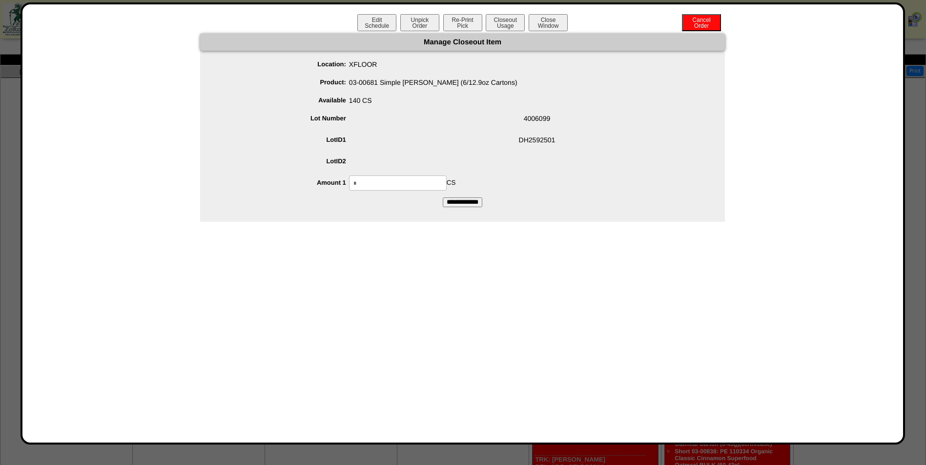
click at [398, 182] on input "*" at bounding box center [398, 183] width 98 height 15
type input "***"
click at [407, 128] on span "4006099" at bounding box center [472, 120] width 505 height 19
click at [454, 203] on input "**********" at bounding box center [463, 203] width 40 height 10
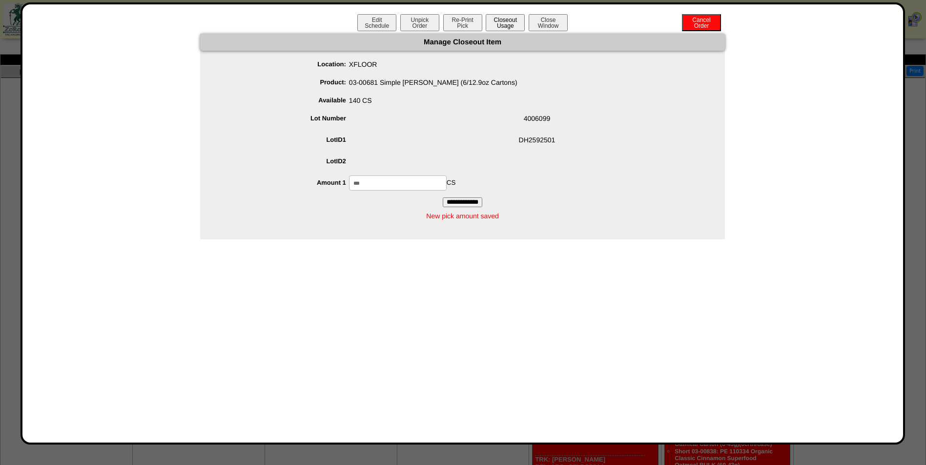
click at [515, 17] on button "Closeout Usage" at bounding box center [504, 22] width 39 height 17
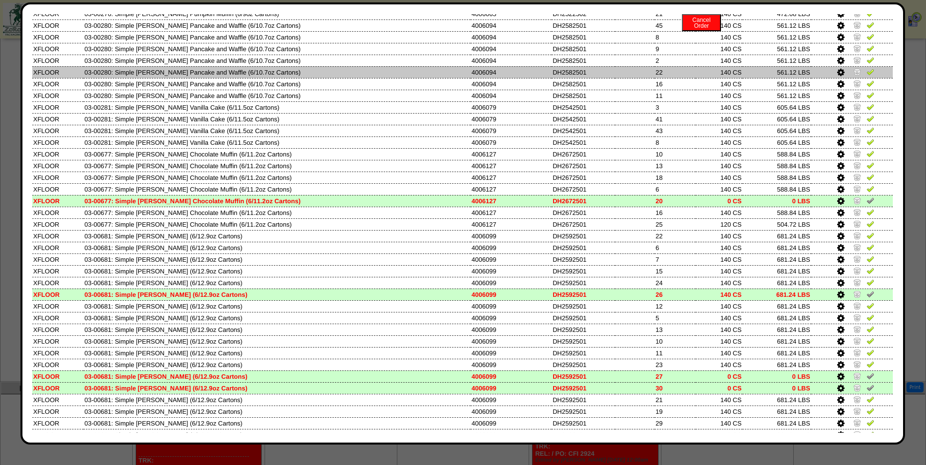
scroll to position [150, 0]
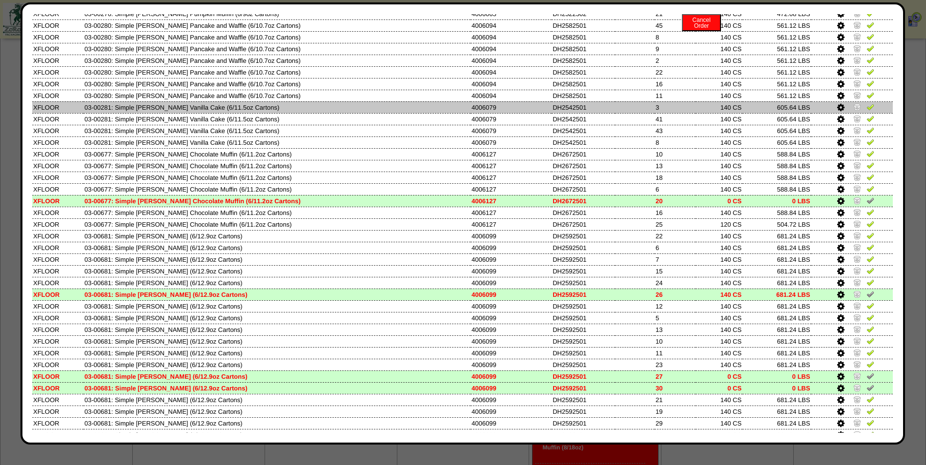
click at [574, 104] on td "DH2542501" at bounding box center [582, 107] width 63 height 12
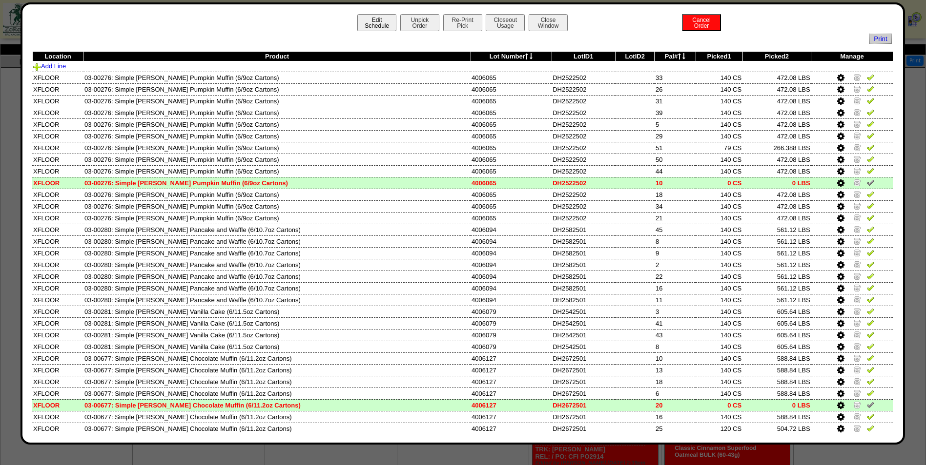
scroll to position [0, 0]
click at [376, 20] on button "Edit Schedule" at bounding box center [376, 22] width 39 height 17
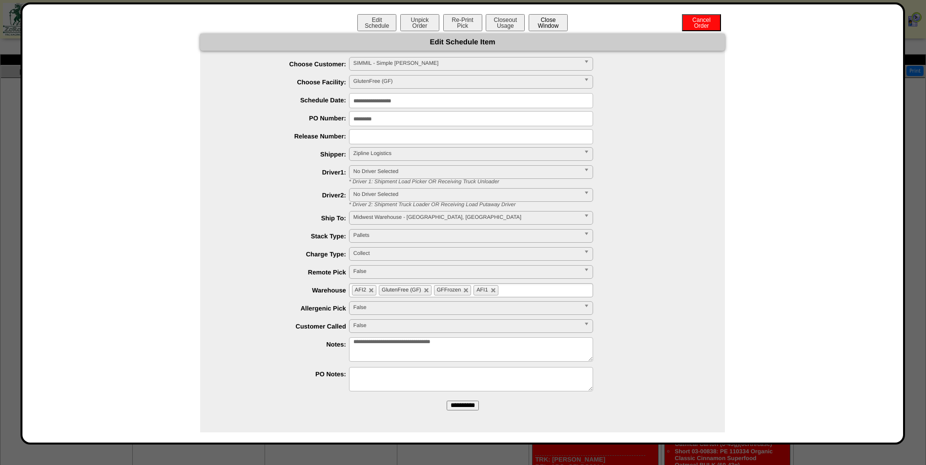
click at [556, 21] on button "Close Window" at bounding box center [547, 22] width 39 height 17
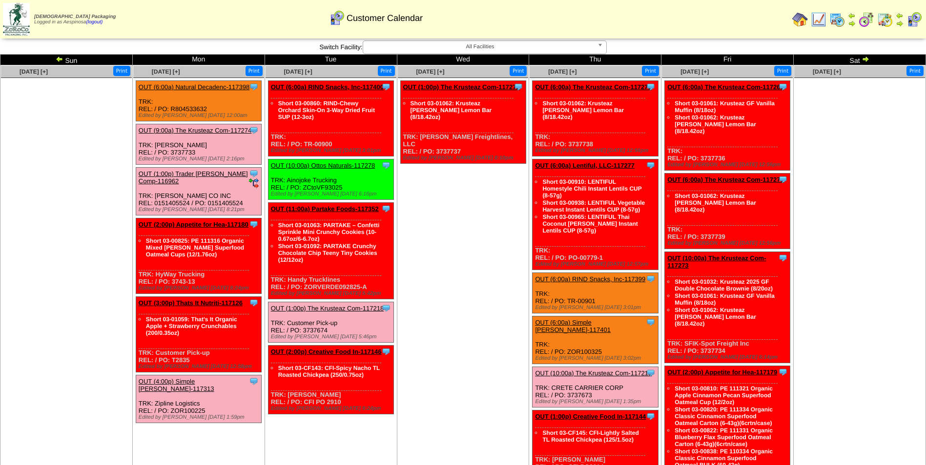
click at [204, 221] on link "OUT (2:00p) Appetite for Hea-117180" at bounding box center [194, 224] width 110 height 7
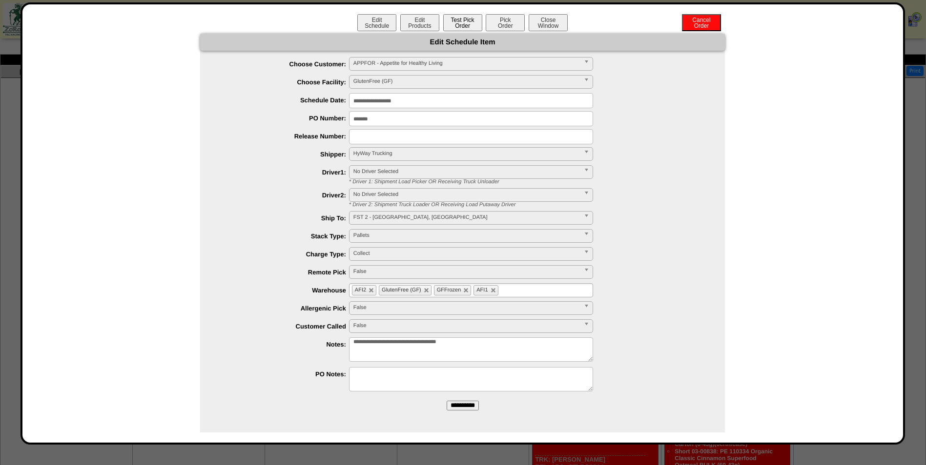
click at [460, 27] on button "Test Pick Order" at bounding box center [462, 22] width 39 height 17
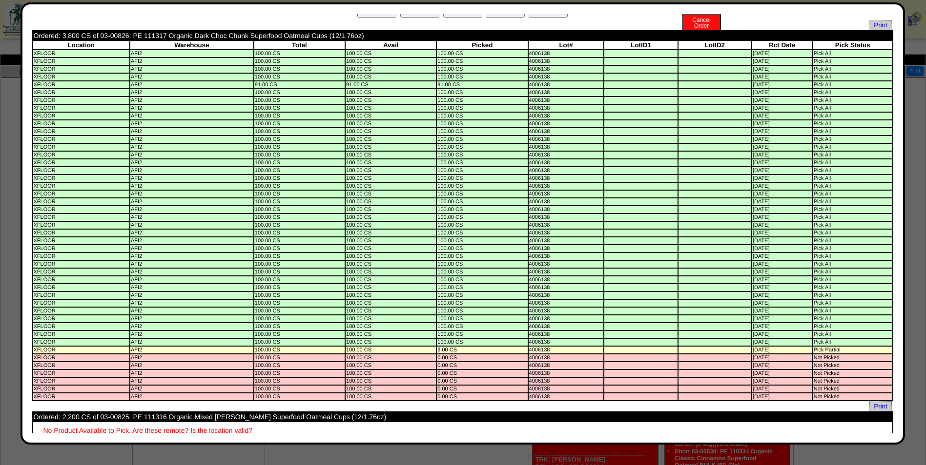
scroll to position [20, 0]
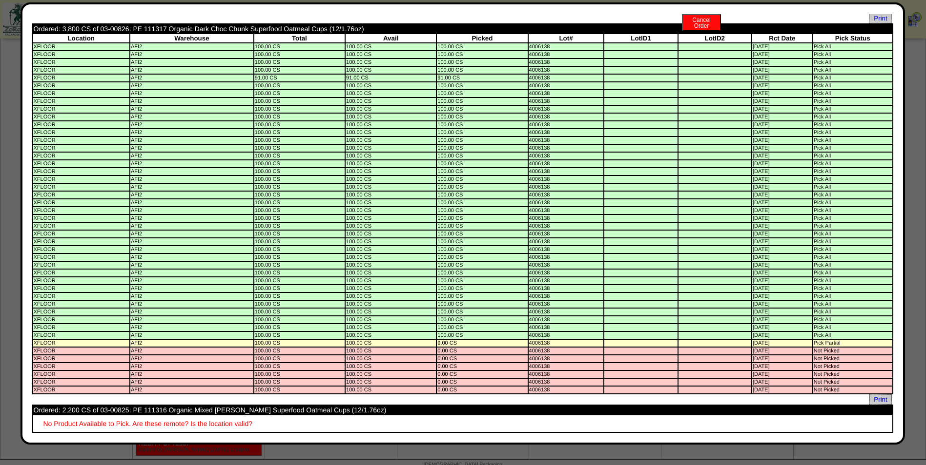
click at [119, 412] on td "Ordered: 2,200 CS of 03-00825: PE 111316 Organic Mixed Berry Superfood Oatmeal …" at bounding box center [462, 410] width 859 height 9
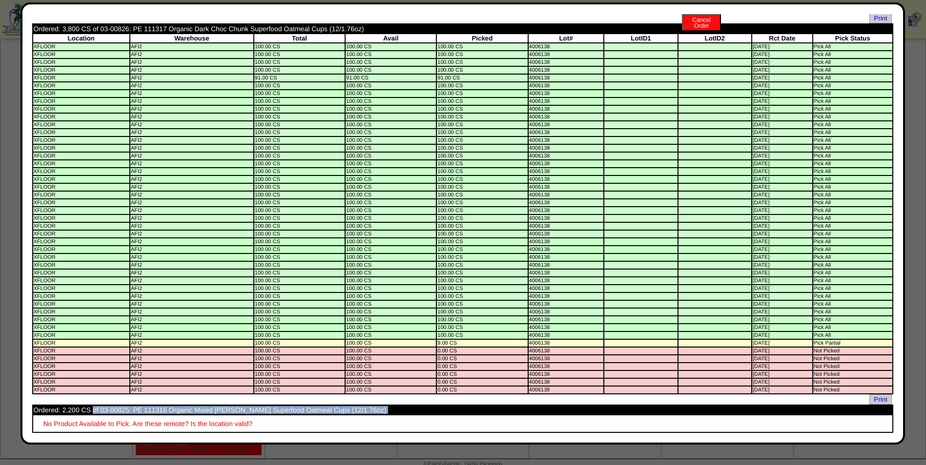
click at [119, 412] on td "Ordered: 2,200 CS of 03-00825: PE 111316 Organic Mixed Berry Superfood Oatmeal …" at bounding box center [462, 410] width 859 height 9
click at [124, 412] on td "Ordered: 2,200 CS of 03-00825: PE 111316 Organic Mixed Berry Superfood Oatmeal …" at bounding box center [462, 410] width 859 height 9
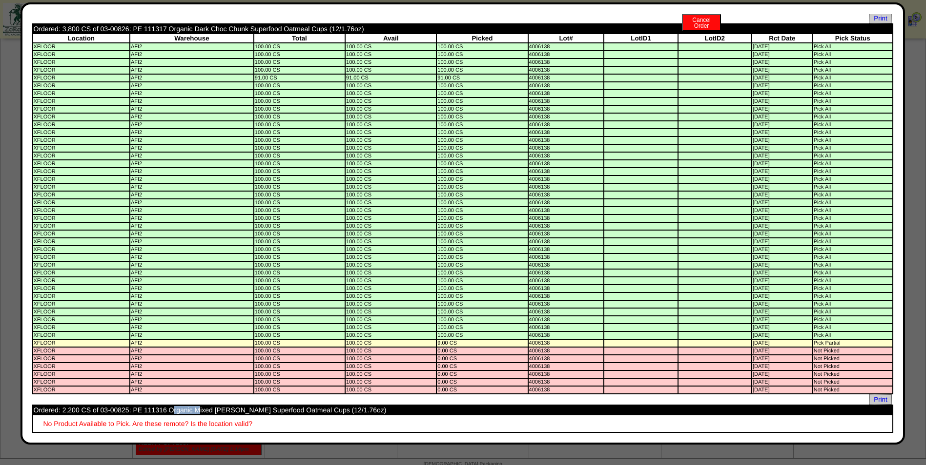
drag, startPoint x: 127, startPoint y: 412, endPoint x: 101, endPoint y: 411, distance: 26.9
click at [101, 411] on td "Ordered: 2,200 CS of 03-00825: PE 111316 Organic Mixed Berry Superfood Oatmeal …" at bounding box center [462, 410] width 859 height 9
drag, startPoint x: 112, startPoint y: 403, endPoint x: 117, endPoint y: 411, distance: 9.6
click at [117, 411] on td "Ordered: 2,200 CS of 03-00825: PE 111316 Organic Mixed Berry Superfood Oatmeal …" at bounding box center [462, 410] width 859 height 9
drag, startPoint x: 129, startPoint y: 412, endPoint x: 109, endPoint y: 408, distance: 20.0
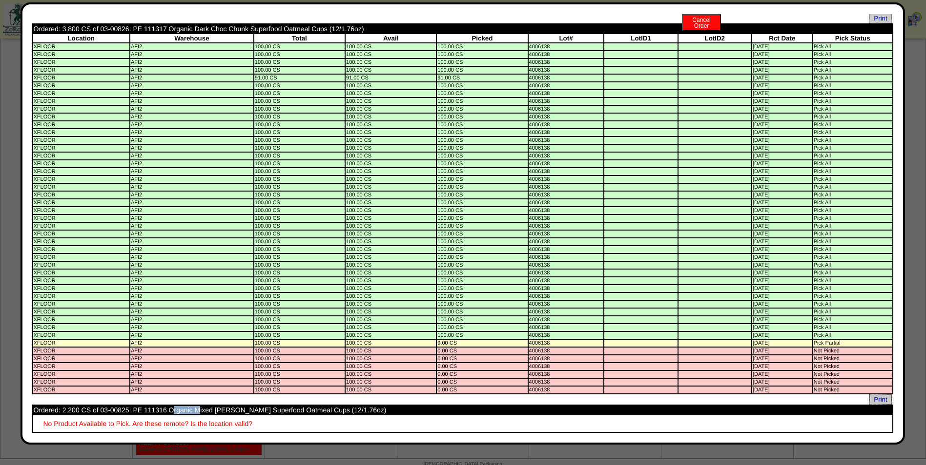
click at [100, 413] on td "Ordered: 2,200 CS of 03-00825: PE 111316 Organic Mixed Berry Superfood Oatmeal …" at bounding box center [462, 410] width 859 height 9
copy td "03-00825"
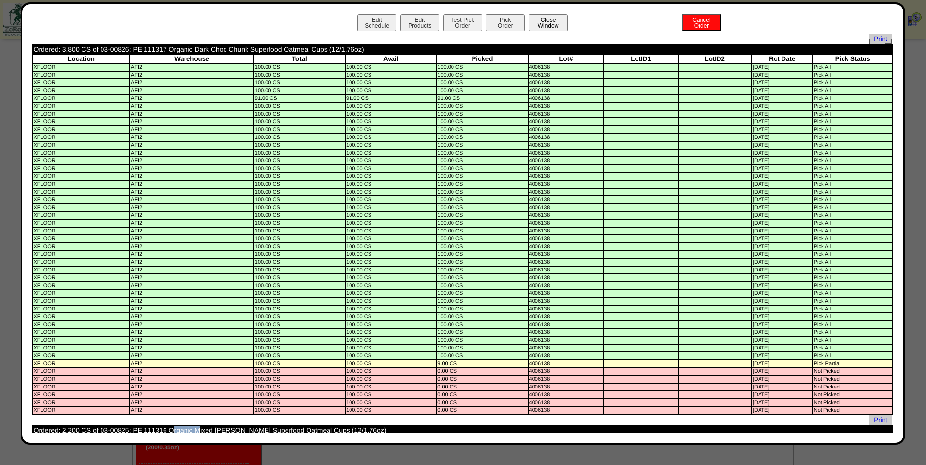
scroll to position [784, 0]
click at [544, 22] on button "Close Window" at bounding box center [547, 22] width 39 height 17
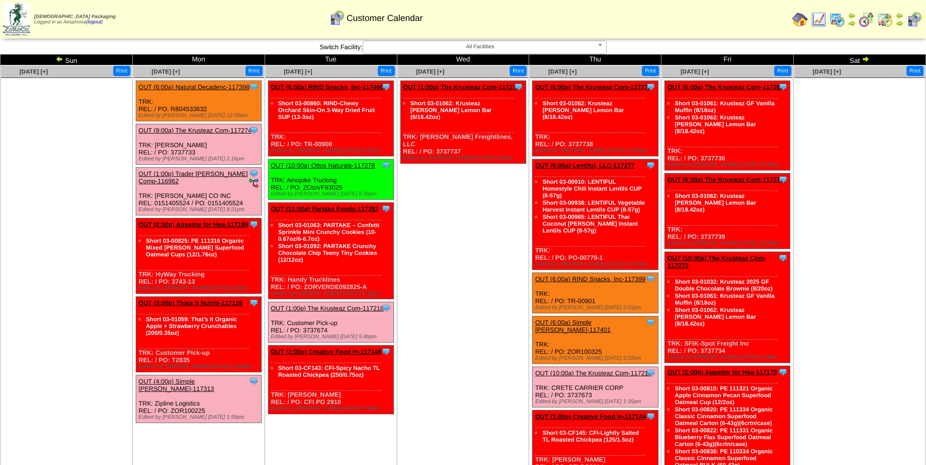
click at [198, 93] on div "Clone Item OUT (6:00a) Natural Decadenc-117398 Natural Decadence, LLC ScheduleI…" at bounding box center [198, 101] width 125 height 40
click at [196, 88] on link "OUT (6:00a) Natural Decadenc-117398" at bounding box center [194, 86] width 111 height 7
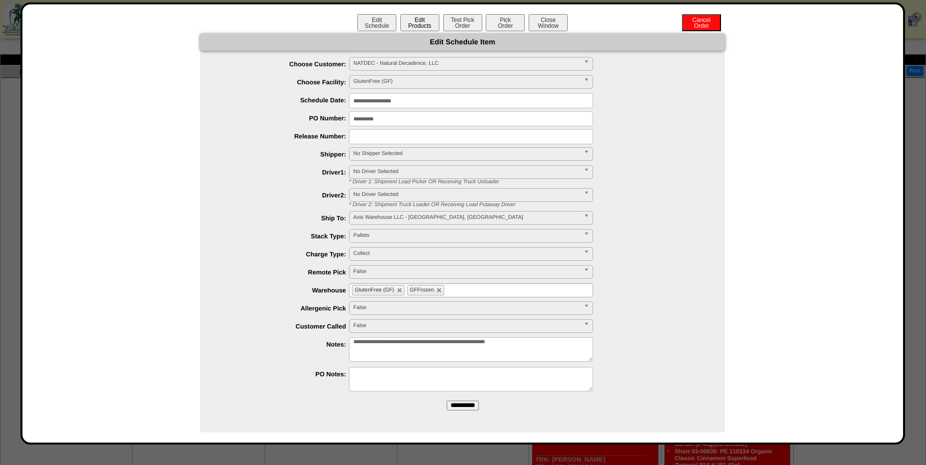
click at [416, 19] on button "Edit Products" at bounding box center [419, 22] width 39 height 17
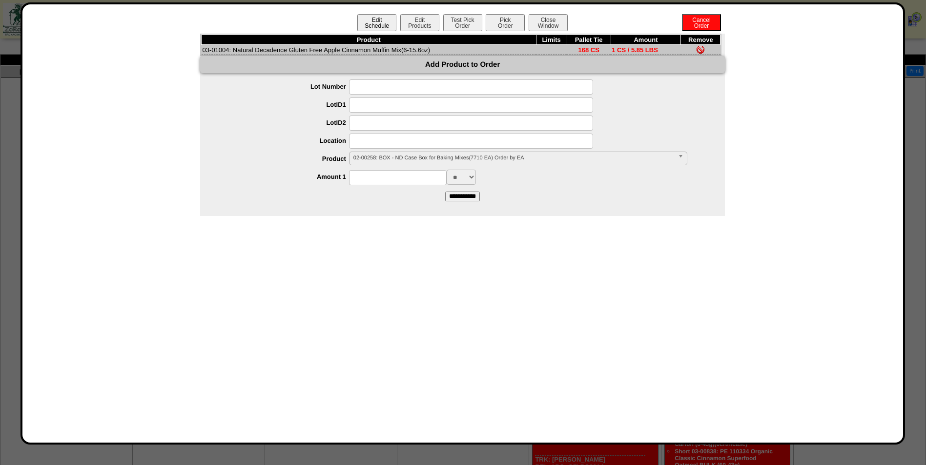
click at [378, 19] on button "Edit Schedule" at bounding box center [376, 22] width 39 height 17
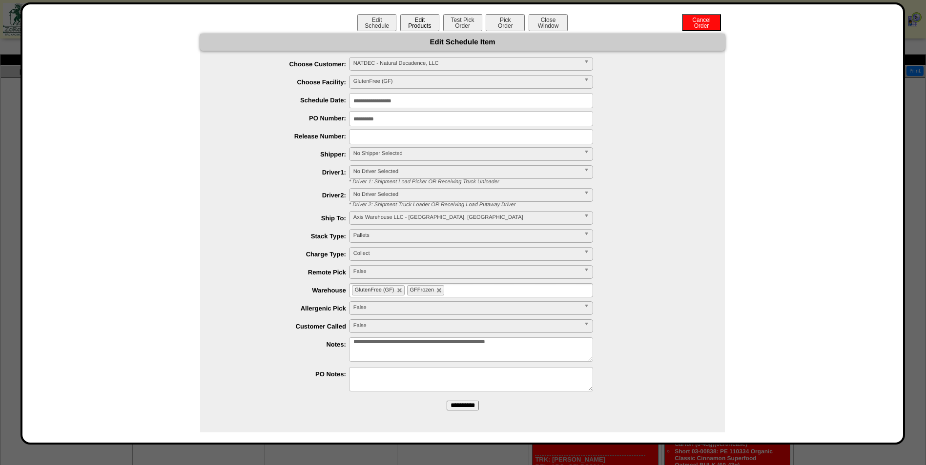
click at [422, 24] on button "Edit Products" at bounding box center [419, 22] width 39 height 17
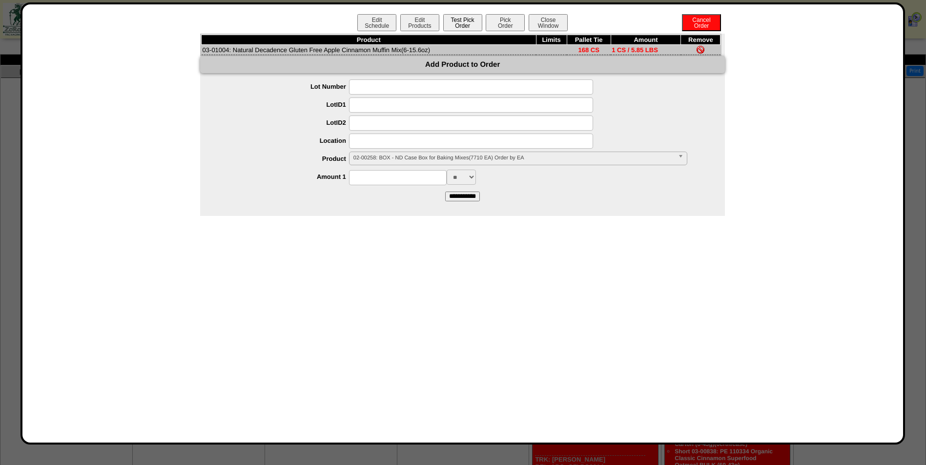
click at [468, 20] on button "Test Pick Order" at bounding box center [462, 22] width 39 height 17
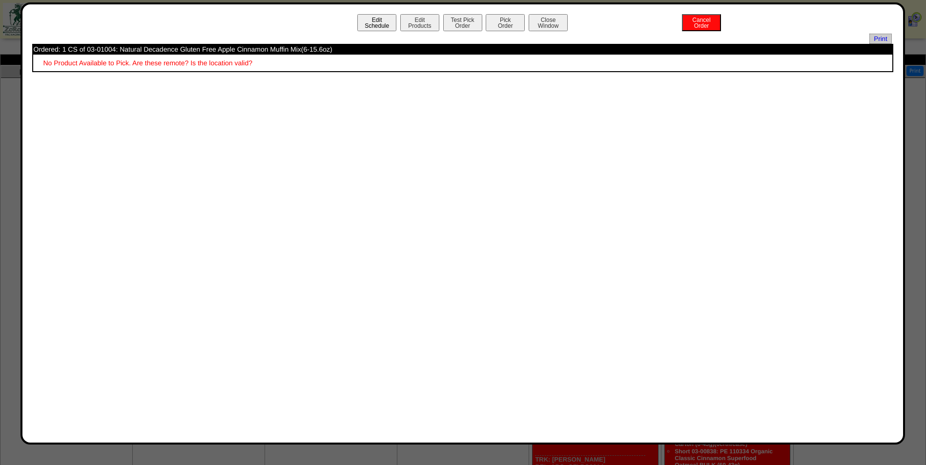
click at [375, 24] on button "Edit Schedule" at bounding box center [376, 22] width 39 height 17
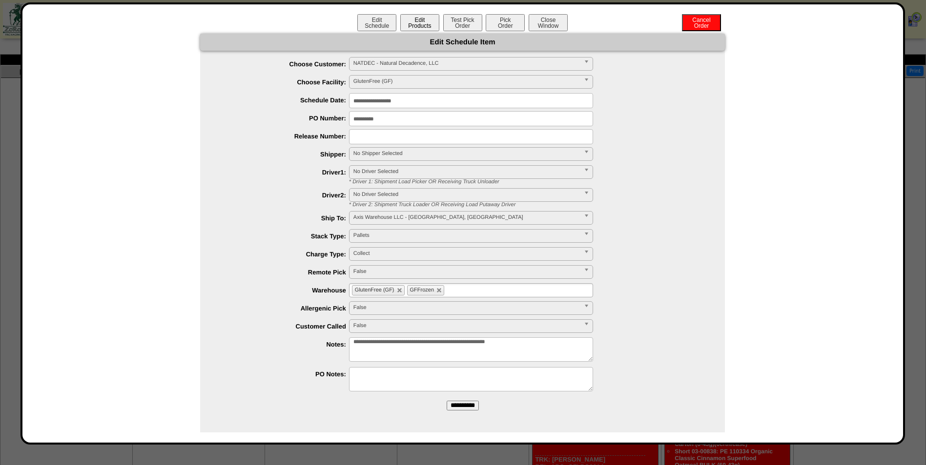
click at [426, 22] on button "Edit Products" at bounding box center [419, 22] width 39 height 17
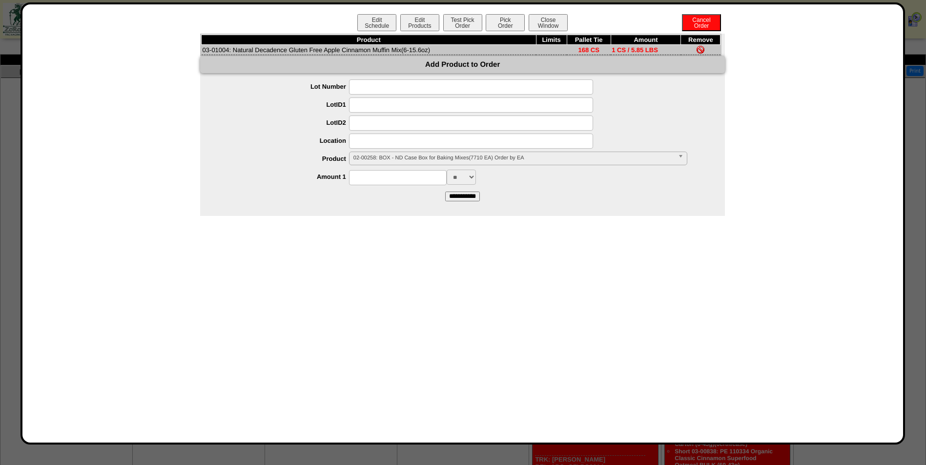
click at [392, 156] on span "02-00258: BOX - ND Case Box for Baking Mixes(7710 EA) Order by EA" at bounding box center [513, 158] width 321 height 12
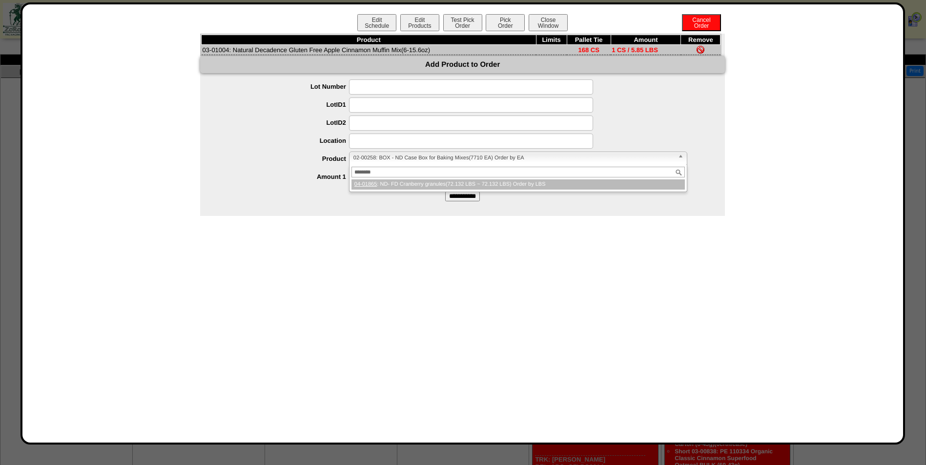
type input "********"
click at [527, 187] on li "04-01865 : ND- FD Cranberry granules(72.132 LBS ~ 72.132 LBS) Order by LBS" at bounding box center [517, 185] width 333 height 10
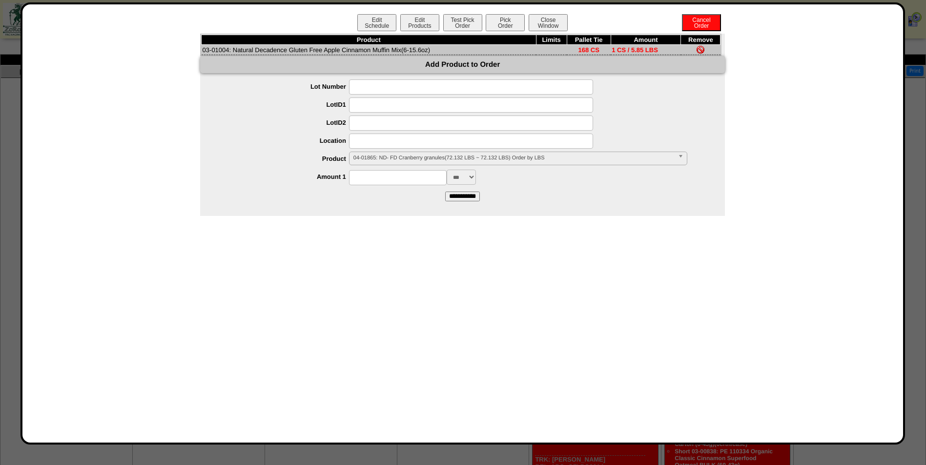
click at [467, 177] on select "*** ** ***" at bounding box center [460, 177] width 29 height 15
click at [446, 170] on select "*** ** ***" at bounding box center [460, 177] width 29 height 15
click at [396, 181] on input at bounding box center [398, 177] width 98 height 15
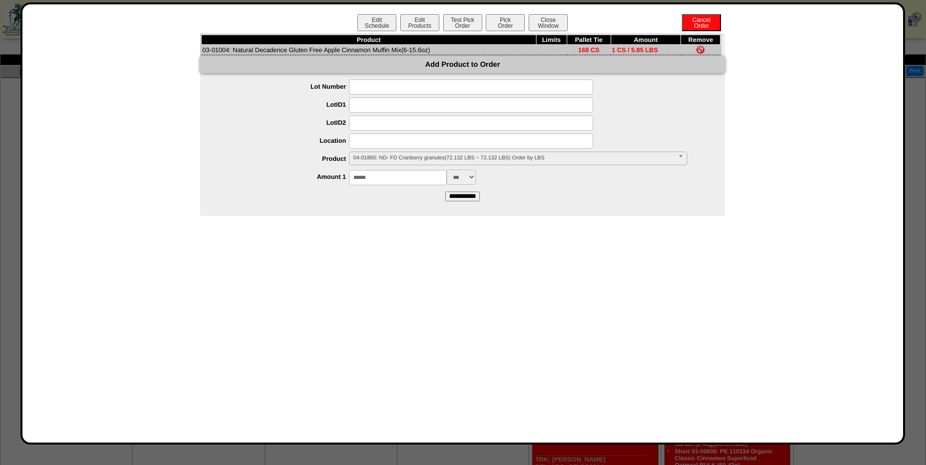
type input "******"
click at [448, 193] on input "**********" at bounding box center [462, 197] width 35 height 10
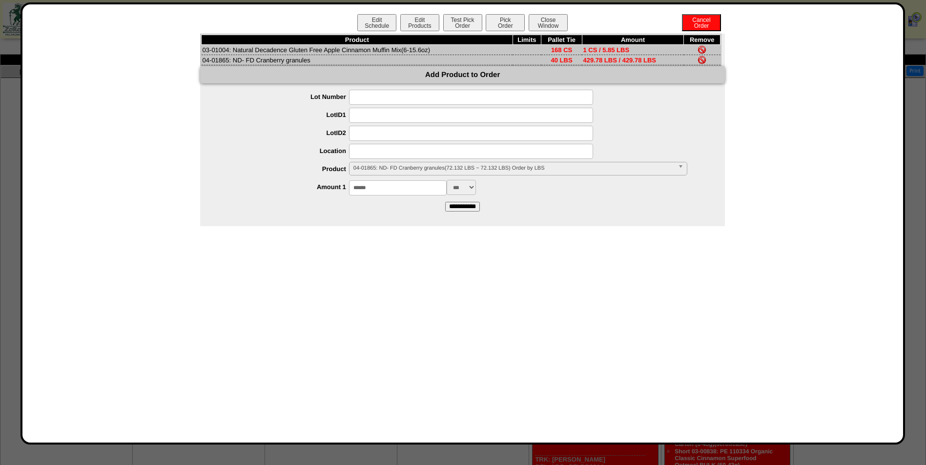
click at [702, 47] on img at bounding box center [702, 50] width 8 height 8
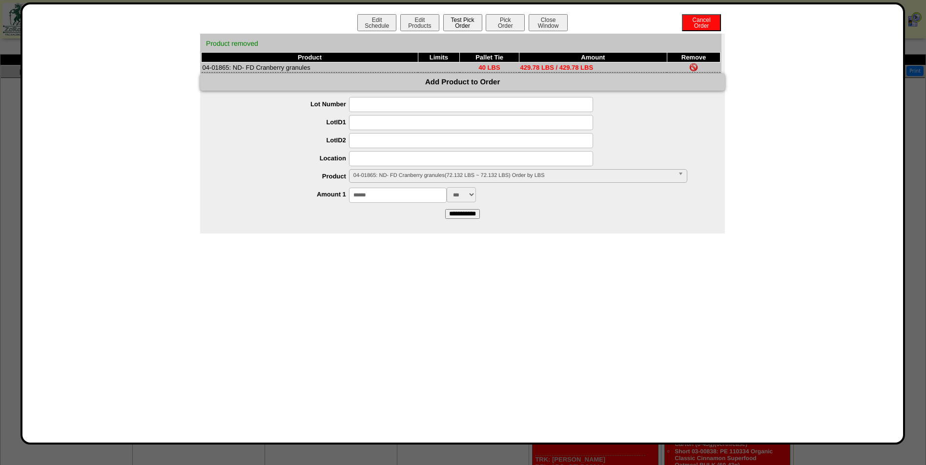
click at [462, 20] on button "Test Pick Order" at bounding box center [462, 22] width 39 height 17
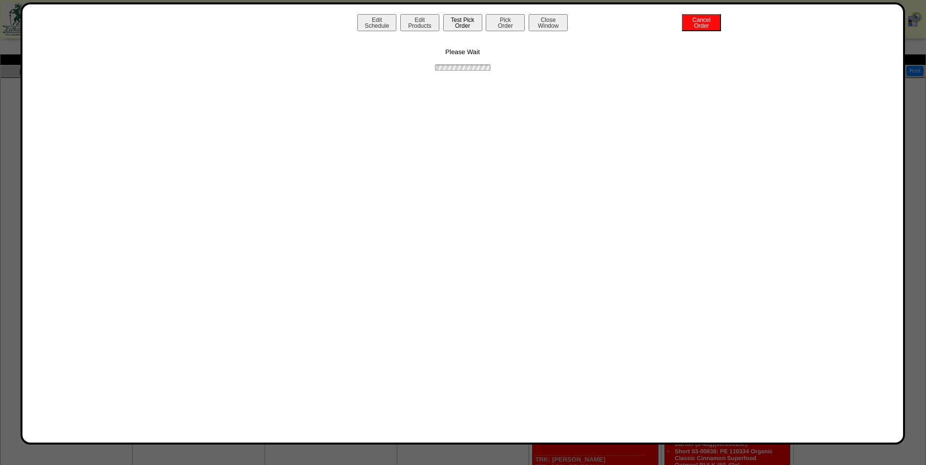
click at [467, 25] on button "Test Pick Order" at bounding box center [462, 22] width 39 height 17
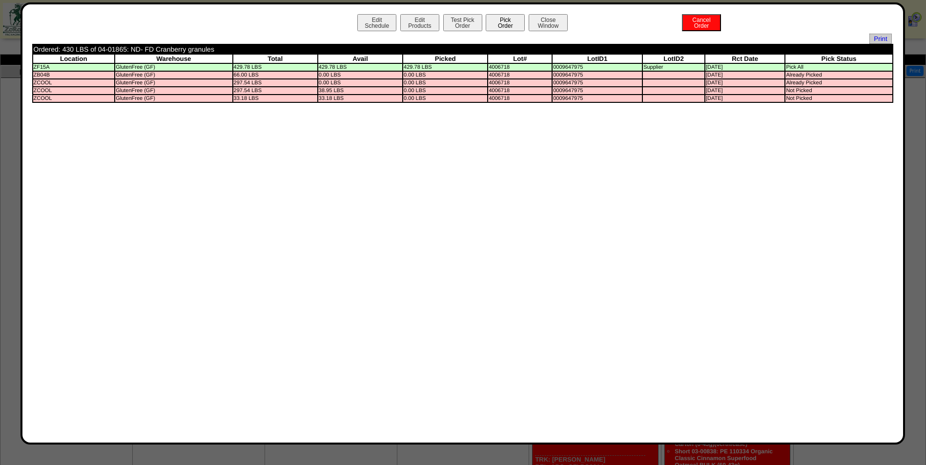
click at [496, 29] on button "Pick Order" at bounding box center [504, 22] width 39 height 17
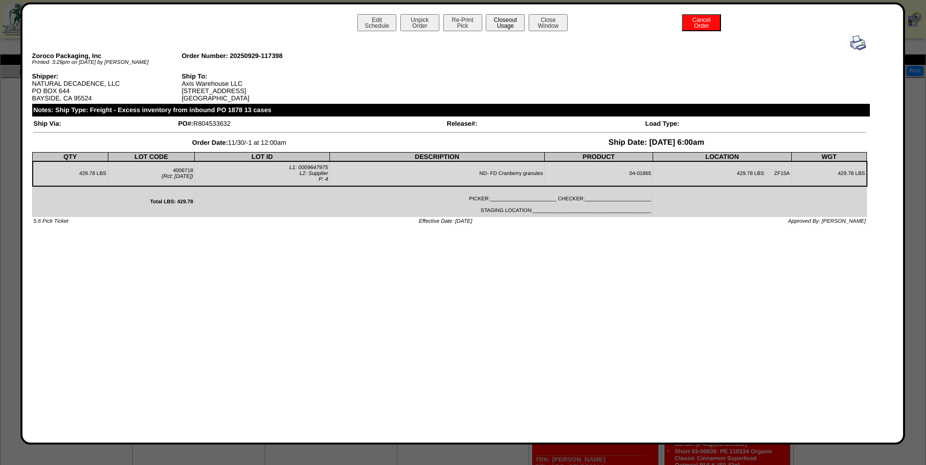
click at [503, 20] on button "Closeout Usage" at bounding box center [504, 22] width 39 height 17
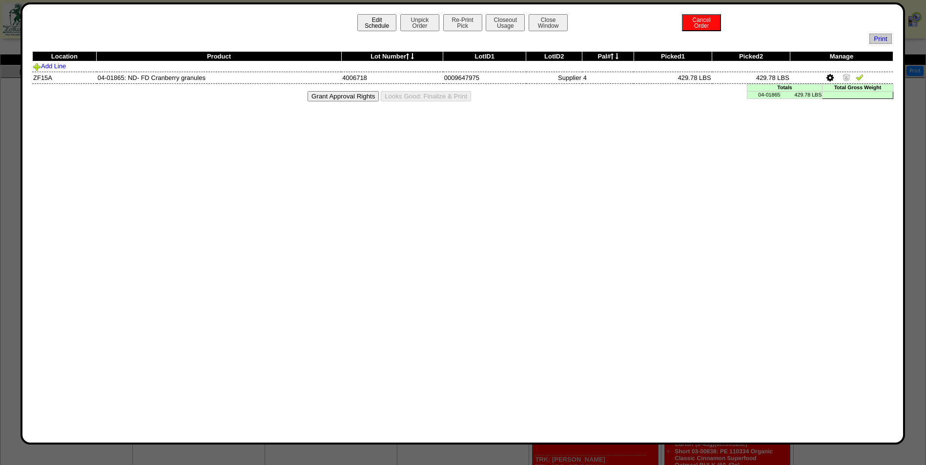
click at [385, 25] on button "Edit Schedule" at bounding box center [376, 22] width 39 height 17
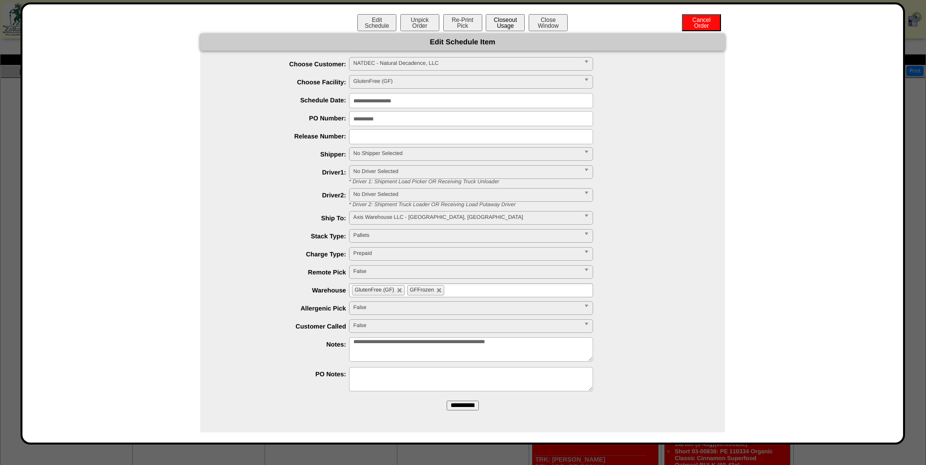
click at [501, 21] on button "Closeout Usage" at bounding box center [504, 22] width 39 height 17
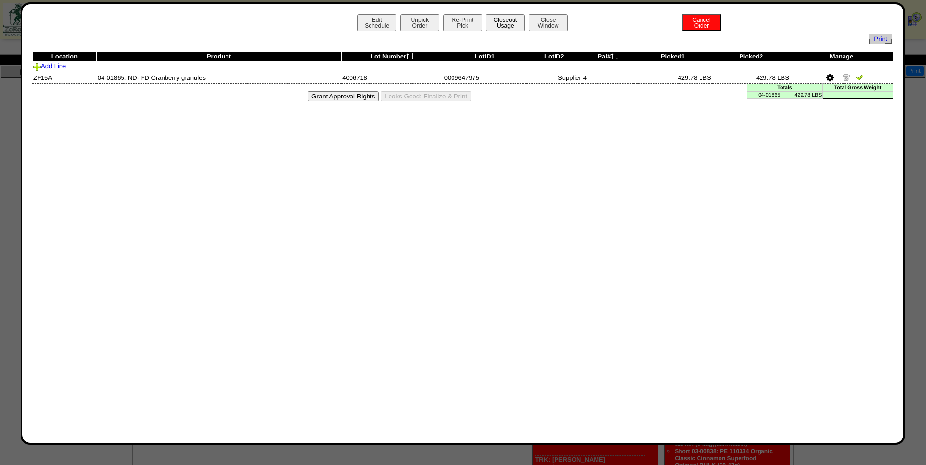
click at [504, 25] on button "Closeout Usage" at bounding box center [504, 22] width 39 height 17
click at [367, 26] on button "Edit Schedule" at bounding box center [376, 22] width 39 height 17
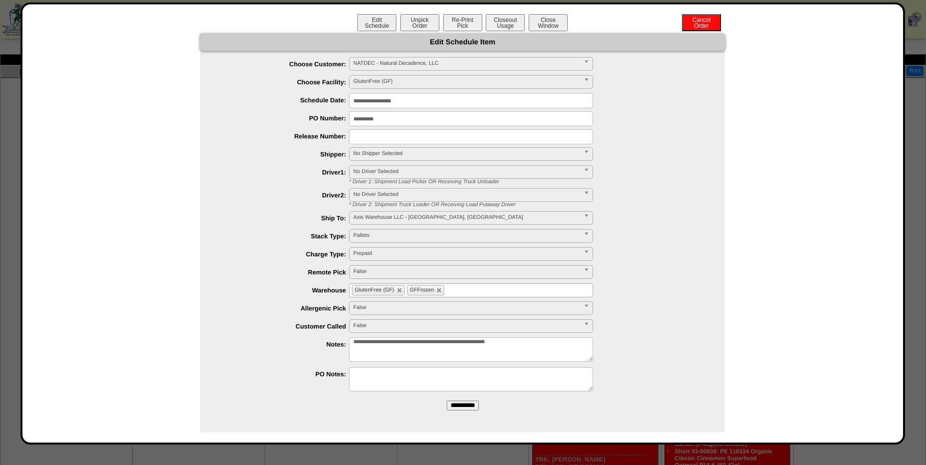
click at [389, 118] on input "**********" at bounding box center [471, 118] width 244 height 15
click at [402, 152] on span "No Shipper Selected" at bounding box center [466, 154] width 226 height 12
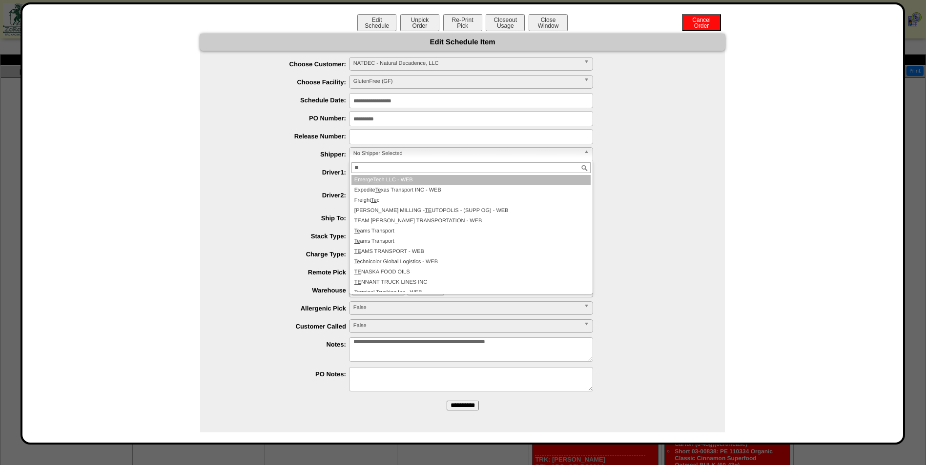
type input "*"
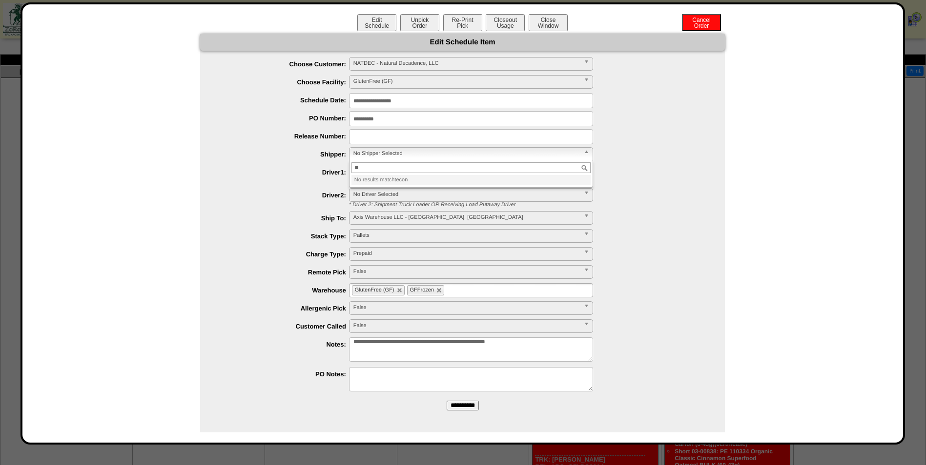
type input "*"
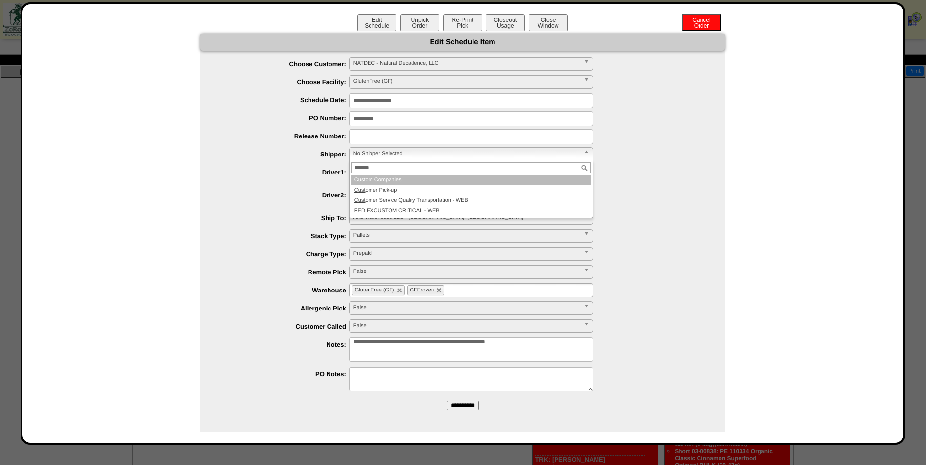
type input "********"
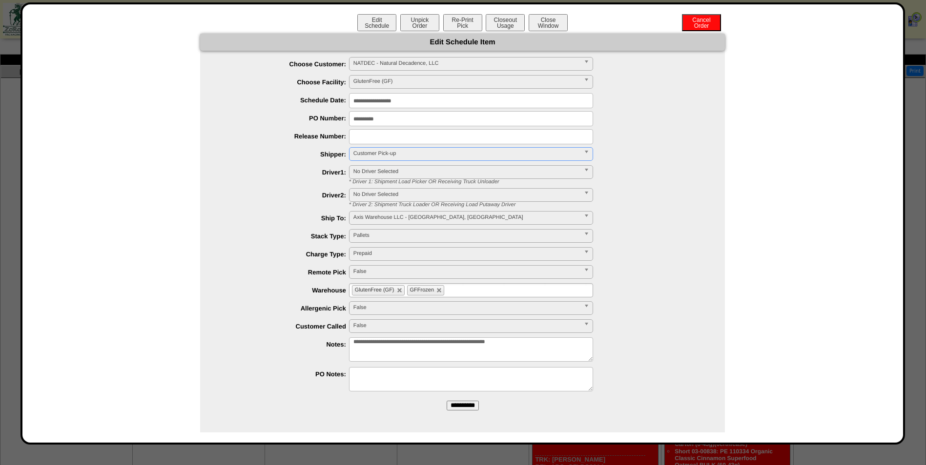
click at [463, 405] on input "**********" at bounding box center [462, 406] width 32 height 10
click at [508, 20] on button "Closeout Usage" at bounding box center [504, 22] width 39 height 17
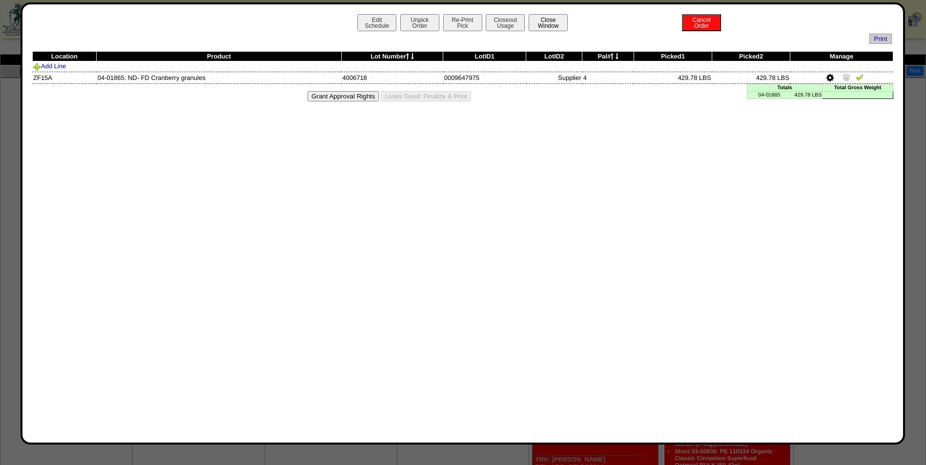
click at [558, 14] on button "Close Window" at bounding box center [547, 22] width 39 height 17
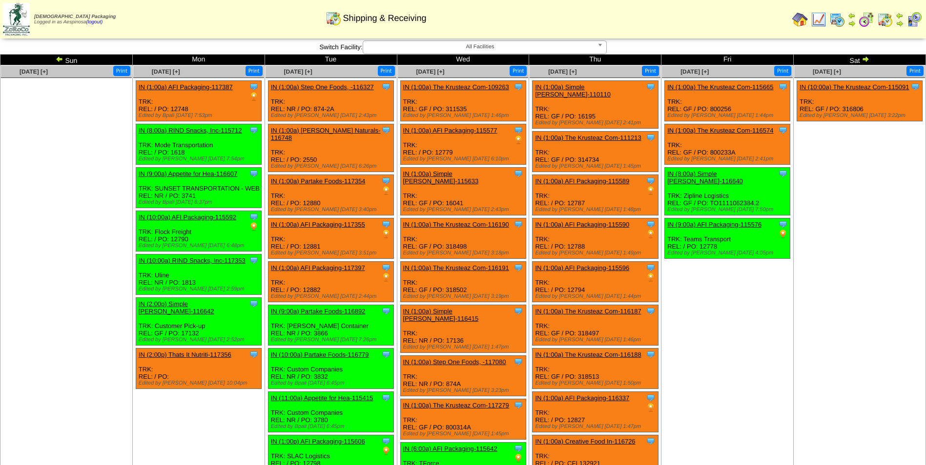
drag, startPoint x: 0, startPoint y: 0, endPoint x: 58, endPoint y: 58, distance: 82.1
click at [58, 58] on img at bounding box center [60, 59] width 8 height 8
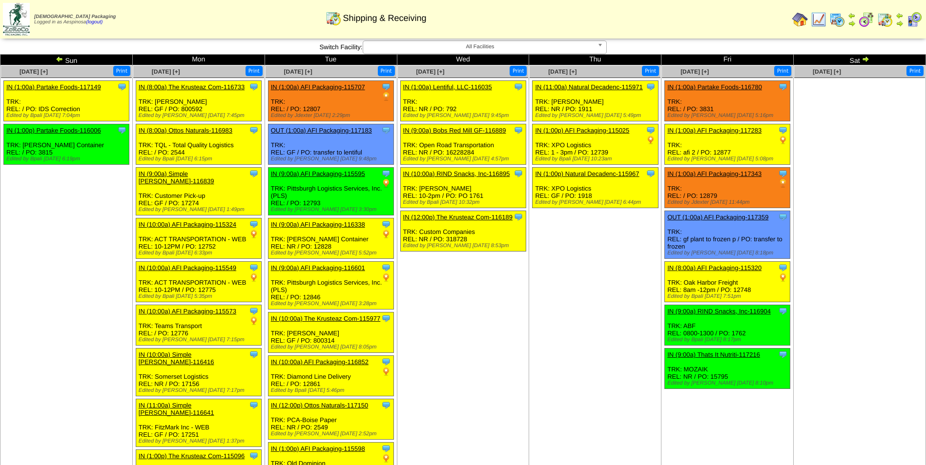
click at [59, 62] on img at bounding box center [60, 59] width 8 height 8
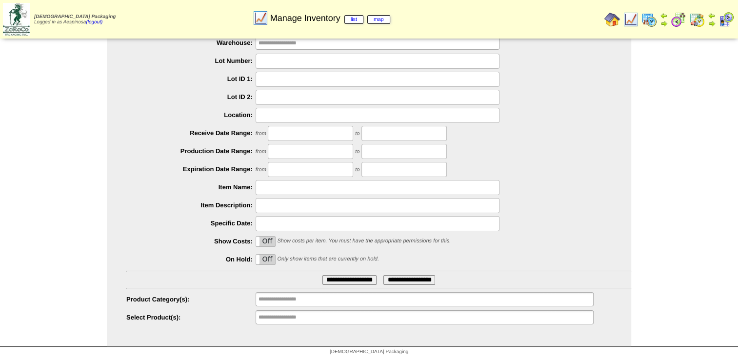
click at [373, 322] on ul "**********" at bounding box center [425, 317] width 338 height 14
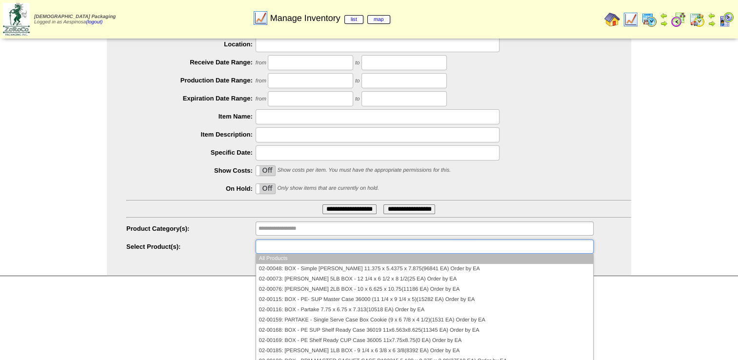
scroll to position [128, 0]
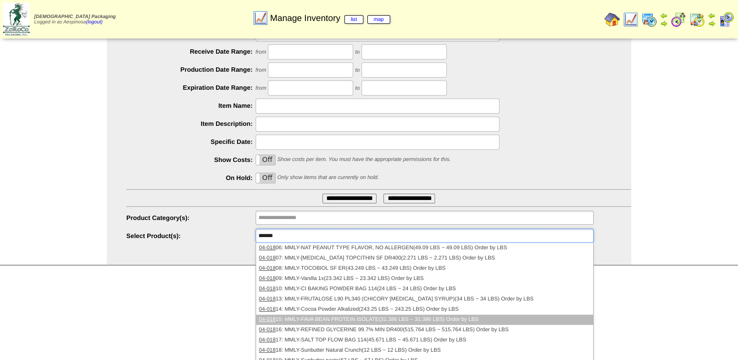
type input "********"
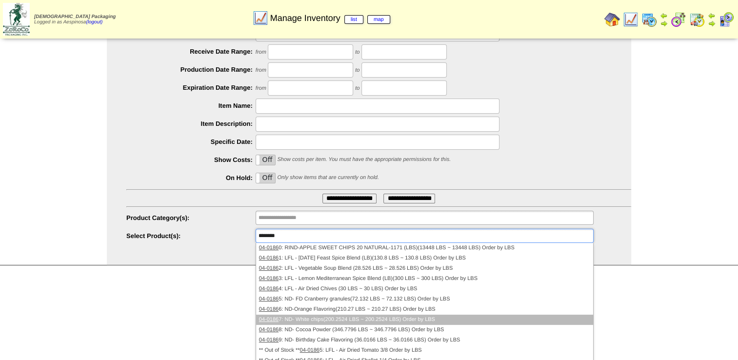
scroll to position [46, 0]
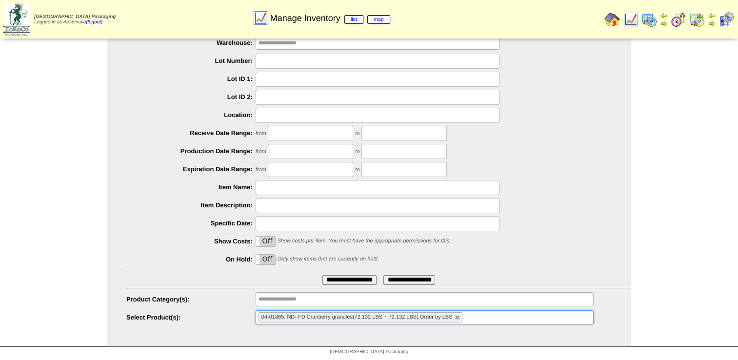
click at [322, 275] on input "**********" at bounding box center [349, 280] width 54 height 10
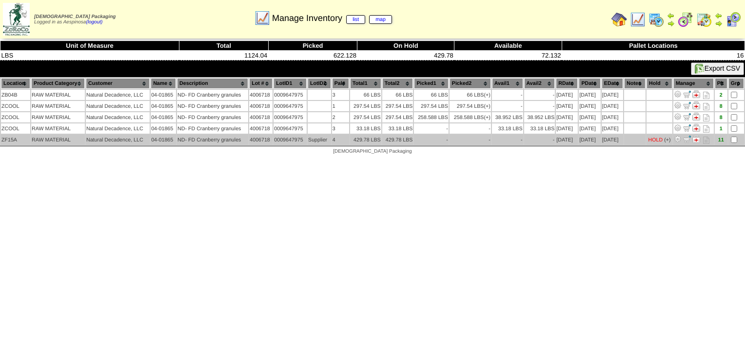
click at [698, 141] on img at bounding box center [697, 139] width 8 height 8
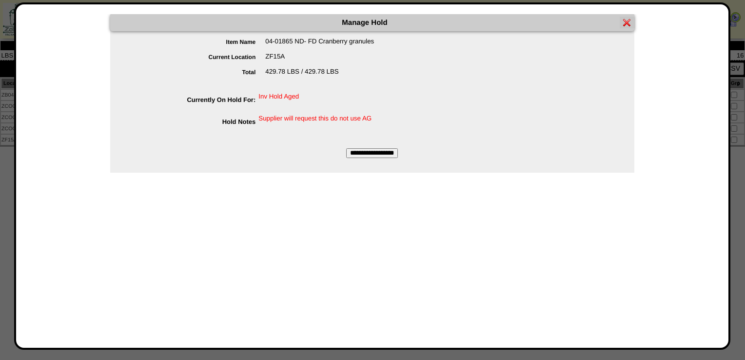
click at [374, 155] on input "**********" at bounding box center [372, 153] width 52 height 10
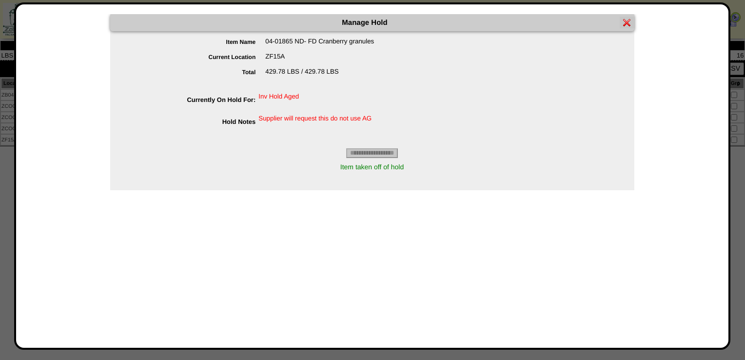
click at [624, 25] on img at bounding box center [628, 23] width 8 height 8
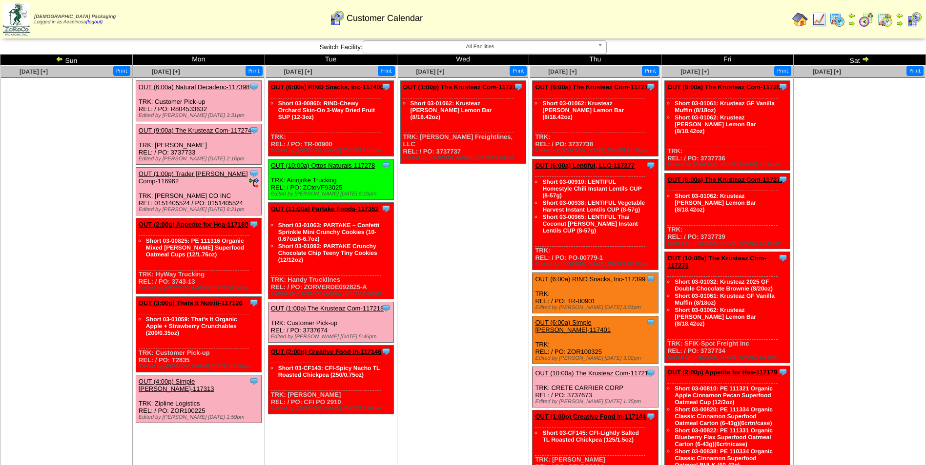
click at [228, 86] on link "OUT (6:00a) Natural Decadenc-117398" at bounding box center [194, 86] width 111 height 7
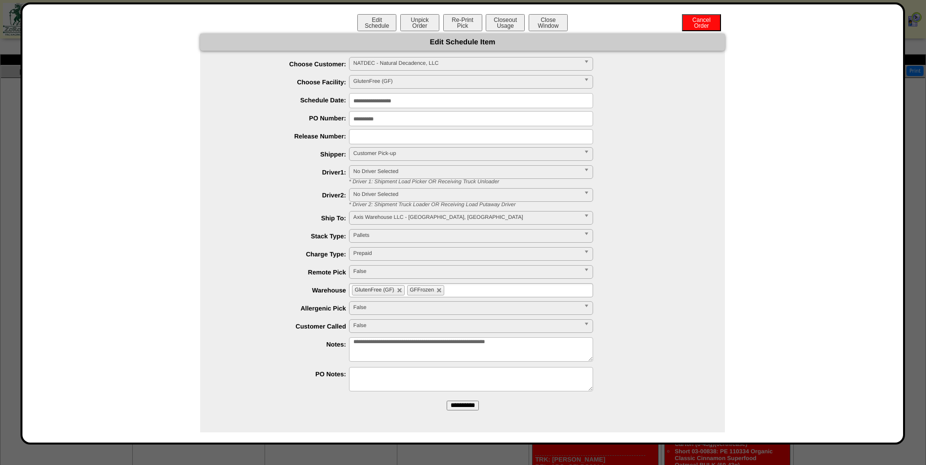
click at [566, 349] on textarea "**********" at bounding box center [471, 350] width 244 height 24
type textarea "**********"
click at [460, 403] on input "**********" at bounding box center [462, 406] width 32 height 10
click at [505, 18] on button "Closeout Usage" at bounding box center [504, 22] width 39 height 17
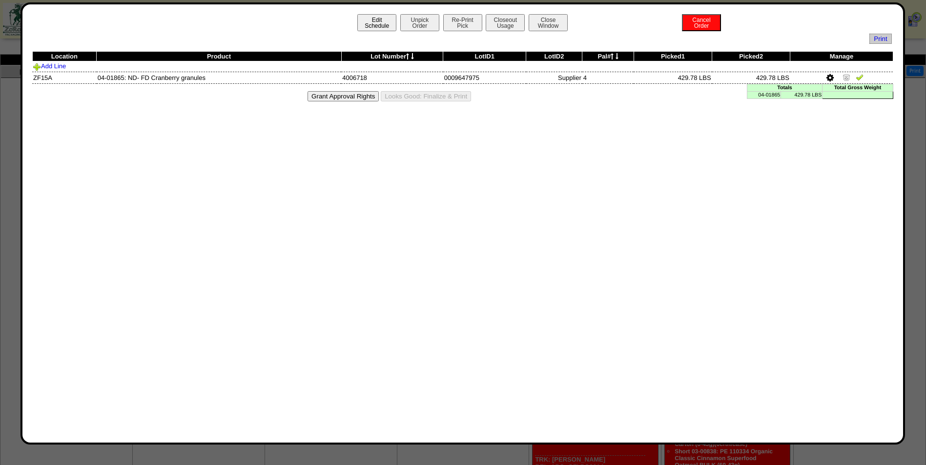
click at [375, 22] on button "Edit Schedule" at bounding box center [376, 22] width 39 height 17
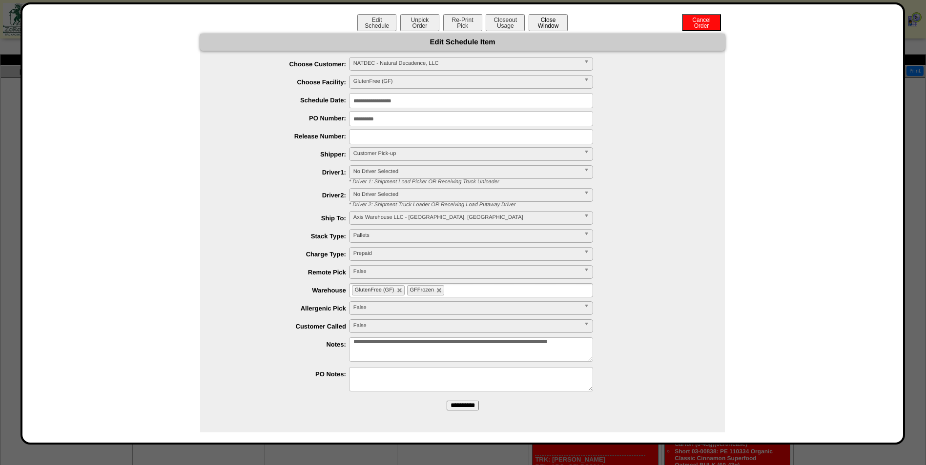
click at [543, 20] on button "Close Window" at bounding box center [547, 22] width 39 height 17
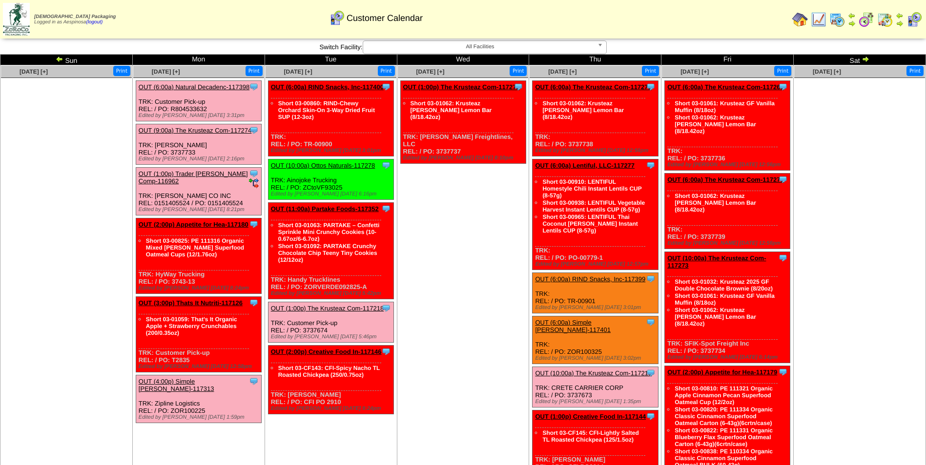
click at [593, 276] on link "OUT (6:00a) RIND Snacks, Inc-117399" at bounding box center [590, 279] width 110 height 7
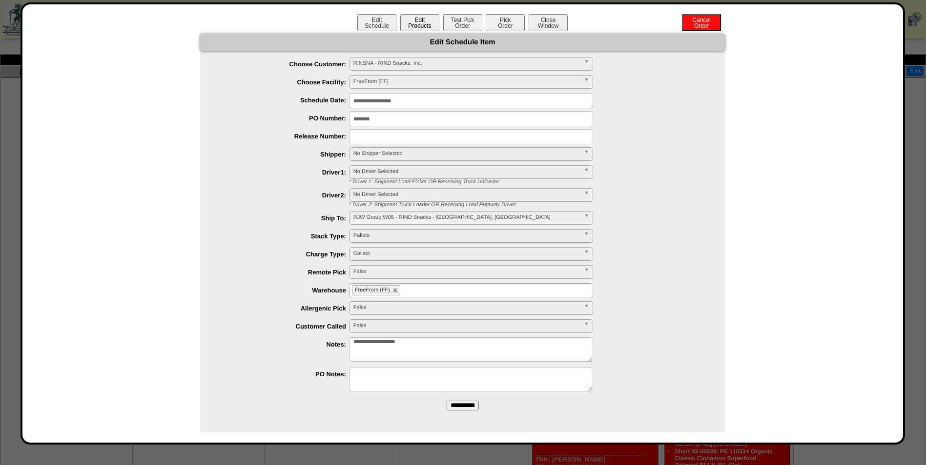
click at [428, 22] on button "Edit Products" at bounding box center [419, 22] width 39 height 17
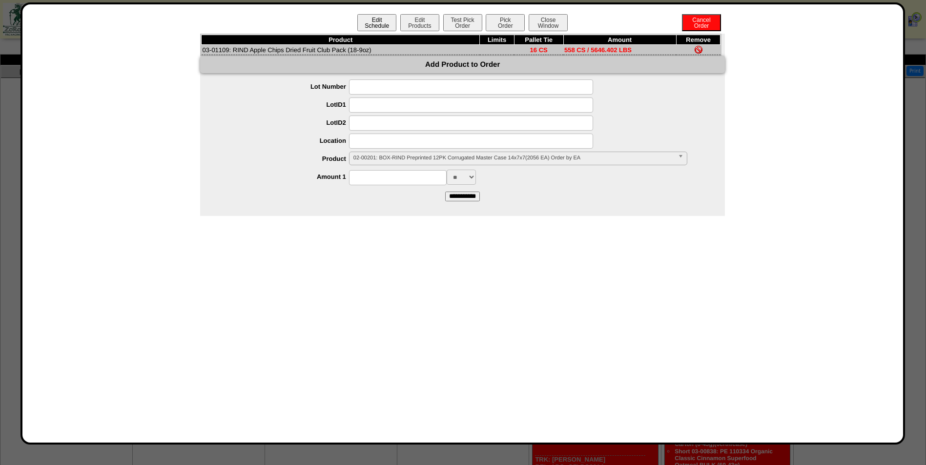
click at [384, 21] on button "Edit Schedule" at bounding box center [376, 22] width 39 height 17
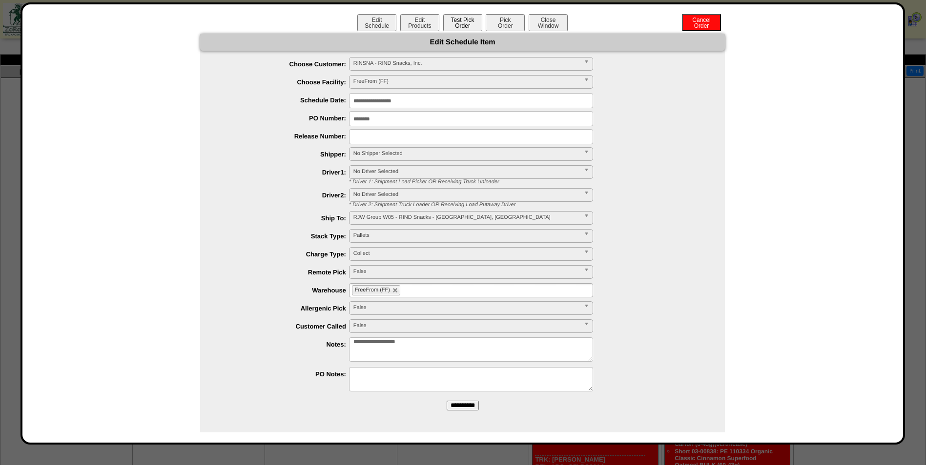
click at [472, 26] on button "Test Pick Order" at bounding box center [462, 22] width 39 height 17
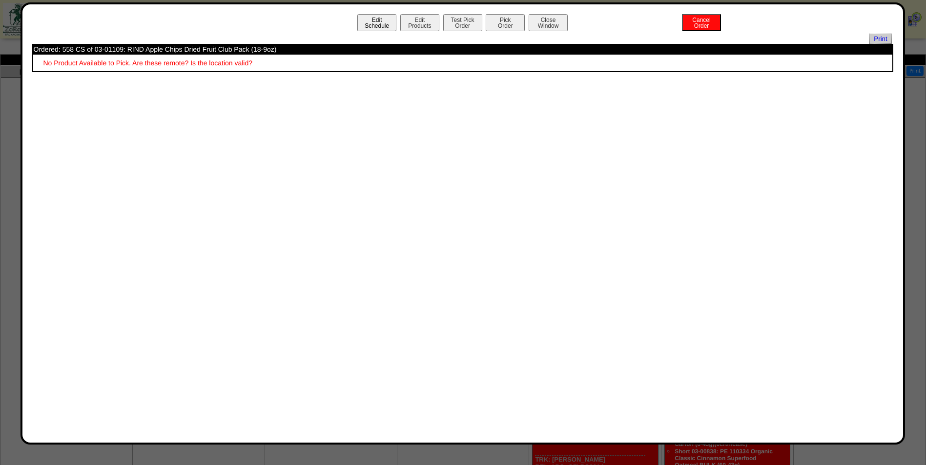
click at [381, 20] on button "Edit Schedule" at bounding box center [376, 22] width 39 height 17
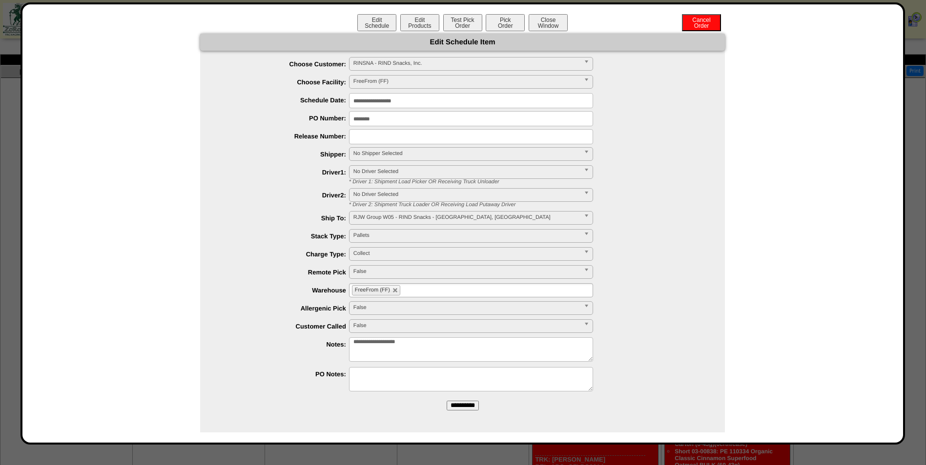
click at [435, 287] on ul "FreeFrom (FF)" at bounding box center [471, 290] width 244 height 14
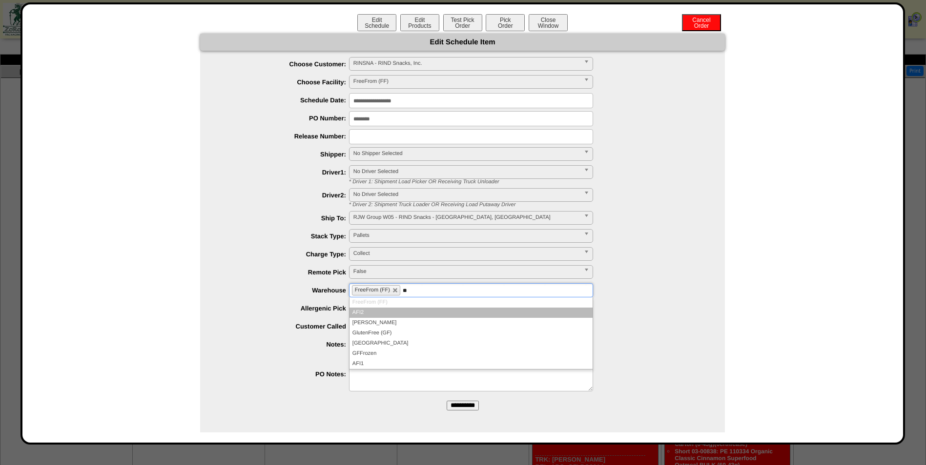
type input "**"
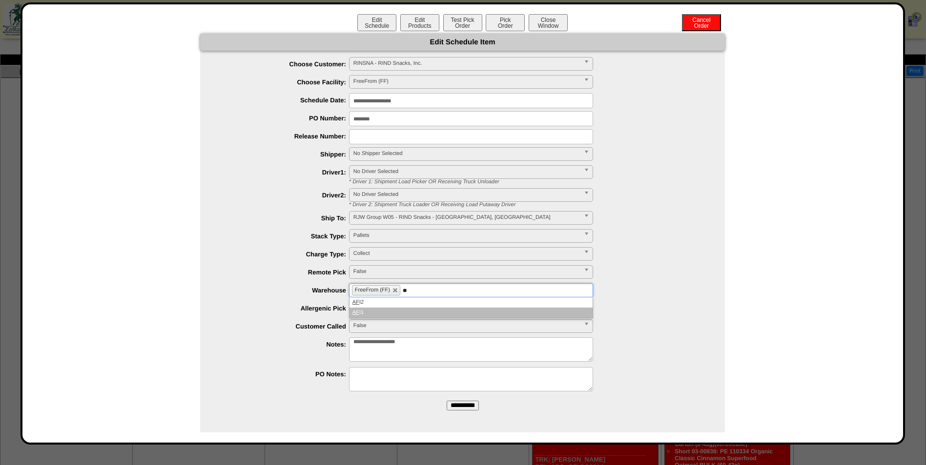
click at [429, 310] on li "AF I1" at bounding box center [470, 313] width 243 height 10
type input "**"
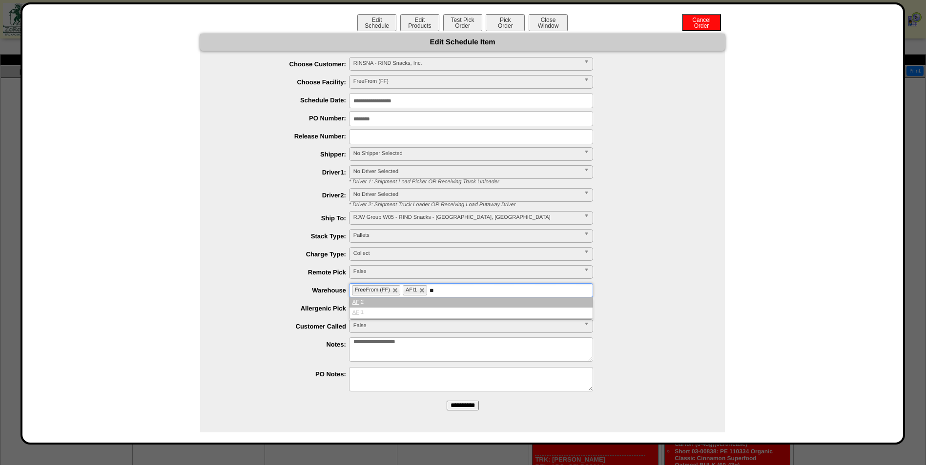
click at [425, 306] on li "AF I2" at bounding box center [470, 303] width 243 height 10
click at [397, 101] on input "**********" at bounding box center [471, 100] width 244 height 15
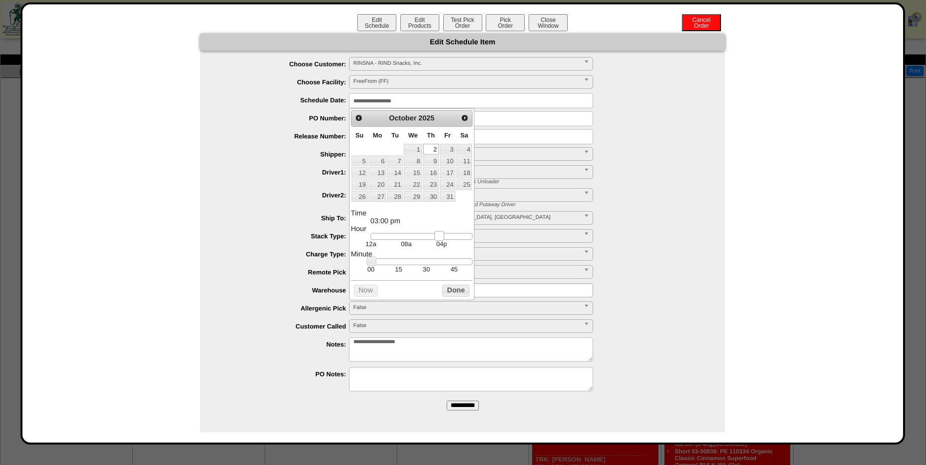
type input "**********"
drag, startPoint x: 414, startPoint y: 244, endPoint x: 429, endPoint y: 244, distance: 14.6
click at [429, 241] on link at bounding box center [430, 236] width 10 height 10
click at [461, 297] on button "Done" at bounding box center [455, 291] width 27 height 12
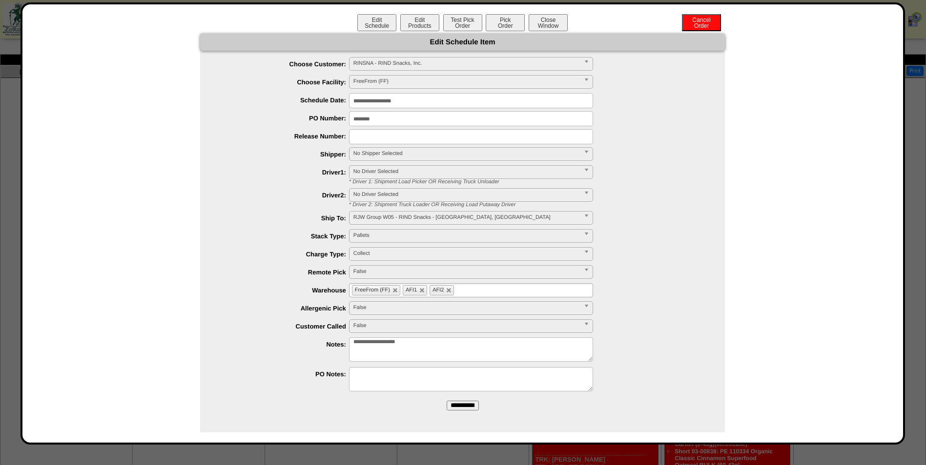
click at [469, 413] on form "**********" at bounding box center [462, 226] width 524 height 384
click at [468, 406] on input "**********" at bounding box center [462, 406] width 32 height 10
click at [462, 18] on button "Test Pick Order" at bounding box center [462, 22] width 39 height 17
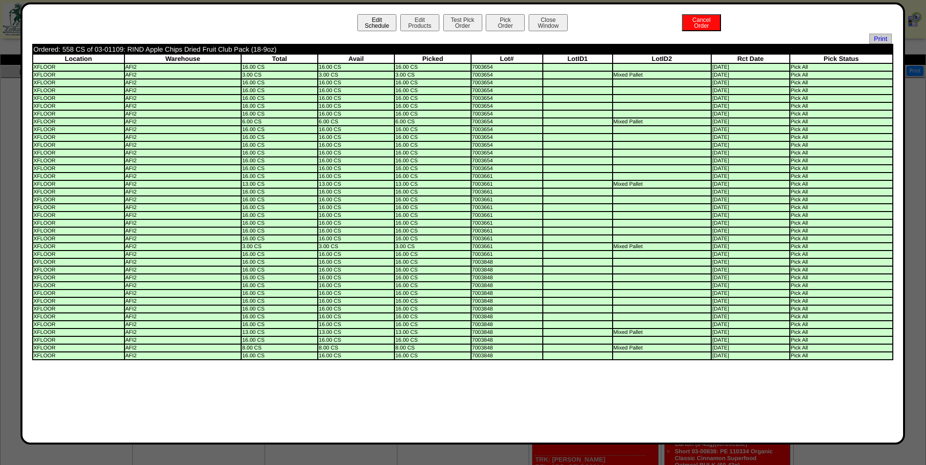
click at [380, 17] on button "Edit Schedule" at bounding box center [376, 22] width 39 height 17
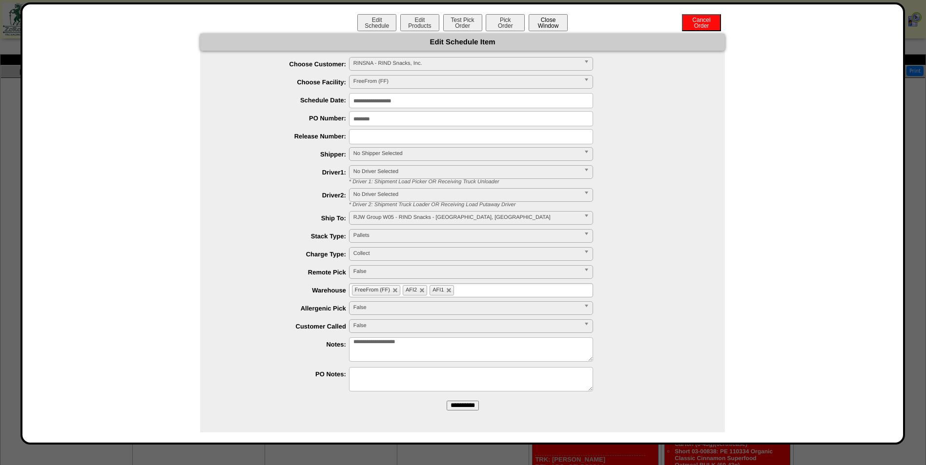
click at [553, 22] on button "Close Window" at bounding box center [547, 22] width 39 height 17
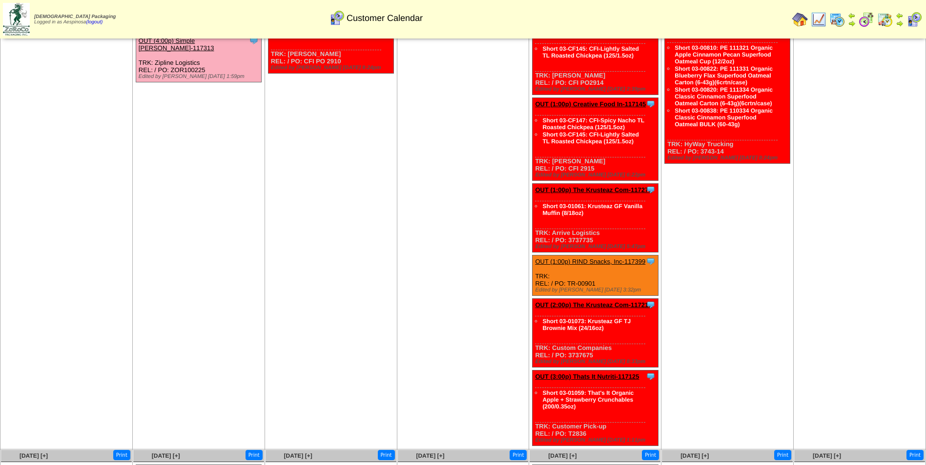
scroll to position [342, 0]
click at [609, 255] on div "Clone Item OUT (1:00p) RIND Snacks, Inc-117399 RIND Snacks, Inc. ScheduleID: 11…" at bounding box center [594, 275] width 125 height 40
click at [610, 255] on div "Clone Item OUT (1:00p) RIND Snacks, Inc-117399 RIND Snacks, Inc. ScheduleID: 11…" at bounding box center [594, 275] width 125 height 40
click at [613, 258] on link "OUT (1:00p) RIND Snacks, Inc-117399" at bounding box center [590, 261] width 110 height 7
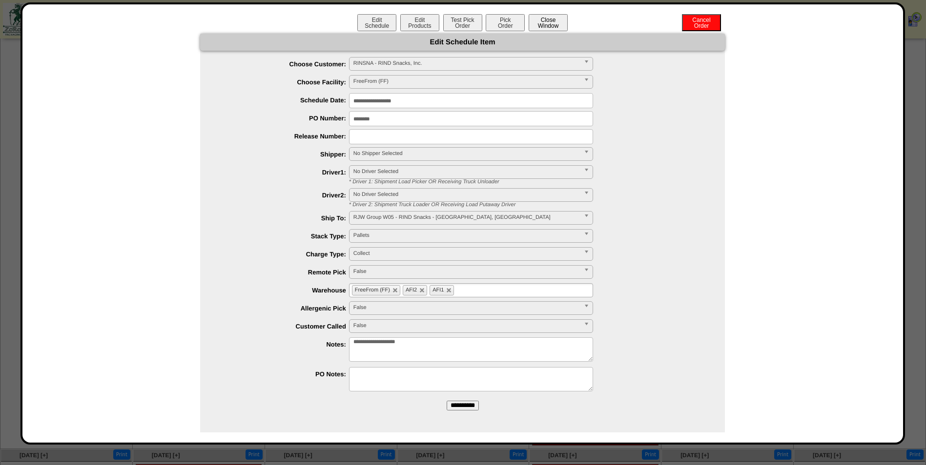
click at [543, 23] on button "Close Window" at bounding box center [547, 22] width 39 height 17
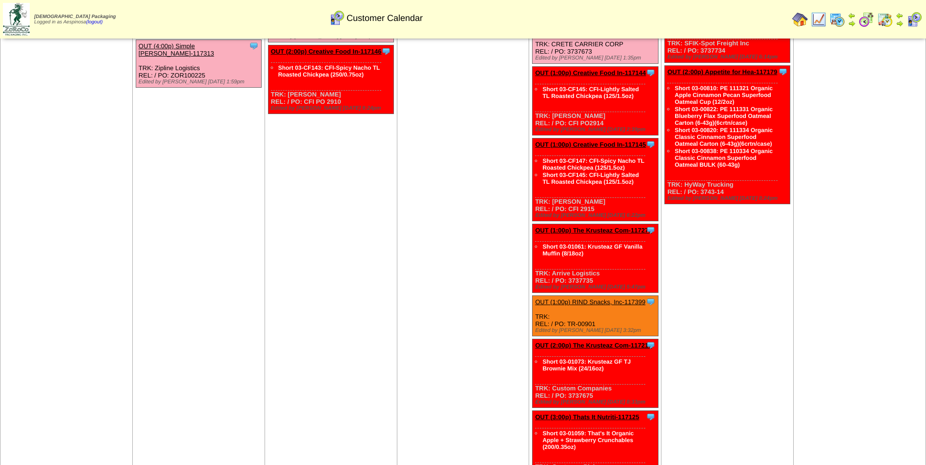
scroll to position [390, 0]
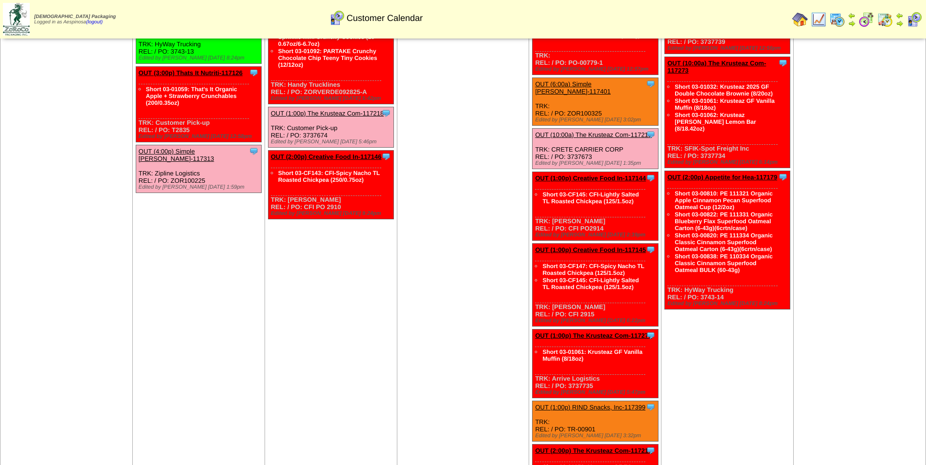
click at [395, 221] on td "[DATE] [+] Print Clone Item OUT (6:00a) RIND Snacks, Inc-117400 RIND Snacks, In…" at bounding box center [330, 232] width 132 height 725
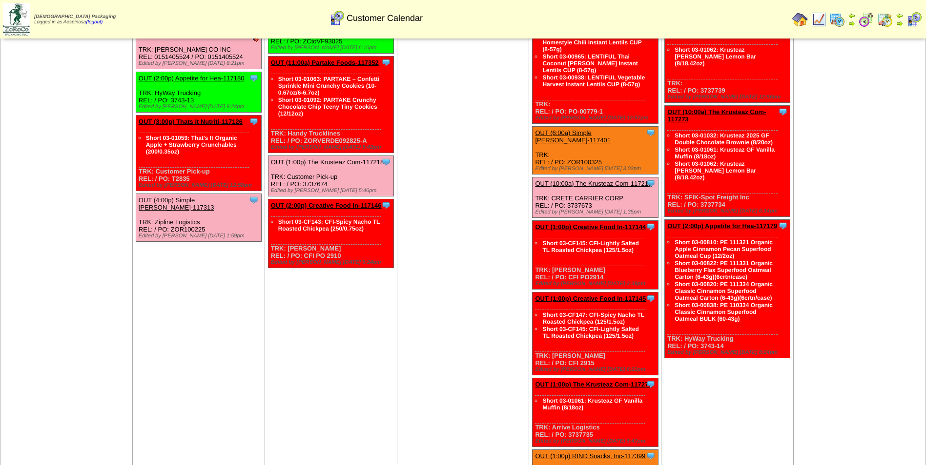
click at [449, 249] on td "[DATE] [+] Print Clone Item OUT (1:00p) The Krusteaz Com-117272 The Krusteaz Co…" at bounding box center [463, 281] width 132 height 725
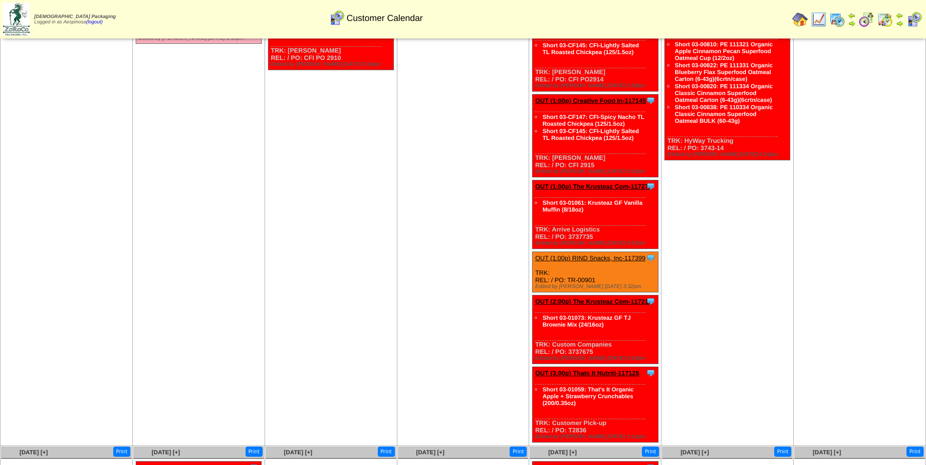
scroll to position [344, 0]
click at [599, 255] on link "OUT (1:00p) RIND Snacks, Inc-117399" at bounding box center [590, 258] width 110 height 7
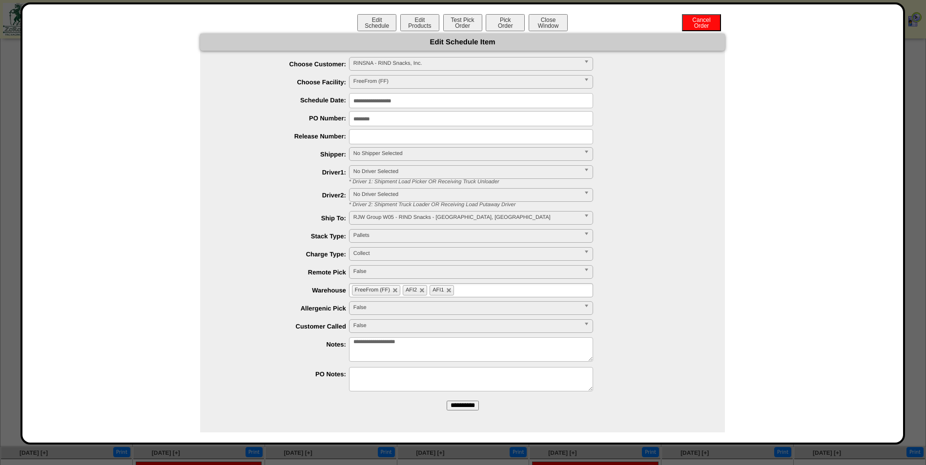
click at [396, 148] on span "No Shipper Selected" at bounding box center [466, 154] width 226 height 12
type input "***"
click at [408, 177] on li "RJW Transport" at bounding box center [470, 180] width 239 height 10
click at [414, 105] on input "**********" at bounding box center [471, 100] width 244 height 15
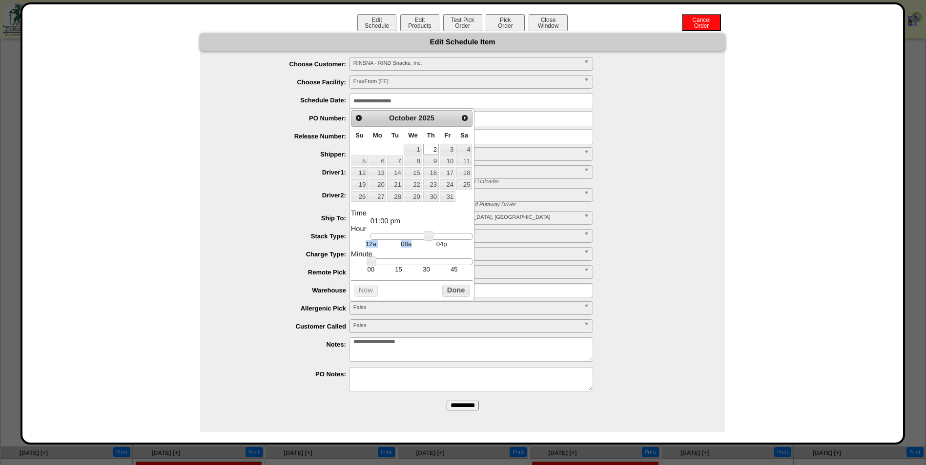
drag, startPoint x: 418, startPoint y: 244, endPoint x: 426, endPoint y: 239, distance: 10.3
click at [427, 240] on dd "12a 08a 04p" at bounding box center [421, 240] width 102 height 15
type input "**********"
drag, startPoint x: 424, startPoint y: 236, endPoint x: 406, endPoint y: 241, distance: 18.2
click at [406, 241] on link at bounding box center [411, 236] width 10 height 10
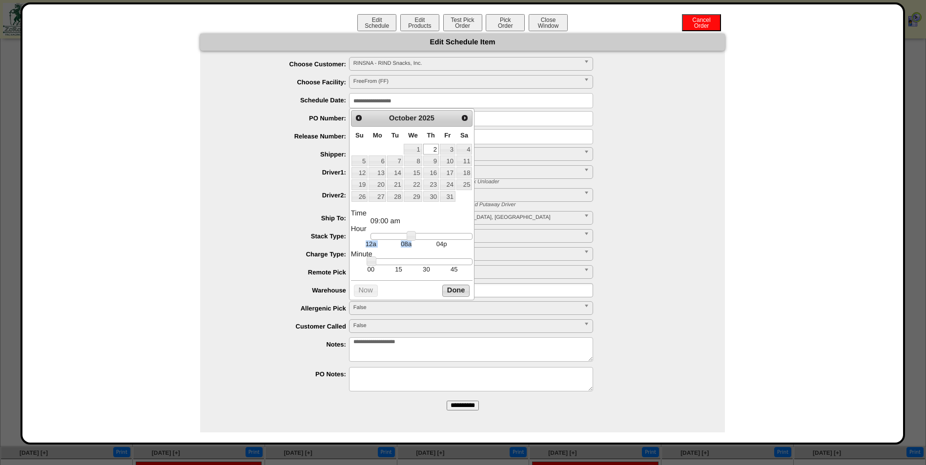
click at [446, 293] on button "Done" at bounding box center [455, 291] width 27 height 12
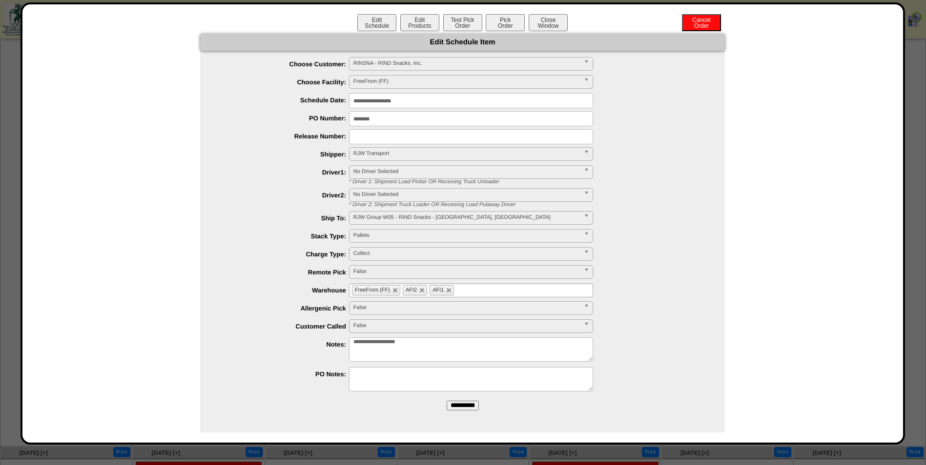
click at [448, 404] on input "**********" at bounding box center [462, 406] width 32 height 10
click at [547, 22] on button "Close Window" at bounding box center [547, 22] width 39 height 17
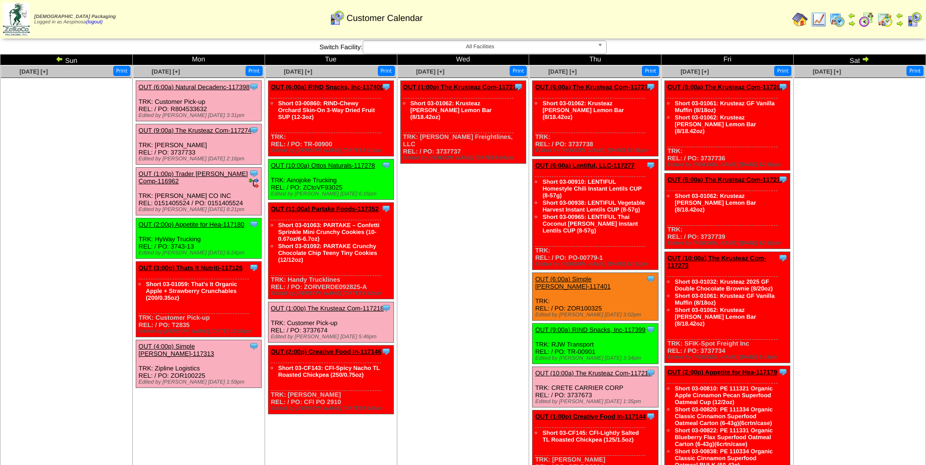
click at [445, 295] on td "[DATE] [+] Print Clone Item OUT (1:00p) The Krusteaz Com-117272 The Krusteaz Co…" at bounding box center [463, 427] width 132 height 725
click at [220, 88] on link "OUT (6:00a) Natural Decadenc-117398" at bounding box center [194, 86] width 111 height 7
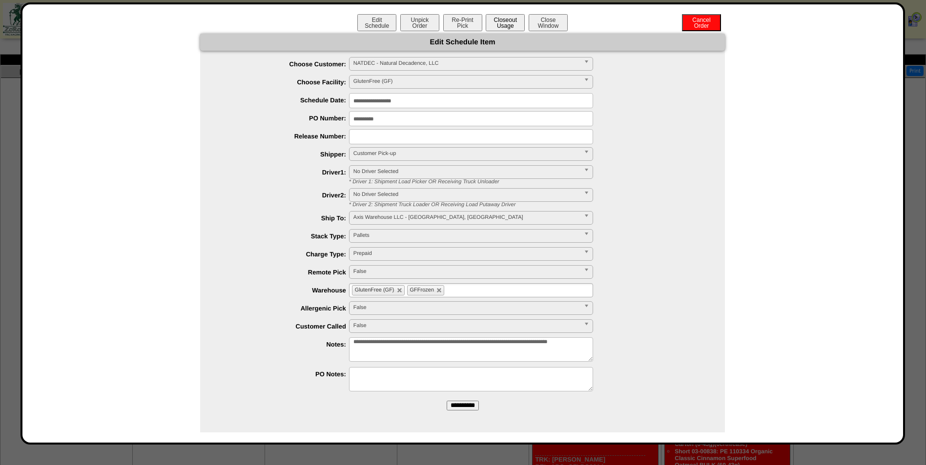
click at [499, 15] on button "Closeout Usage" at bounding box center [504, 22] width 39 height 17
